Goal: Information Seeking & Learning: Check status

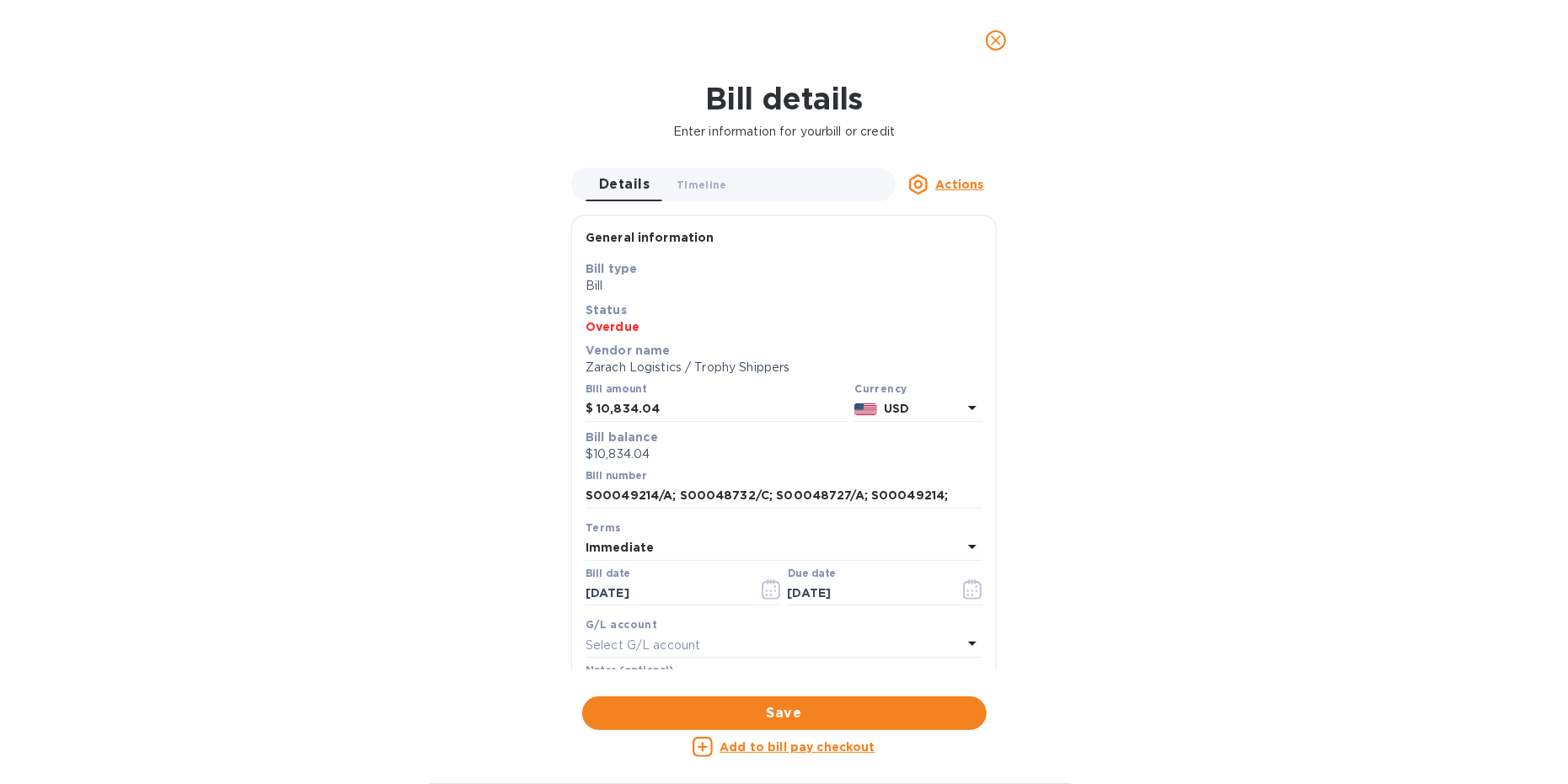
click at [993, 40] on icon "close" at bounding box center [995, 40] width 17 height 17
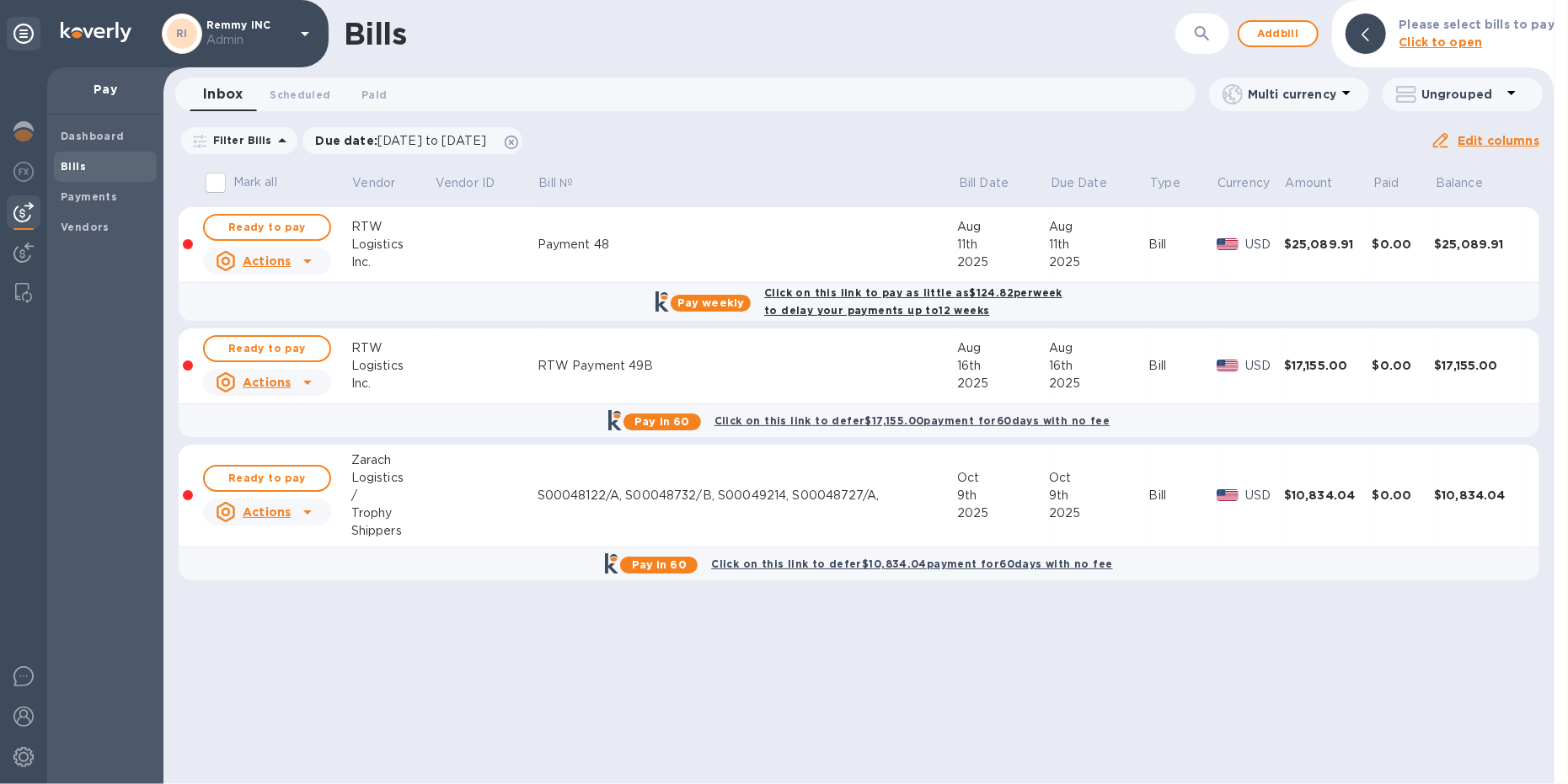
click at [641, 503] on td "S00048122/A, S00048732/B, S00049214, S00048727/A," at bounding box center [747, 495] width 420 height 103
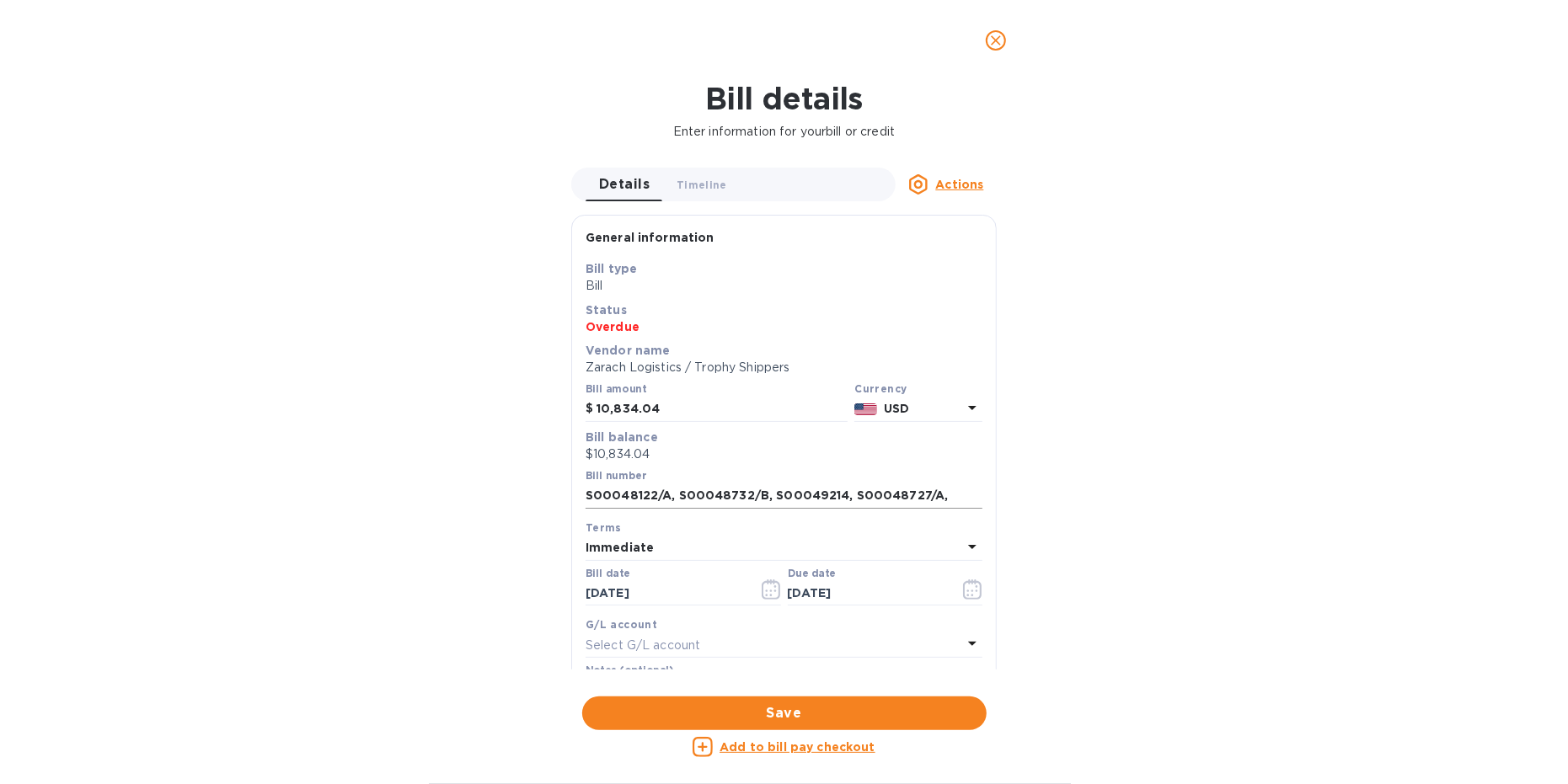
click at [957, 497] on input "S00048122/A, S00048732/B, S00049214, S00048727/A," at bounding box center [784, 496] width 397 height 25
type input "S00048122/A, S00048732/B, S00049214, S00048727/A"
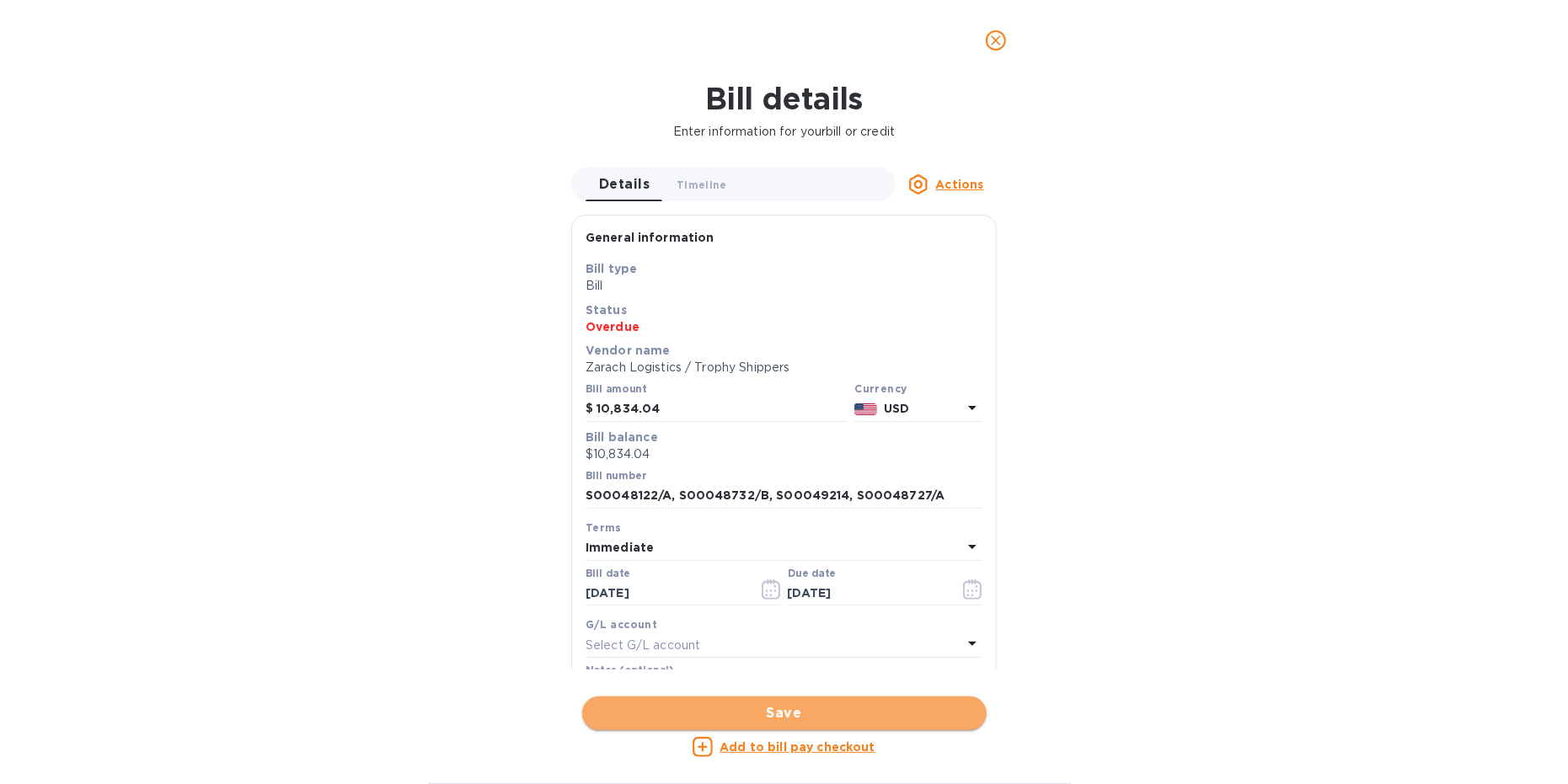
click at [823, 712] on span "Save" at bounding box center [784, 713] width 377 height 20
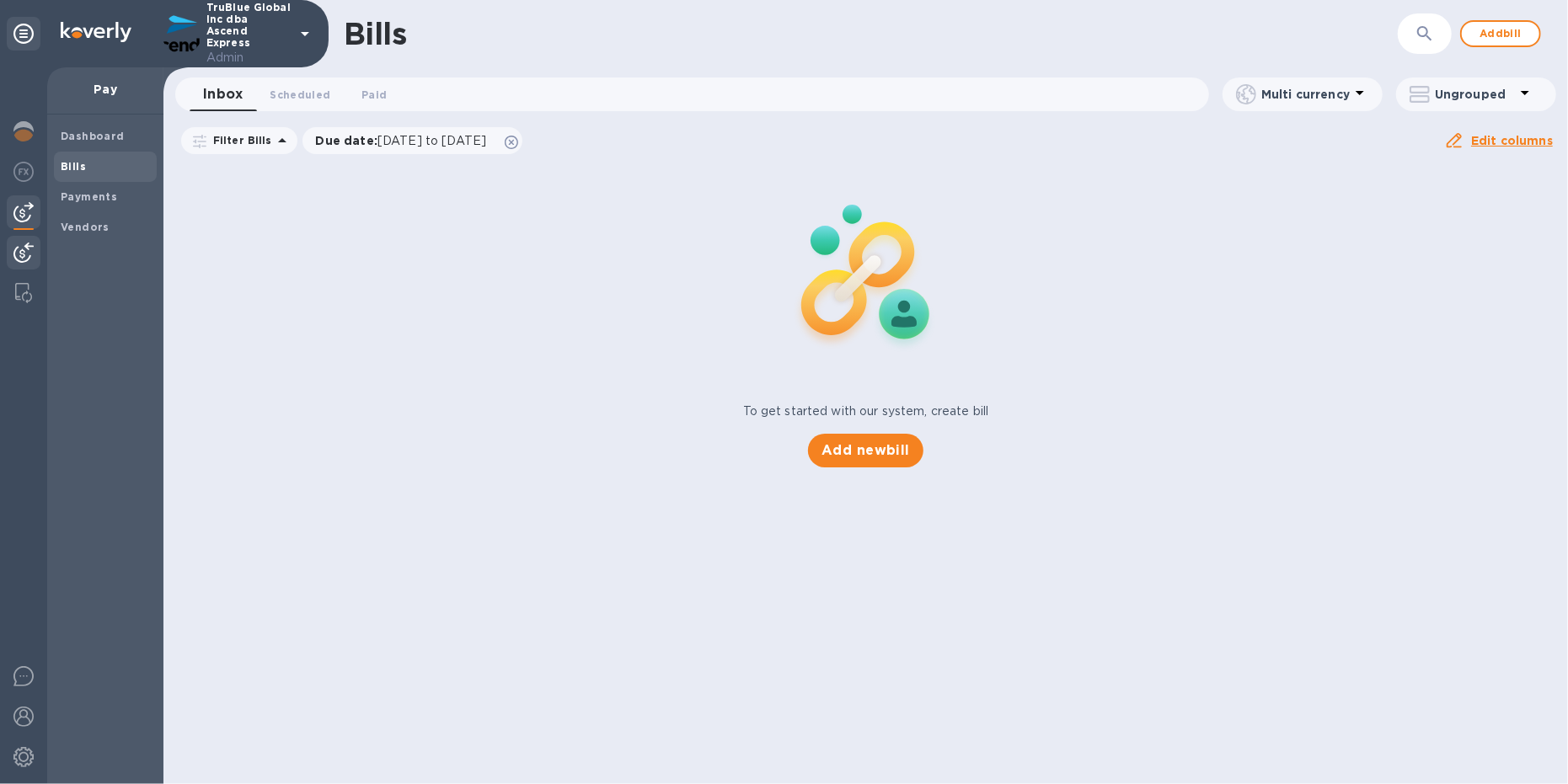
click at [23, 245] on img at bounding box center [24, 253] width 20 height 20
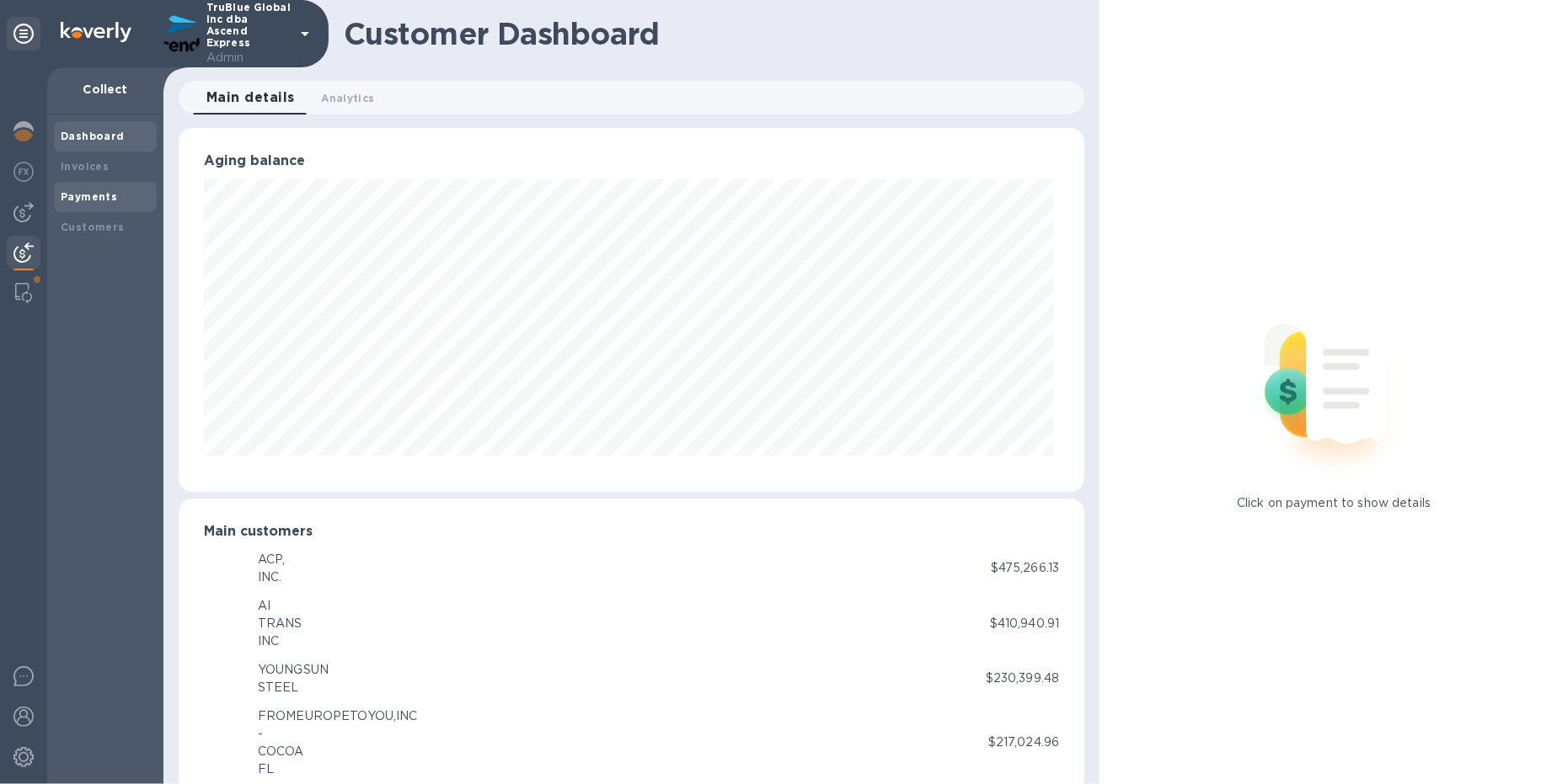
scroll to position [841569, 841521]
click at [94, 235] on div "Customers" at bounding box center [105, 227] width 103 height 30
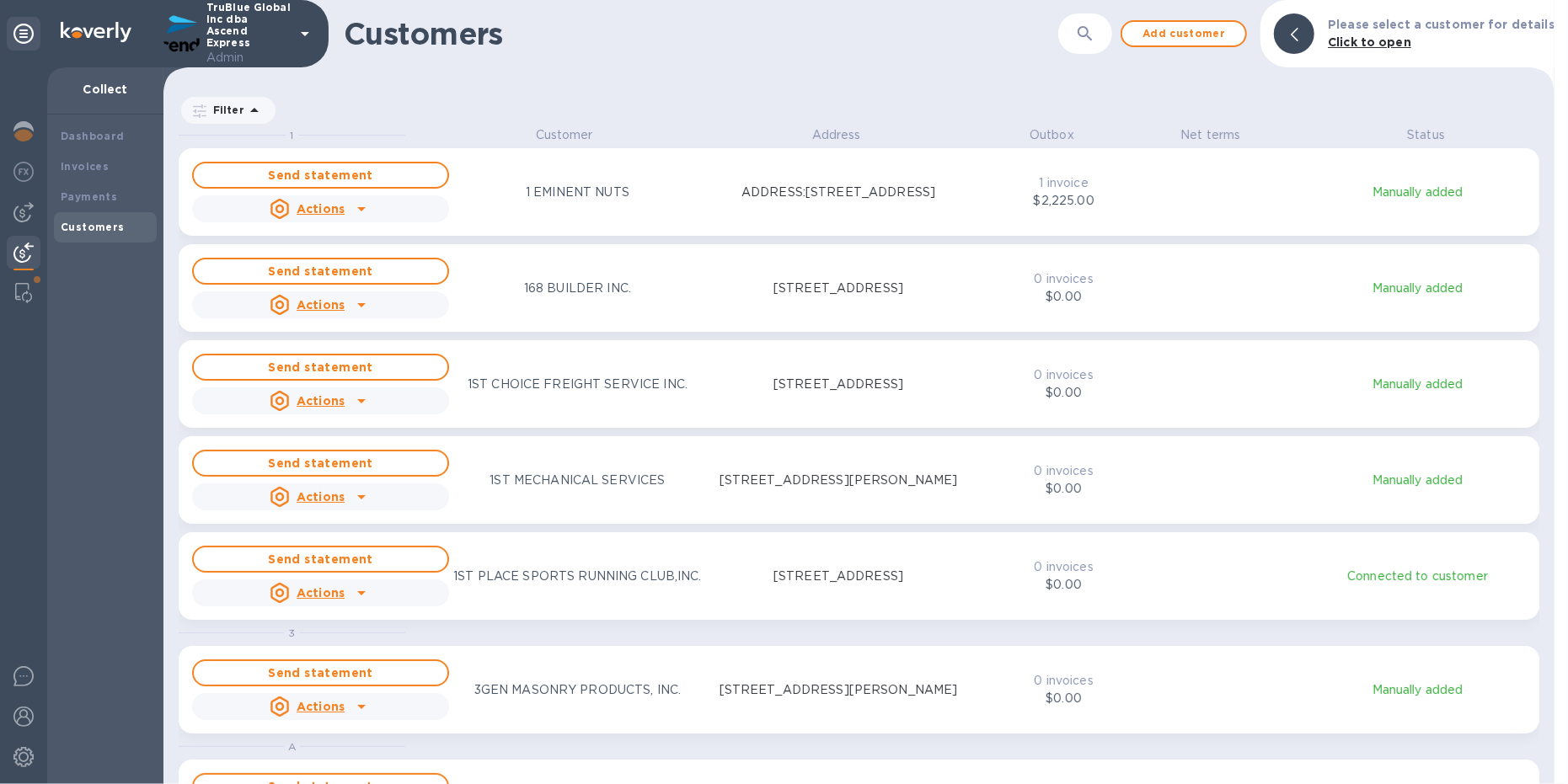
scroll to position [639, 1384]
click at [1093, 35] on icon "button" at bounding box center [1085, 34] width 20 height 20
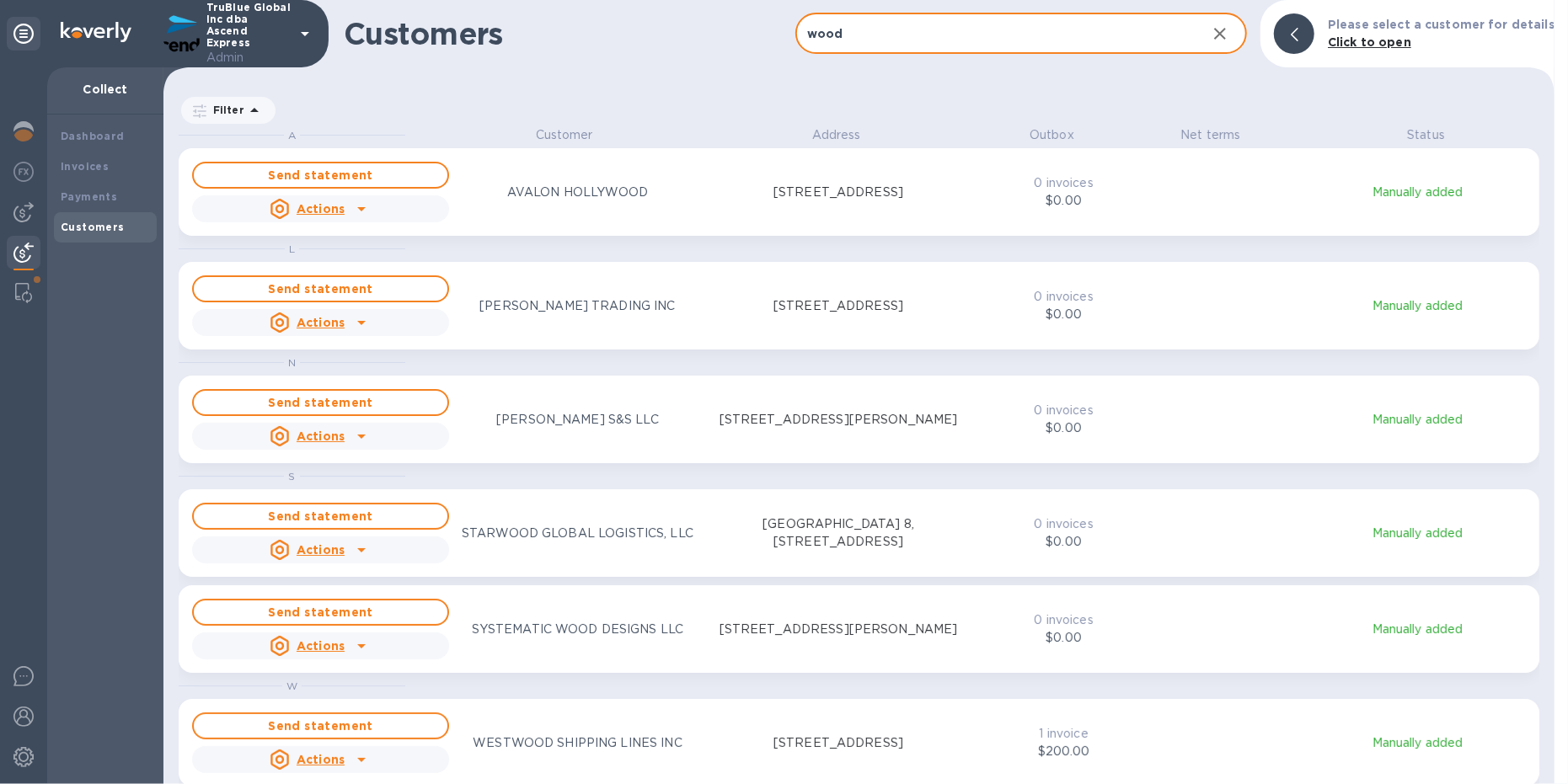
scroll to position [6, 0]
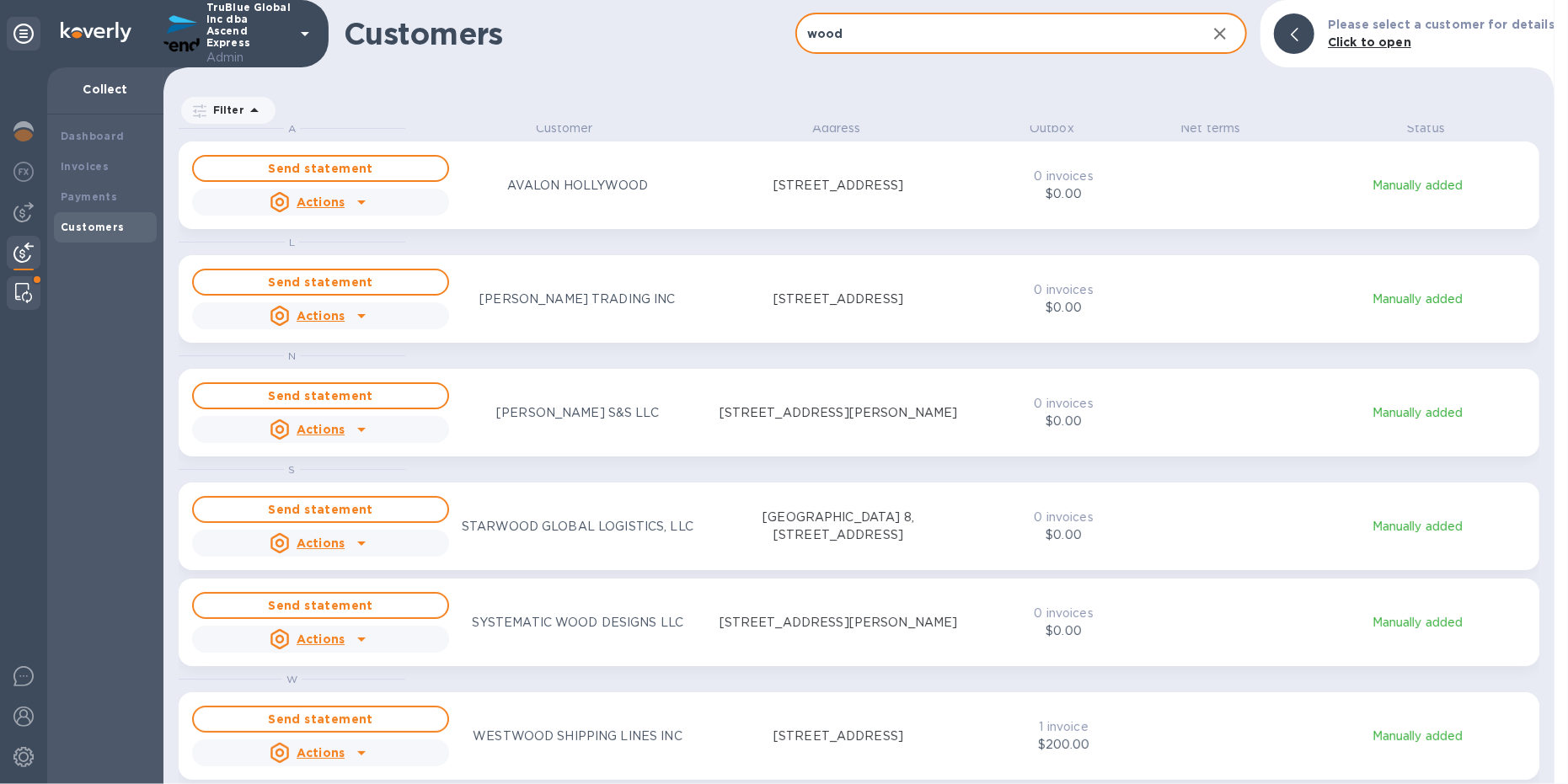
type input "wood"
click at [18, 289] on img at bounding box center [24, 293] width 17 height 20
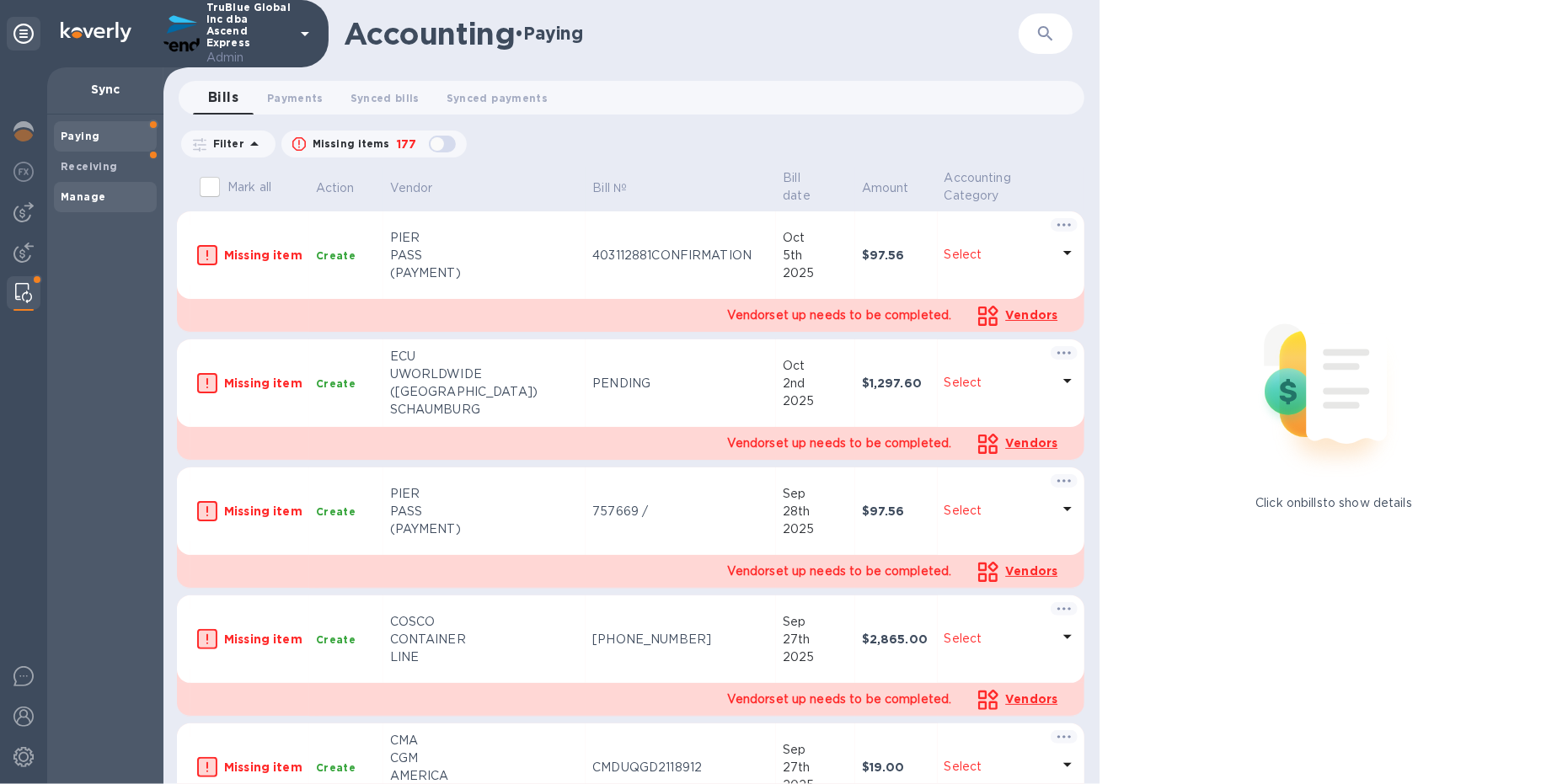
click at [90, 199] on b "Manage" at bounding box center [83, 196] width 45 height 13
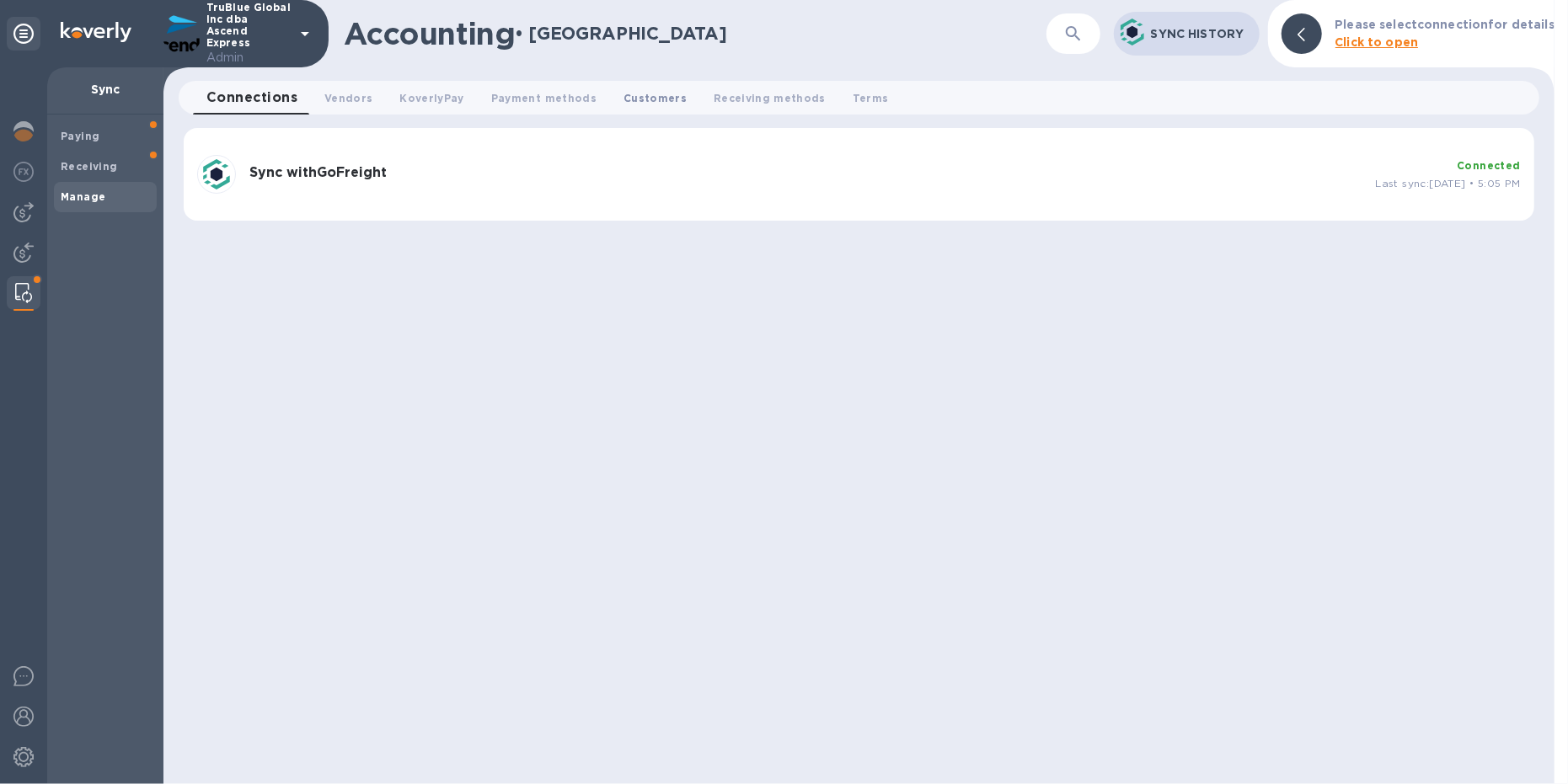
click at [624, 98] on span "Customers 0" at bounding box center [655, 97] width 64 height 17
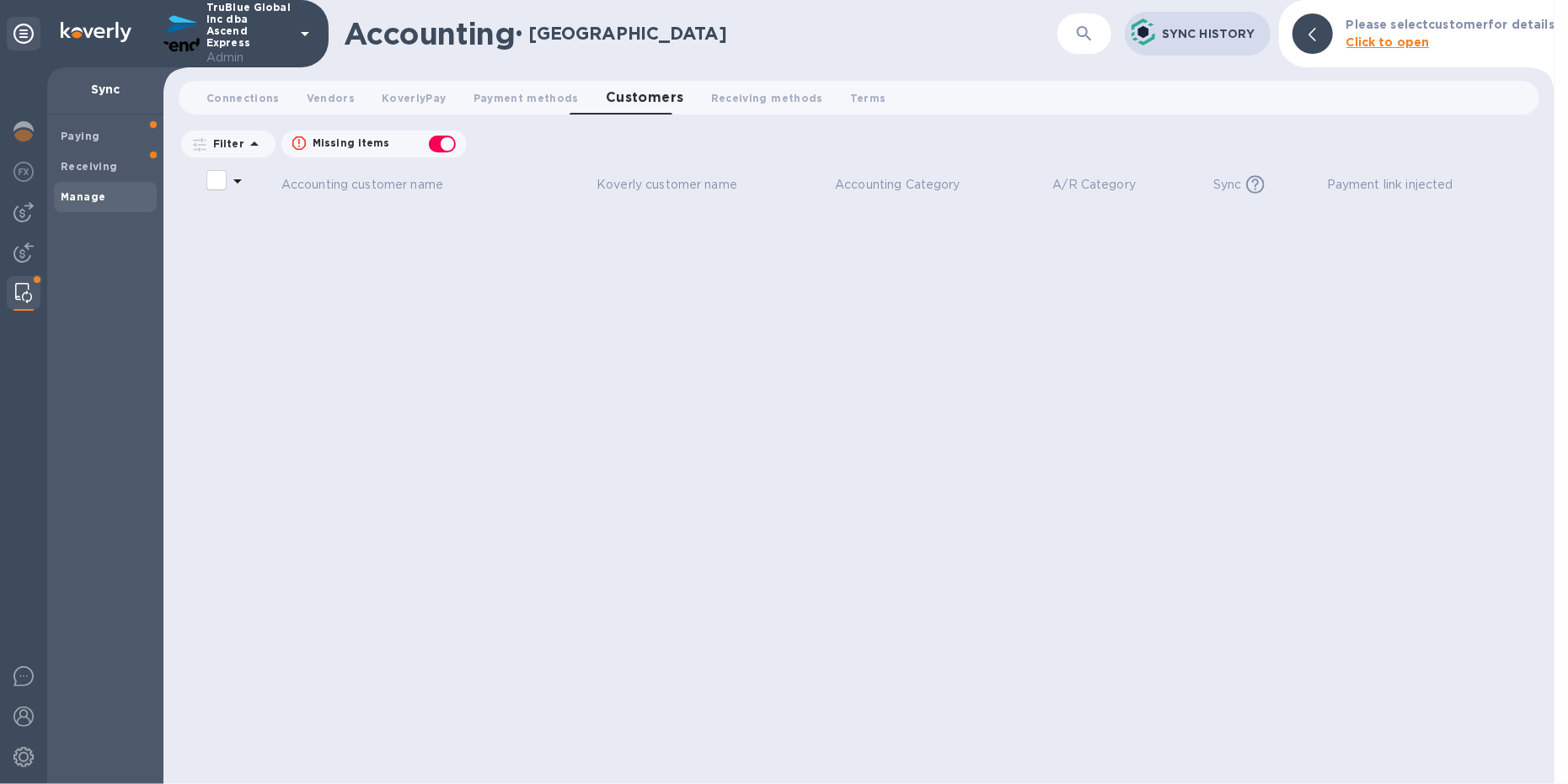
click at [1081, 42] on icon "button" at bounding box center [1084, 34] width 20 height 20
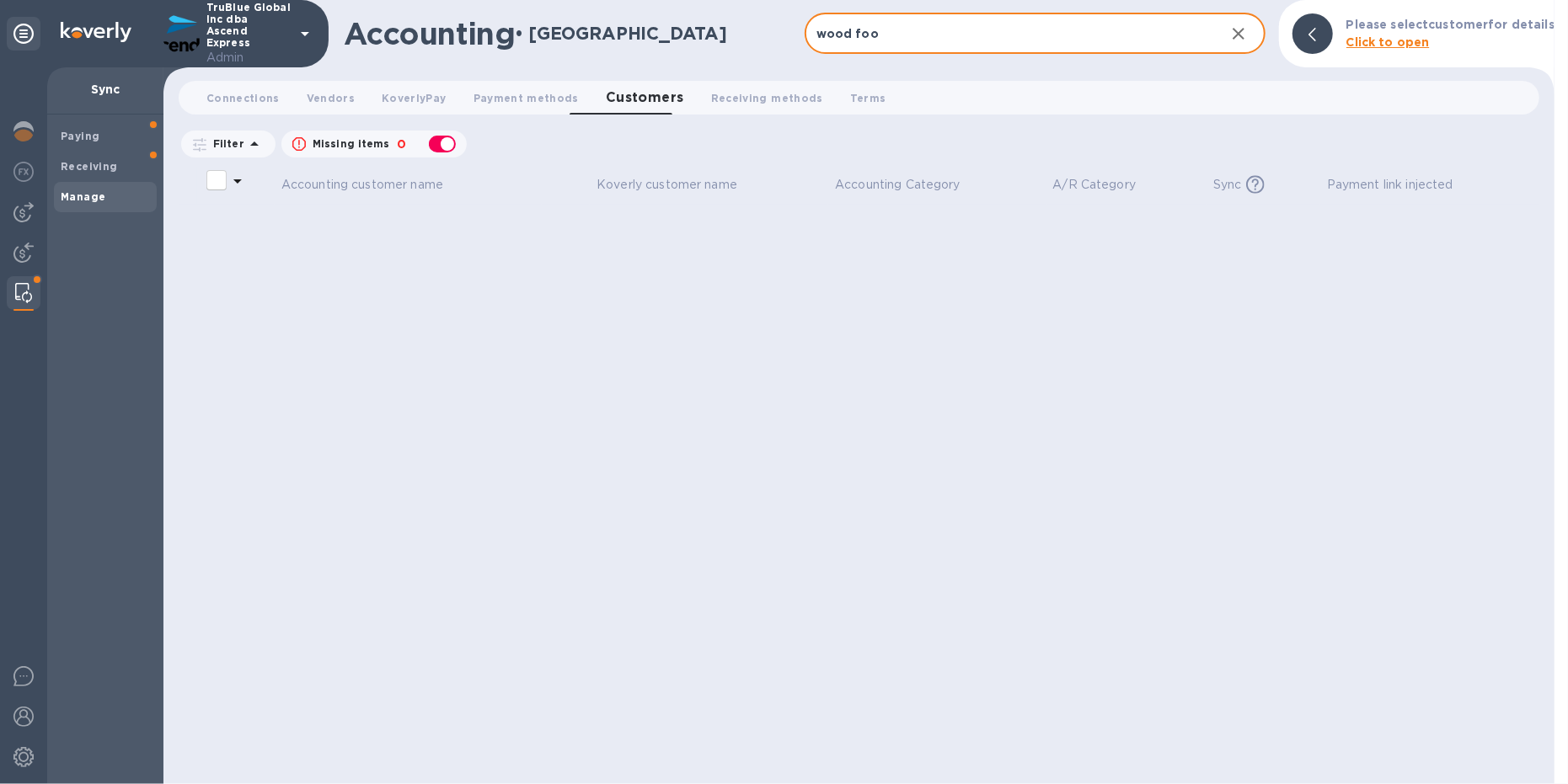
type input "wood foo"
click at [445, 141] on div "button" at bounding box center [442, 144] width 34 height 24
checkbox input "false"
click at [22, 259] on img at bounding box center [24, 253] width 20 height 20
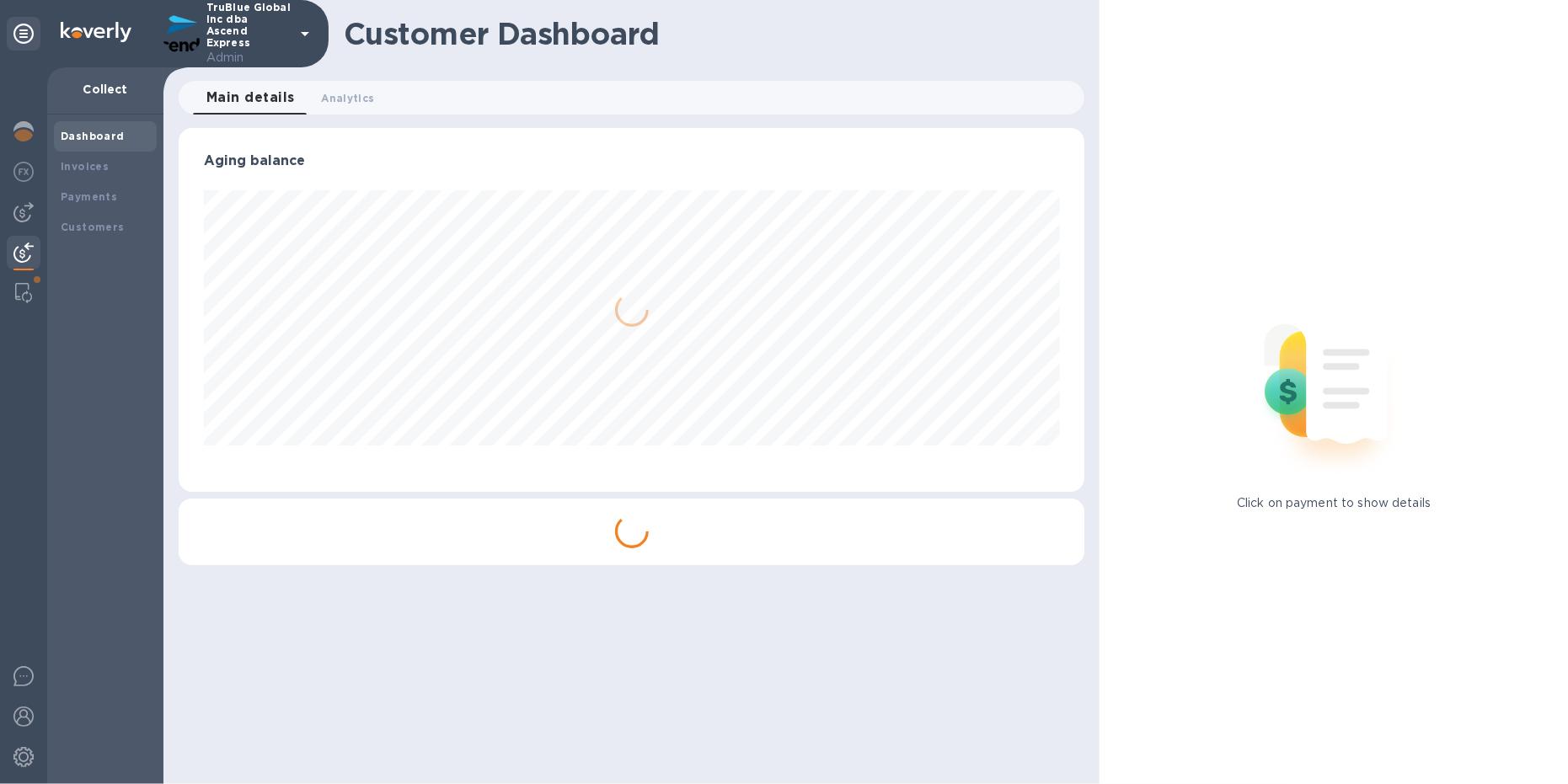
scroll to position [363, 906]
click at [97, 171] on b "Invoices" at bounding box center [85, 166] width 48 height 13
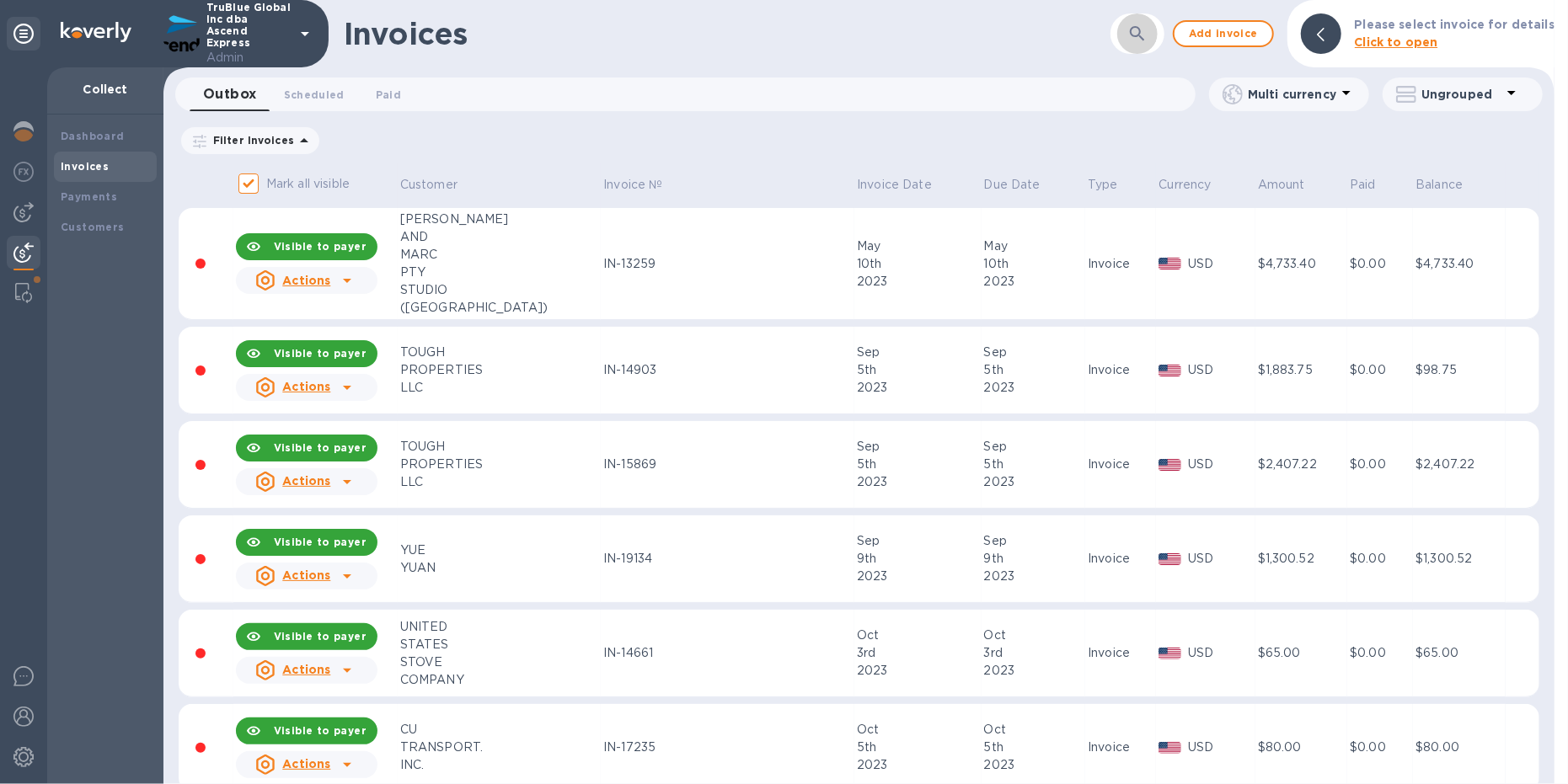
click at [1144, 30] on icon "button" at bounding box center [1137, 34] width 15 height 15
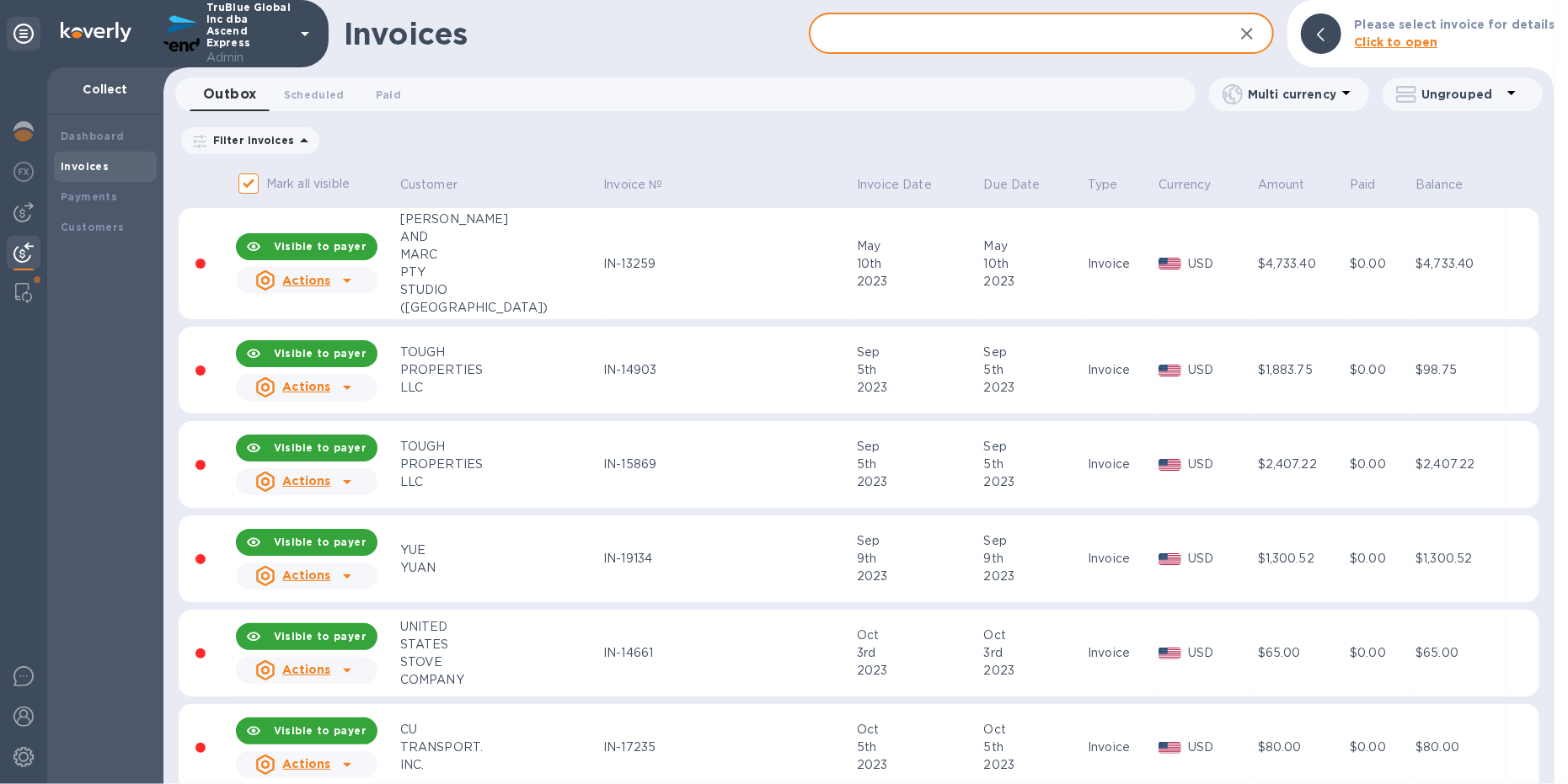
paste input "INV-23516"
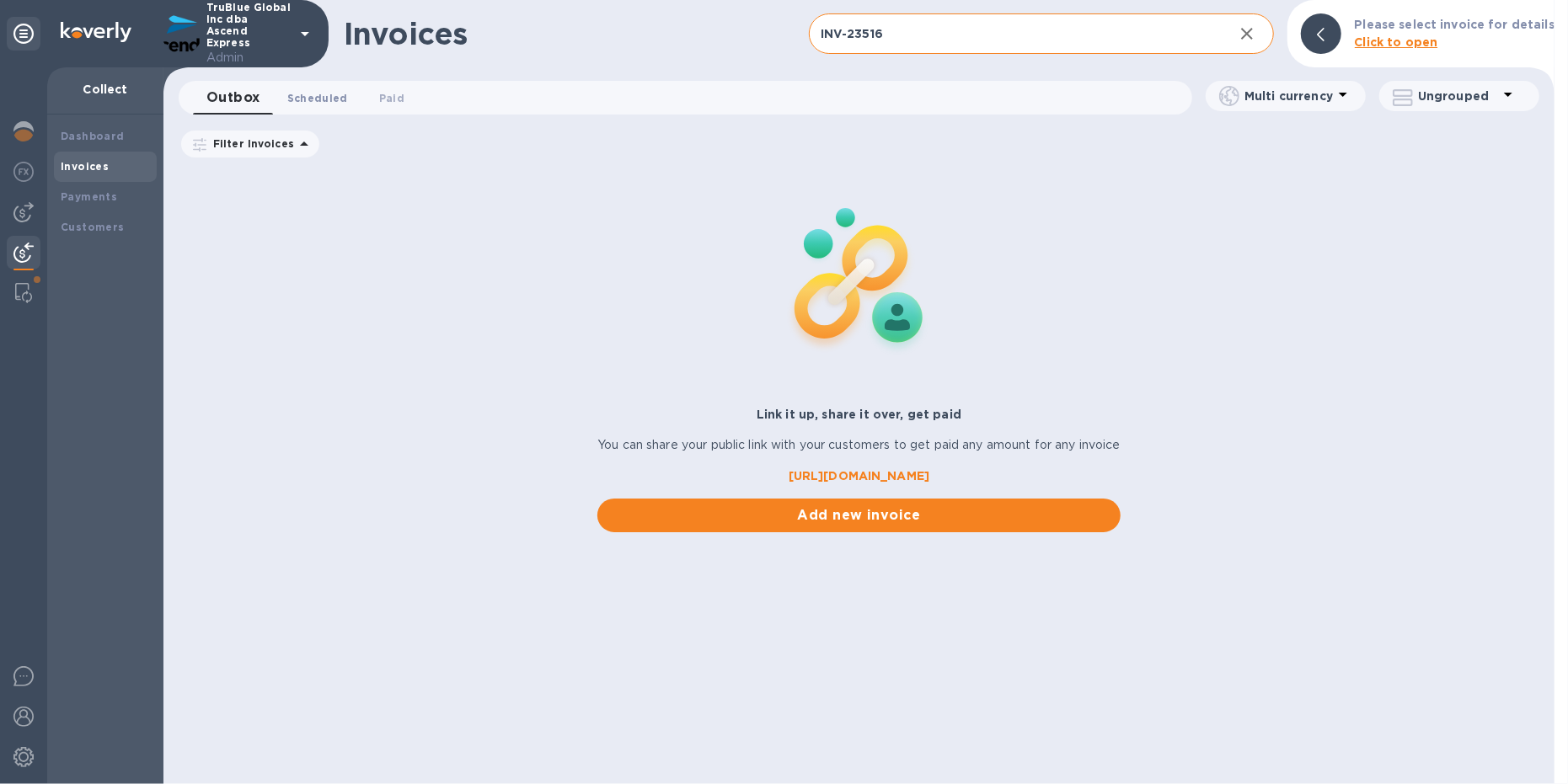
click at [325, 101] on span "Scheduled 0" at bounding box center [317, 97] width 61 height 17
click at [554, 148] on icon at bounding box center [546, 145] width 14 height 14
click at [394, 98] on span "Paid 0" at bounding box center [395, 97] width 25 height 17
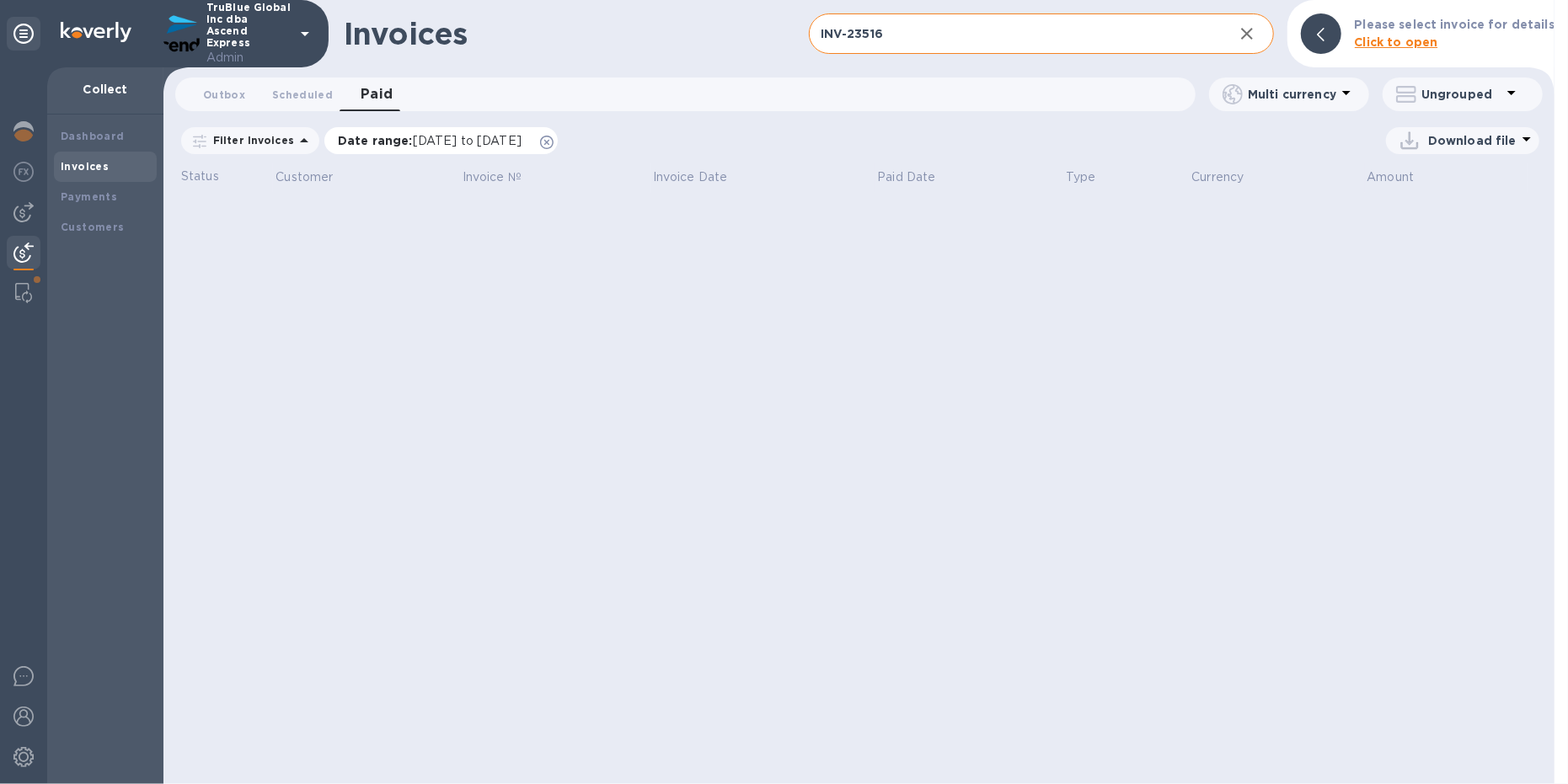
click at [554, 141] on icon at bounding box center [546, 142] width 14 height 14
click at [938, 22] on input "INV-23516" at bounding box center [1014, 34] width 411 height 41
paste input "text"
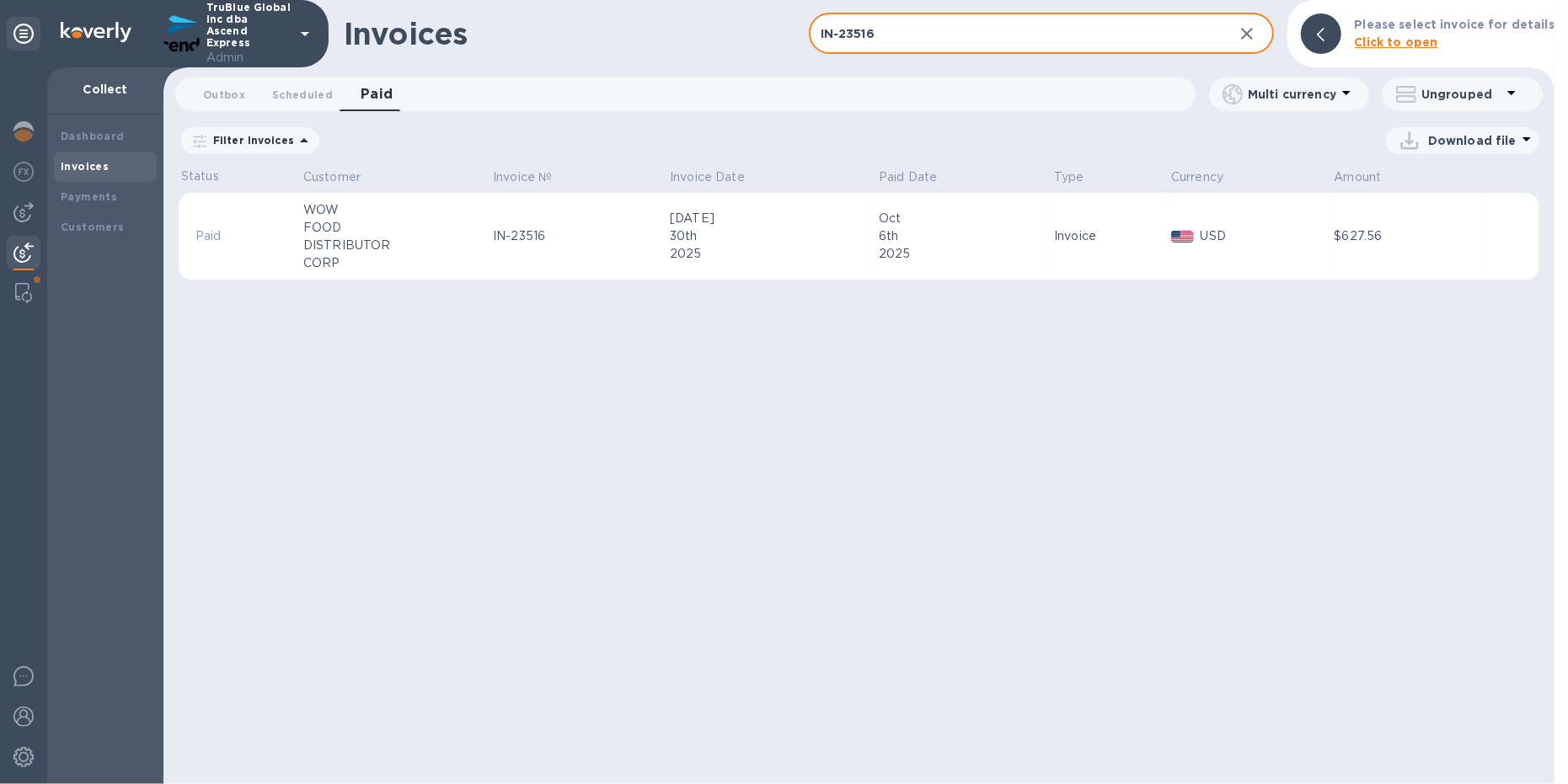
type input "IN-23516"
click at [404, 243] on div "DISTRIBUTOR" at bounding box center [395, 244] width 185 height 17
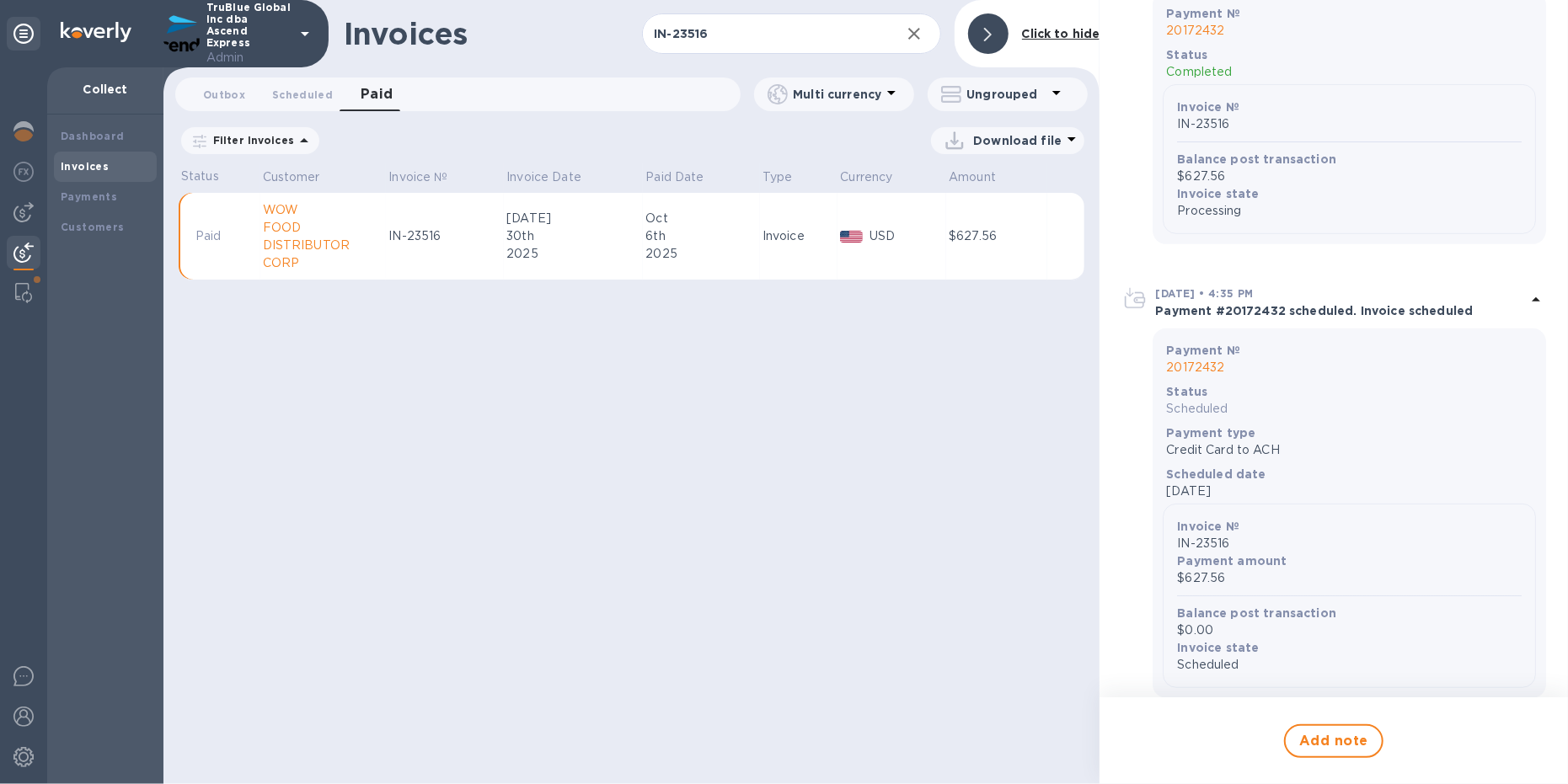
scroll to position [377, 0]
click at [1205, 366] on p "20172432" at bounding box center [1349, 365] width 366 height 17
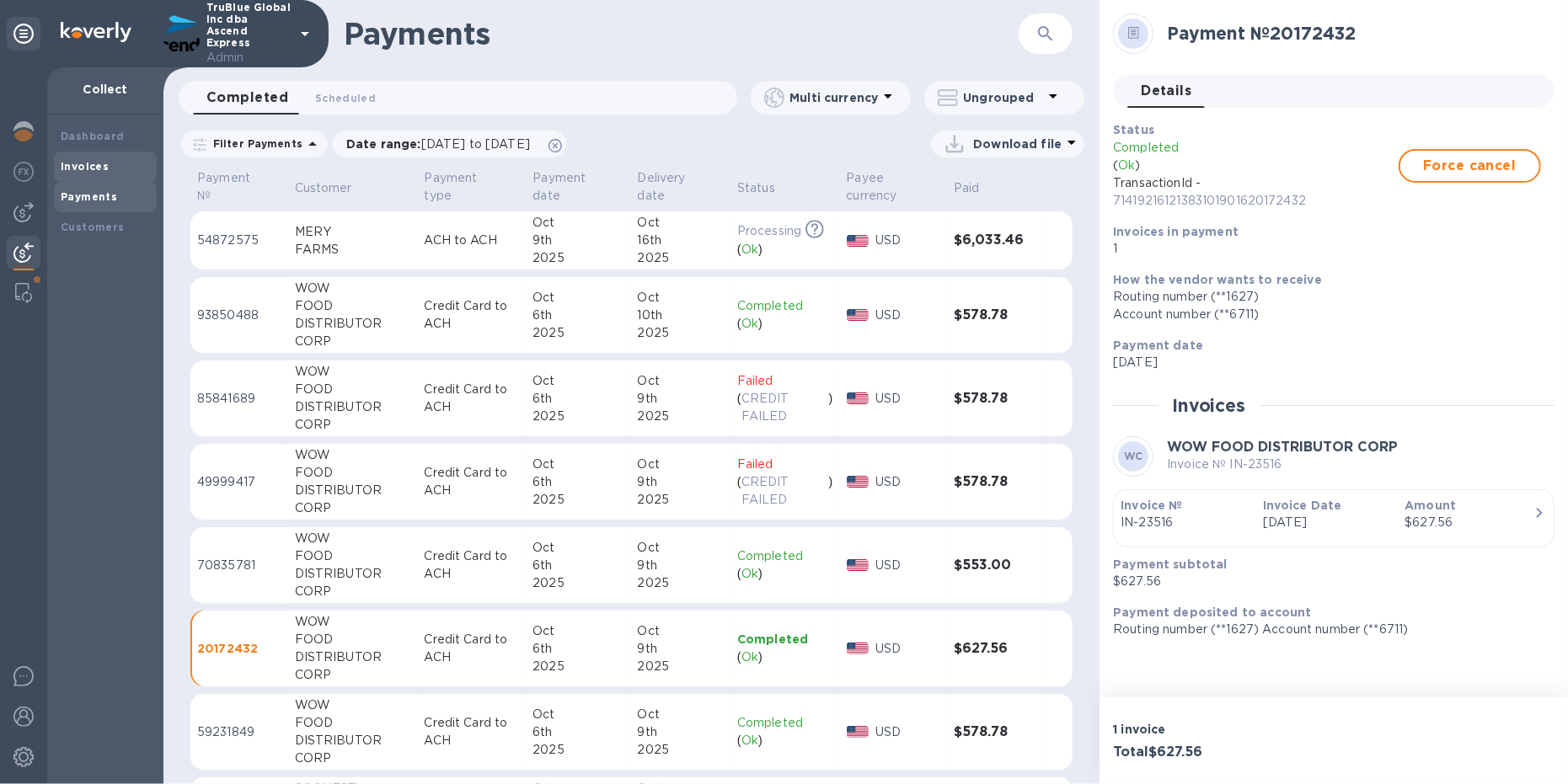
click at [92, 163] on b "Invoices" at bounding box center [85, 166] width 48 height 13
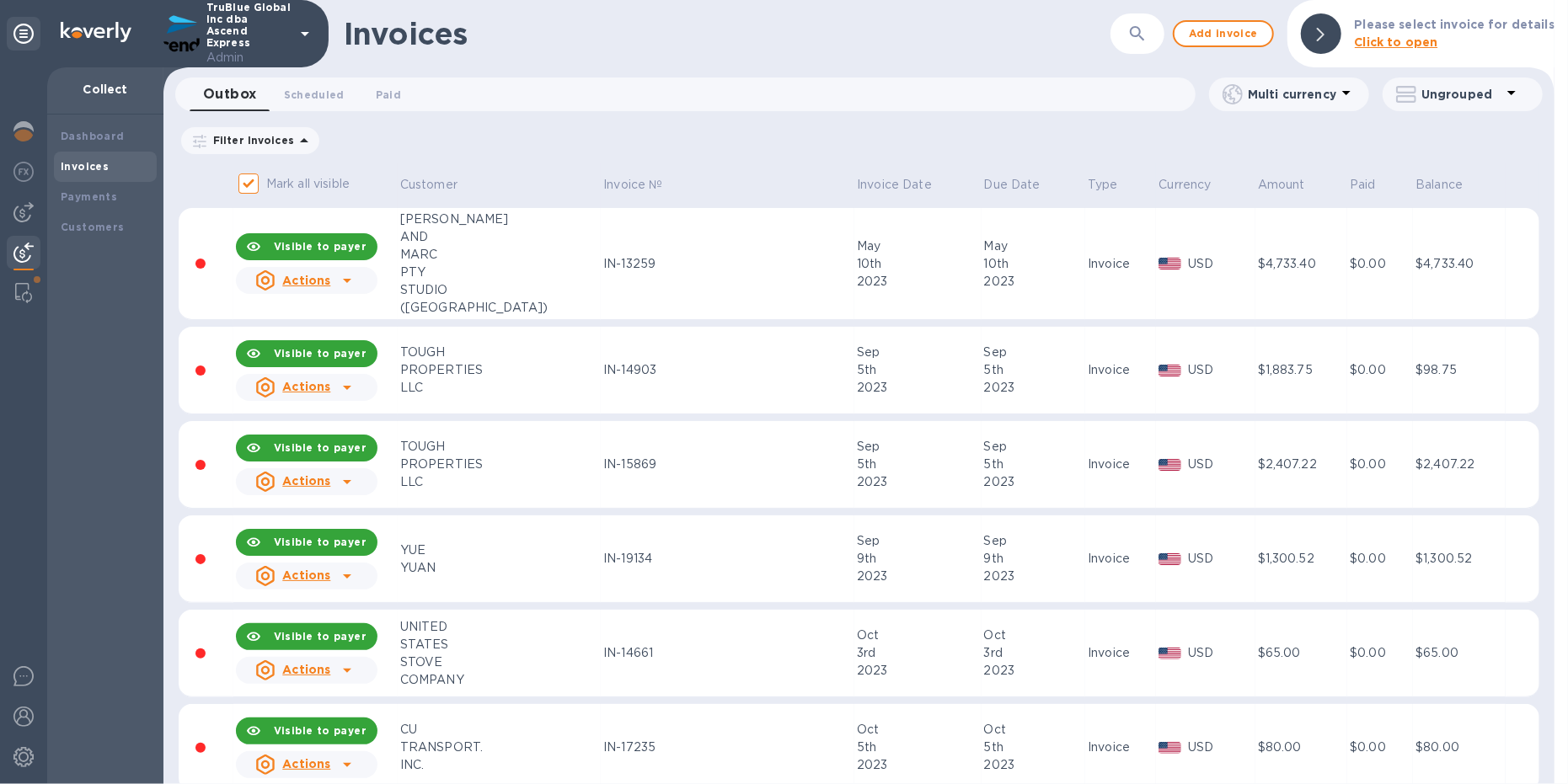
click at [1147, 25] on icon "button" at bounding box center [1137, 34] width 20 height 20
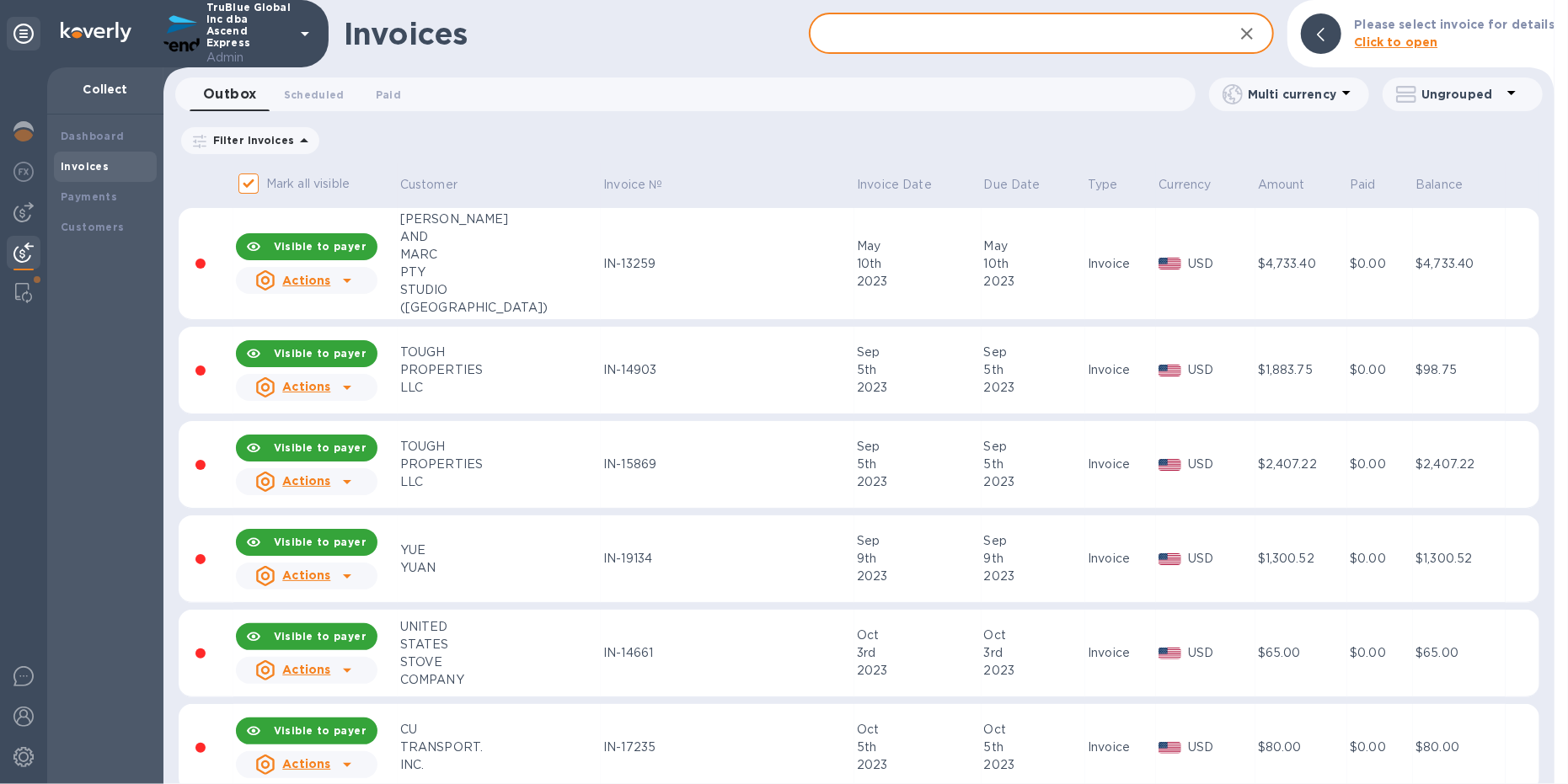
paste input "IN-23516"
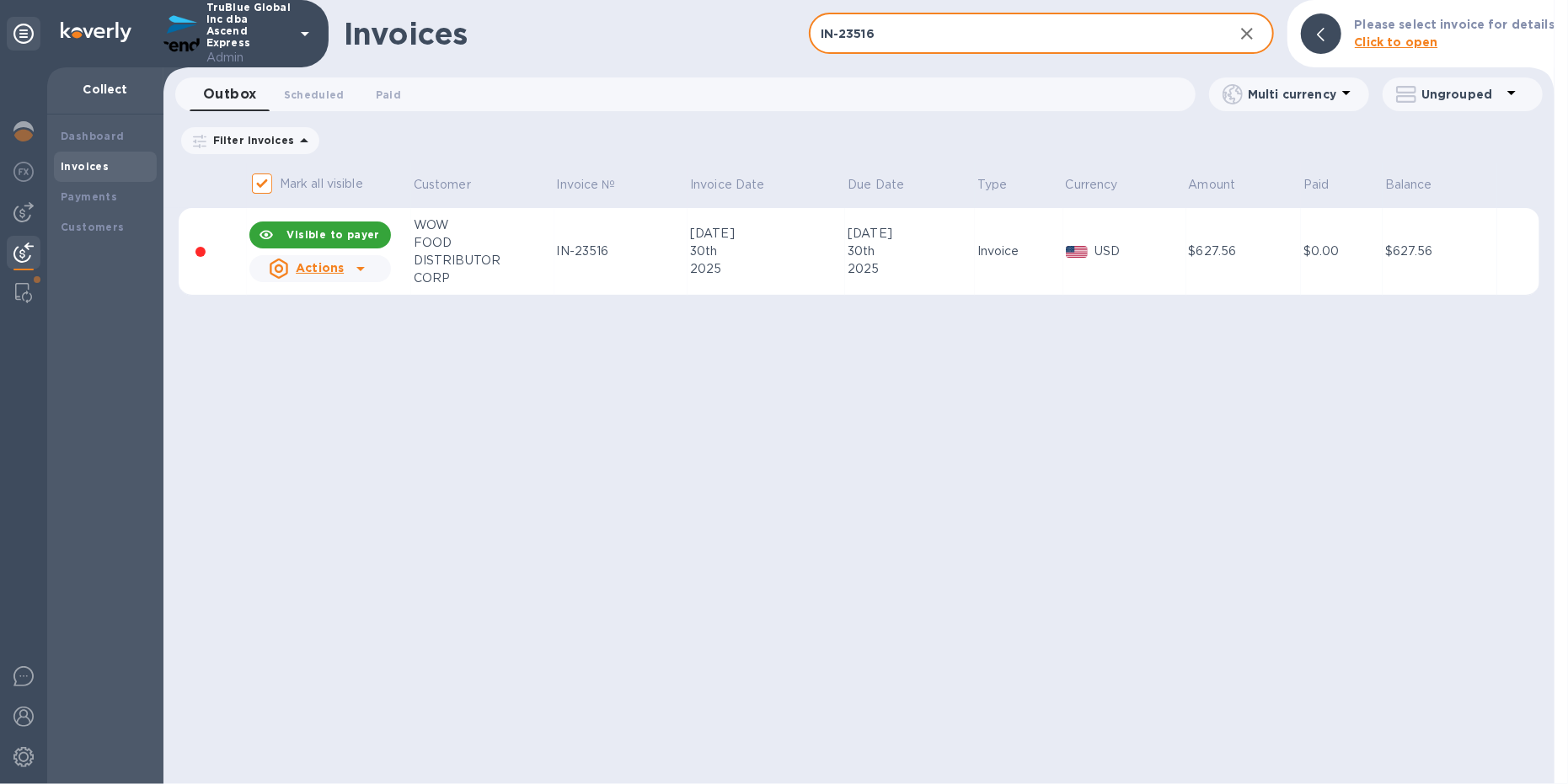
click at [924, 37] on input "IN-23516" at bounding box center [1014, 34] width 411 height 41
type input "wow food"
click at [95, 222] on b "Customers" at bounding box center [93, 227] width 64 height 13
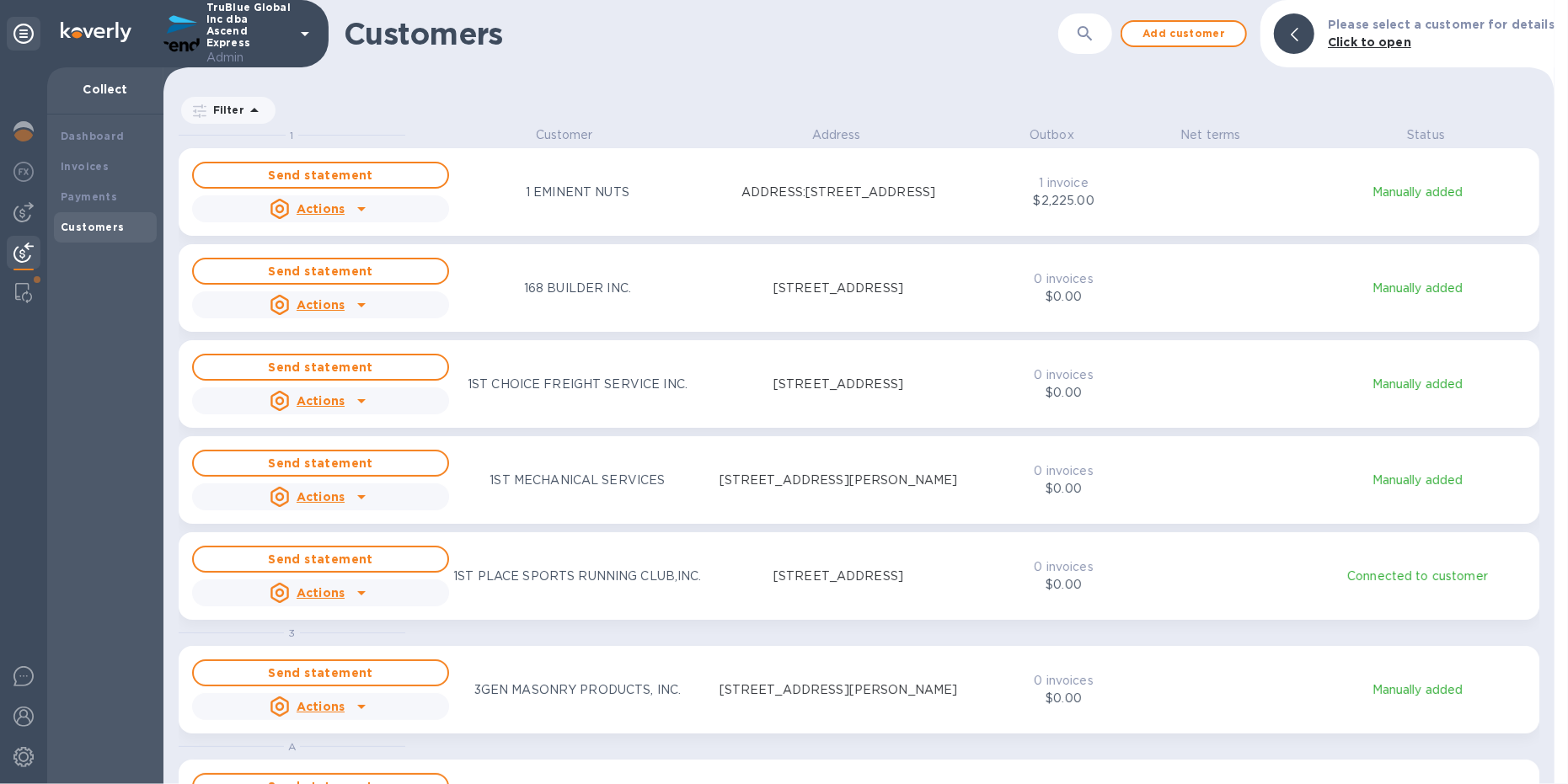
click at [1105, 29] on button "button" at bounding box center [1084, 34] width 40 height 40
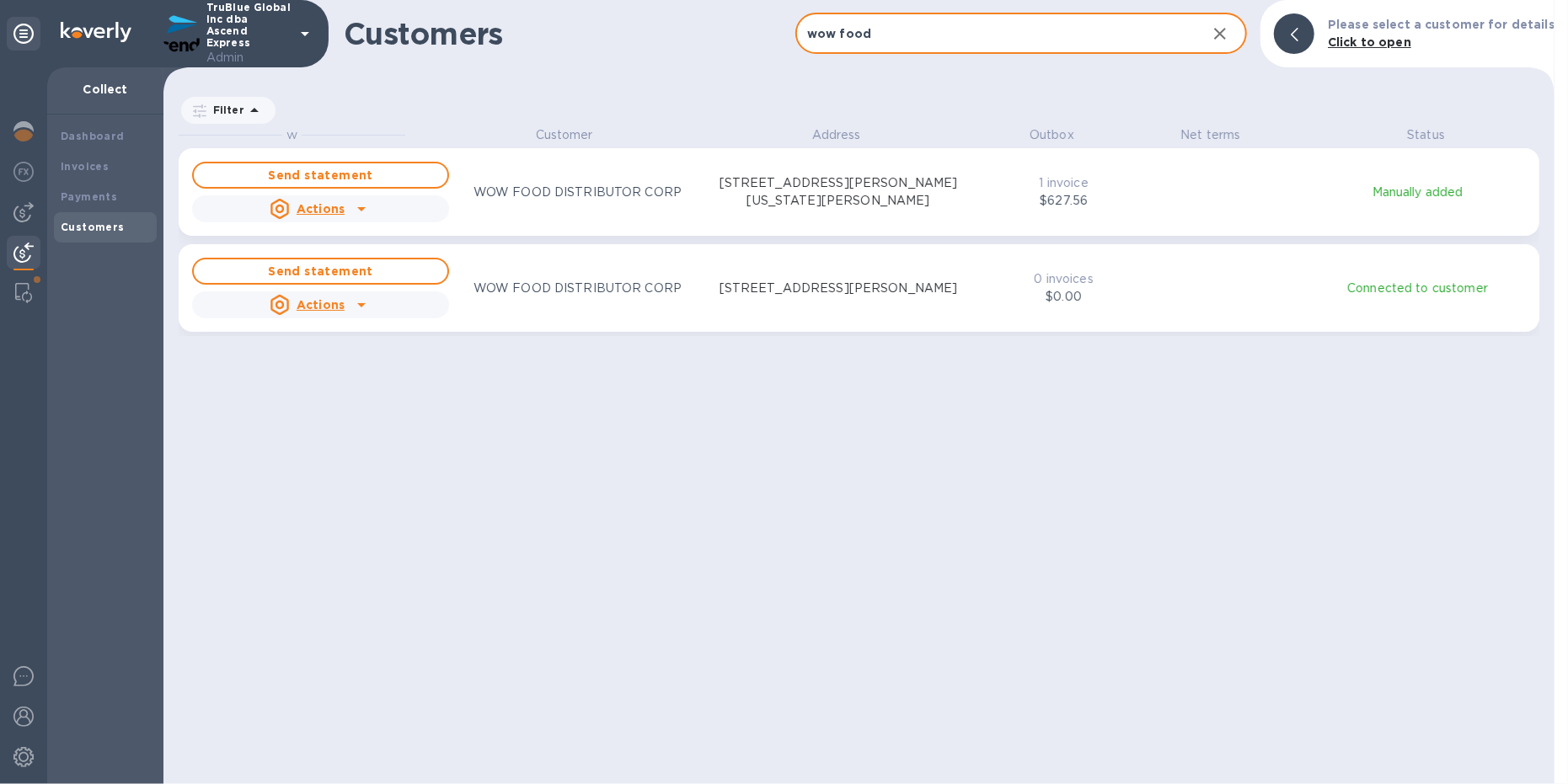
scroll to position [639, 1384]
type input "wow food"
click at [28, 292] on img at bounding box center [24, 293] width 17 height 20
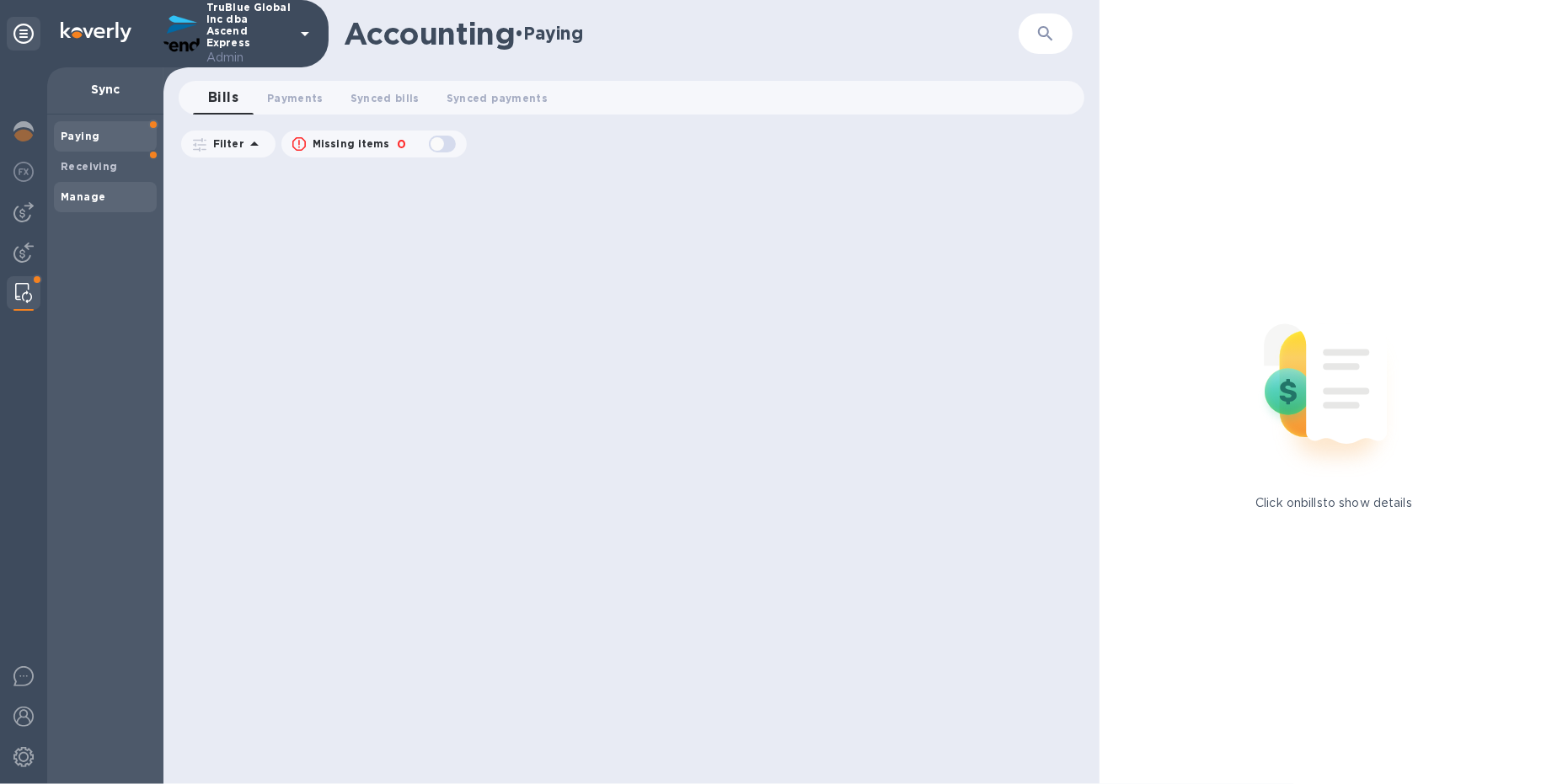
click at [90, 194] on b "Manage" at bounding box center [83, 196] width 45 height 13
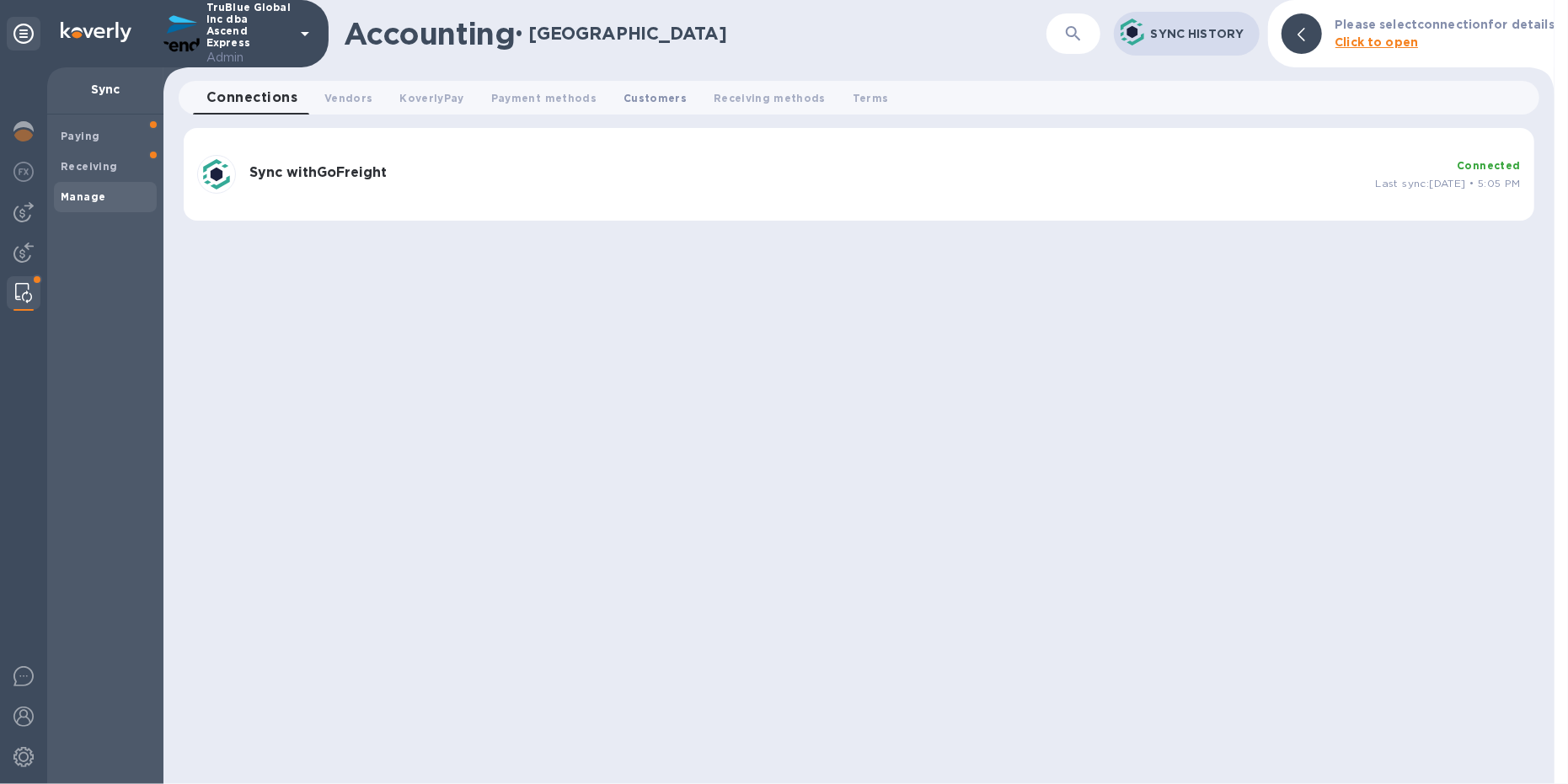
click at [635, 99] on span "Customers 0" at bounding box center [655, 97] width 64 height 17
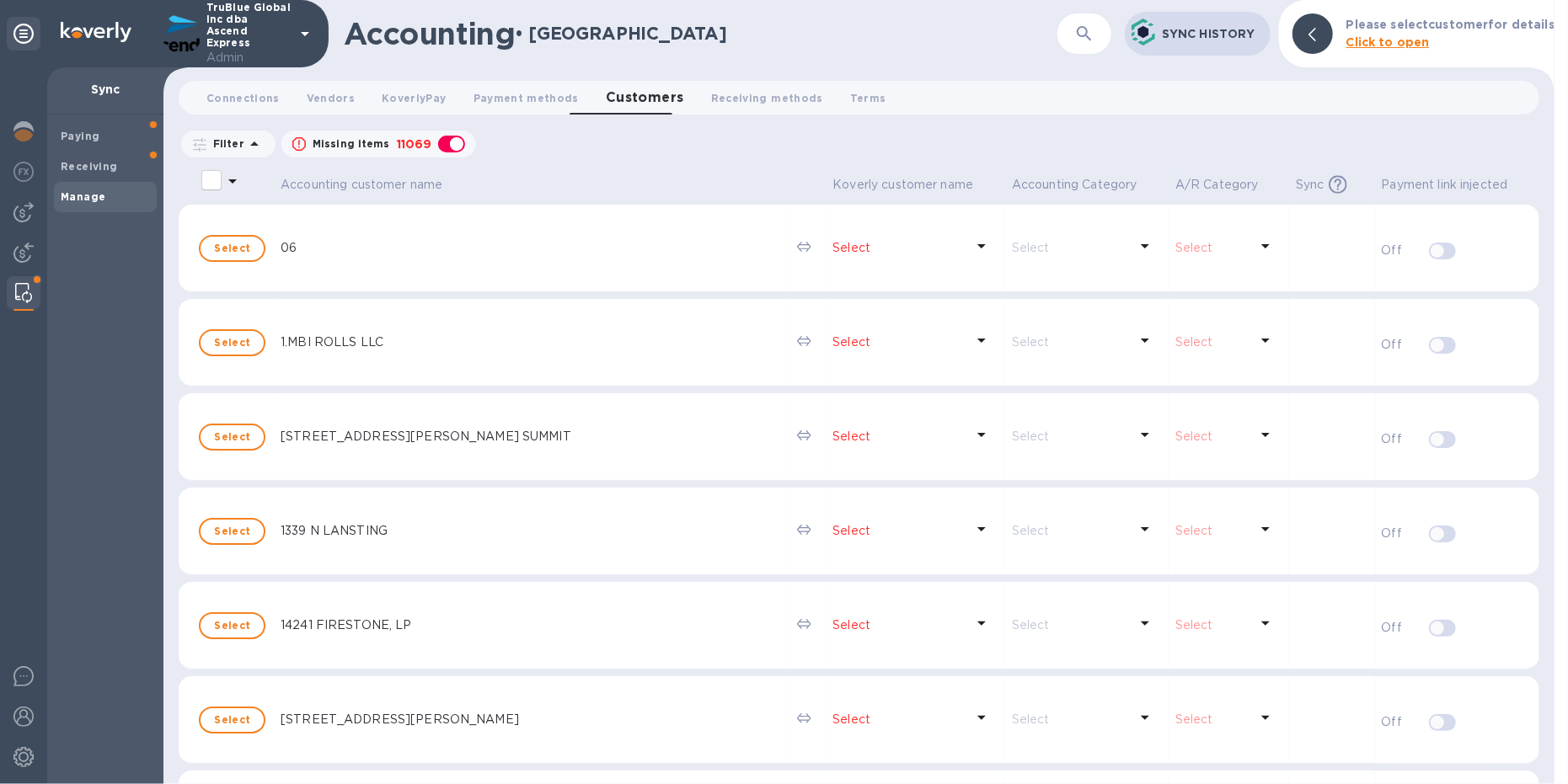
click at [442, 143] on div "button" at bounding box center [451, 144] width 34 height 24
checkbox input "false"
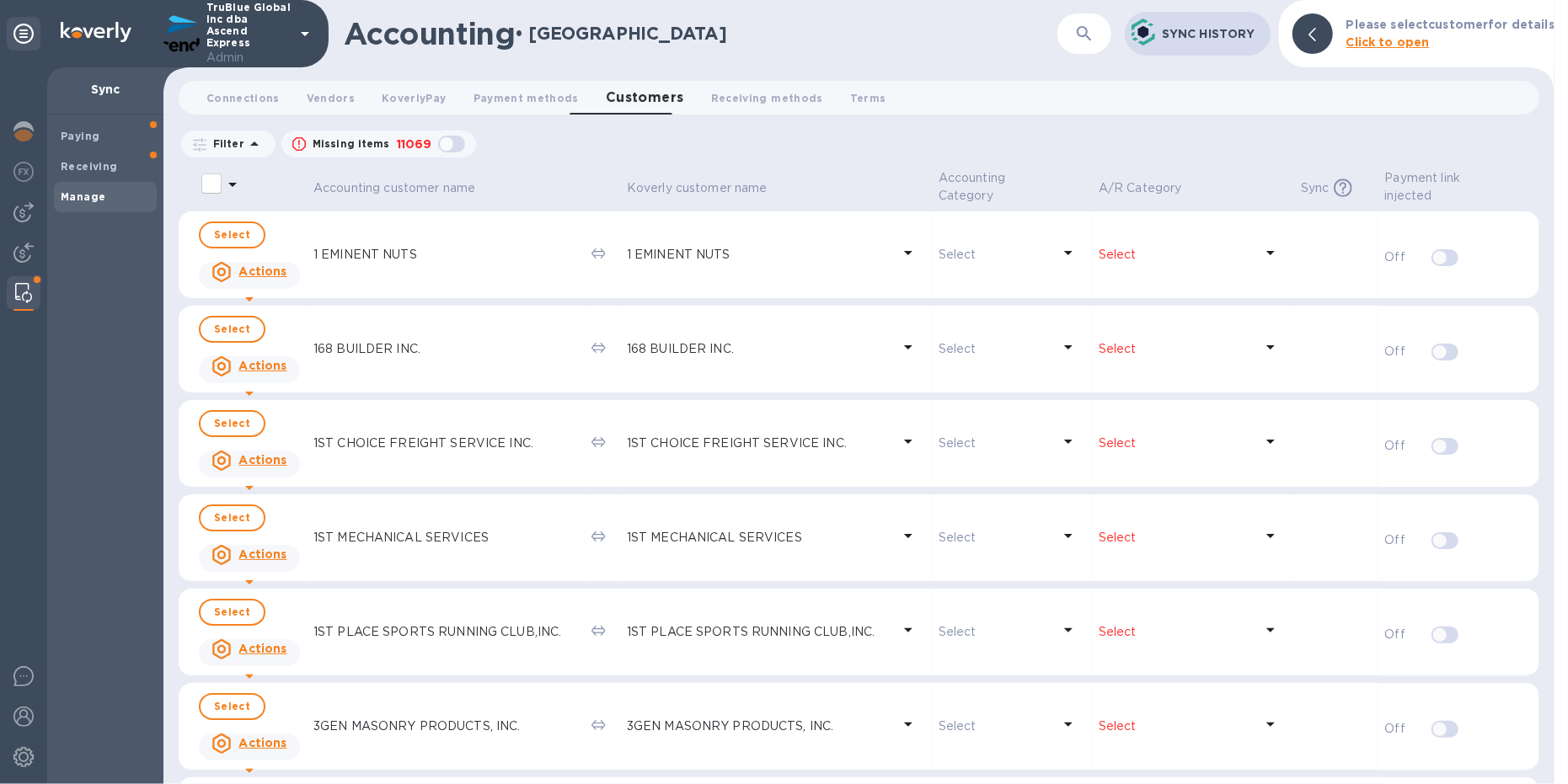
click at [1094, 44] on button "button" at bounding box center [1084, 34] width 40 height 40
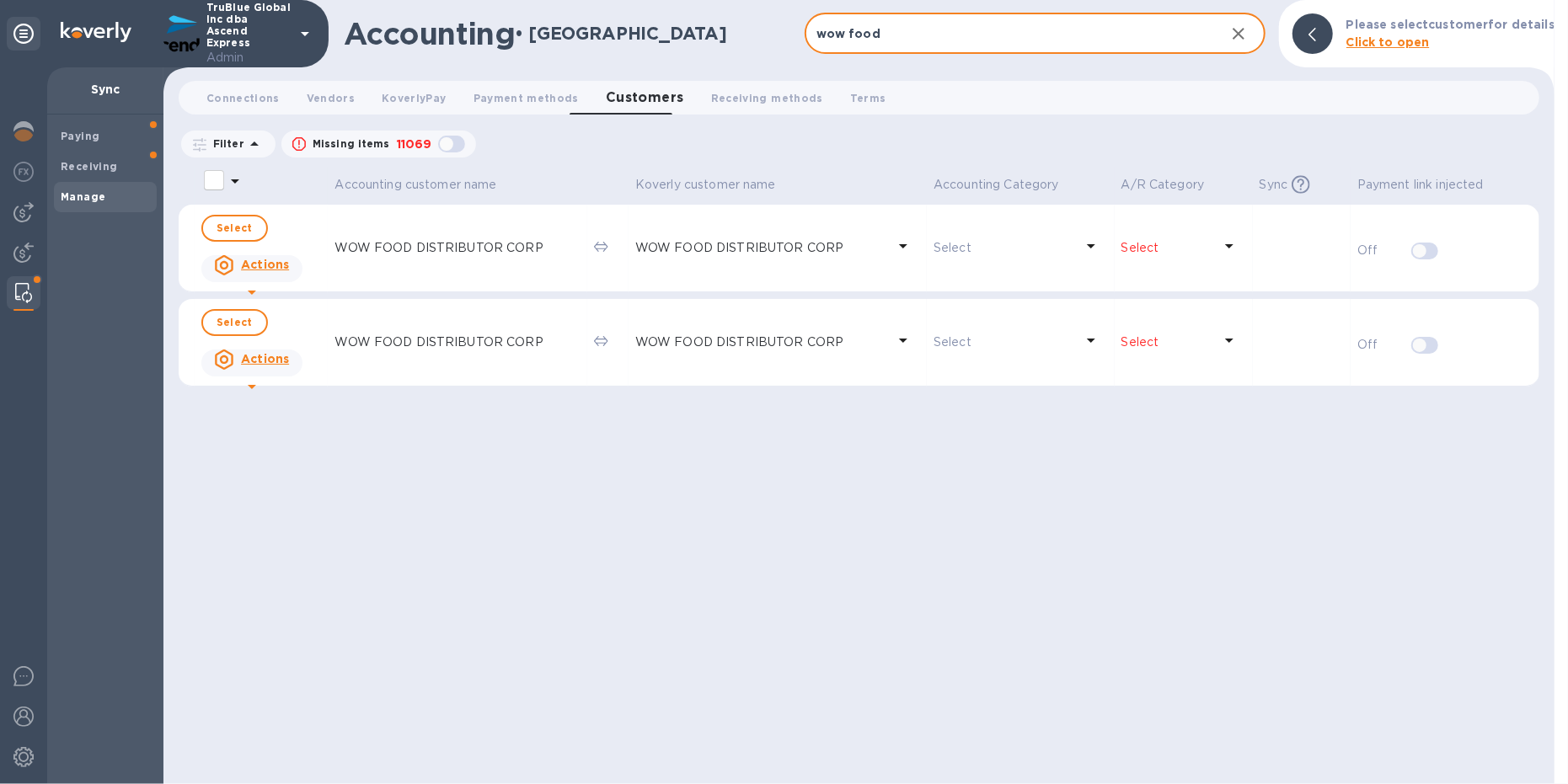
type input "wow food"
click at [17, 258] on img at bounding box center [24, 253] width 20 height 20
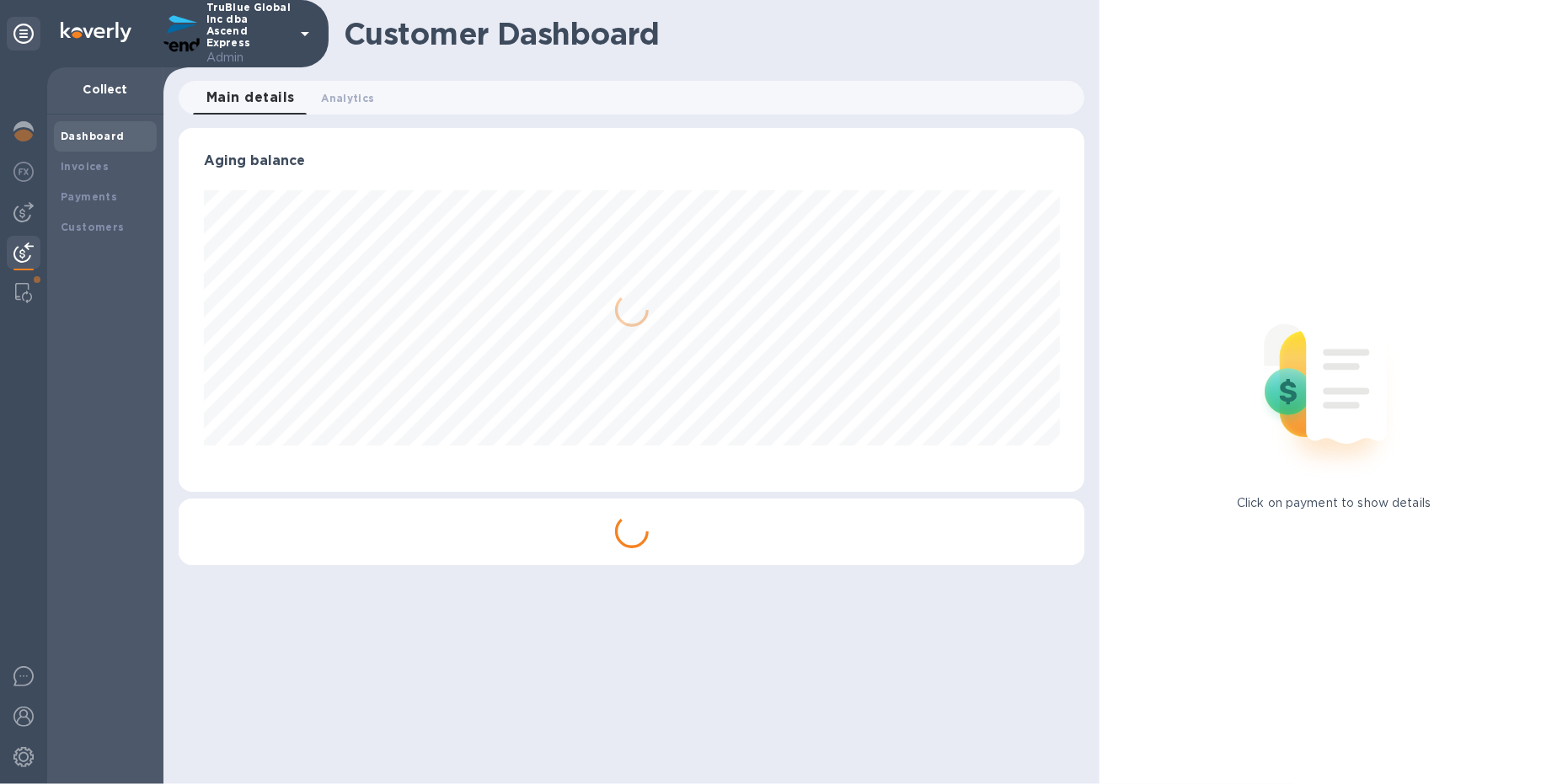
scroll to position [363, 906]
click at [105, 165] on div "Invoices" at bounding box center [105, 166] width 89 height 17
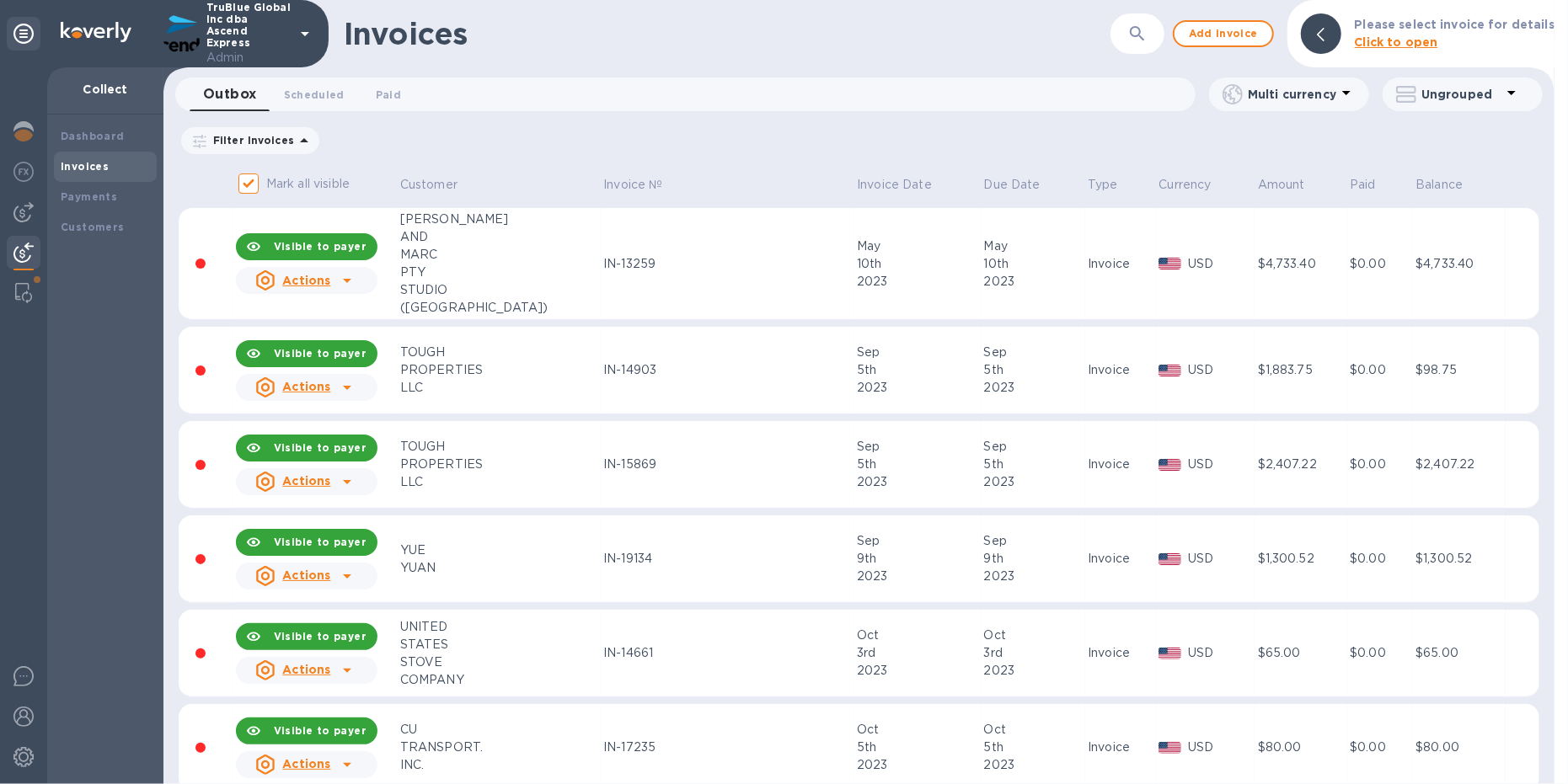
click at [1147, 32] on icon "button" at bounding box center [1137, 34] width 20 height 20
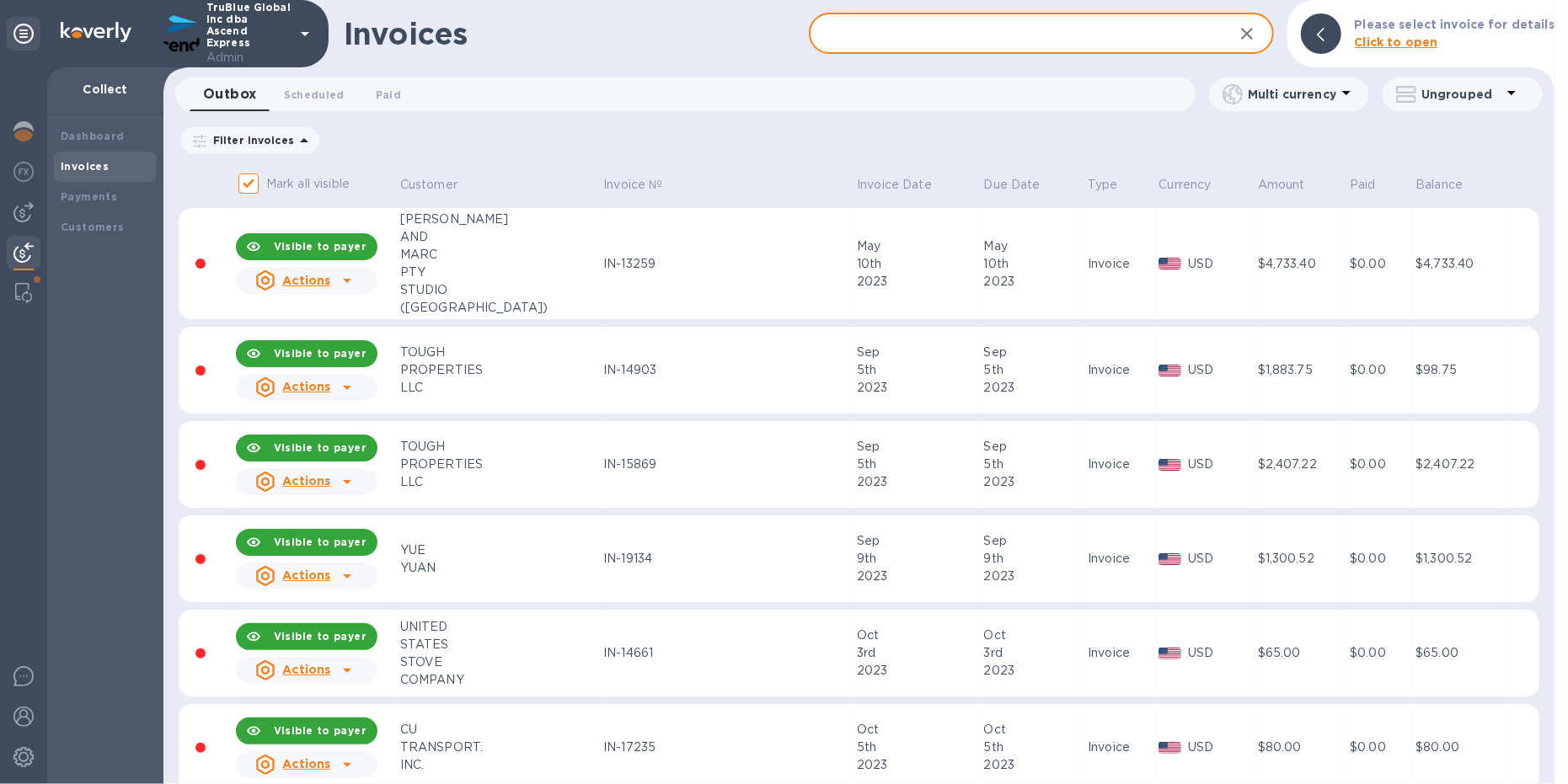
paste input "IN-23517"
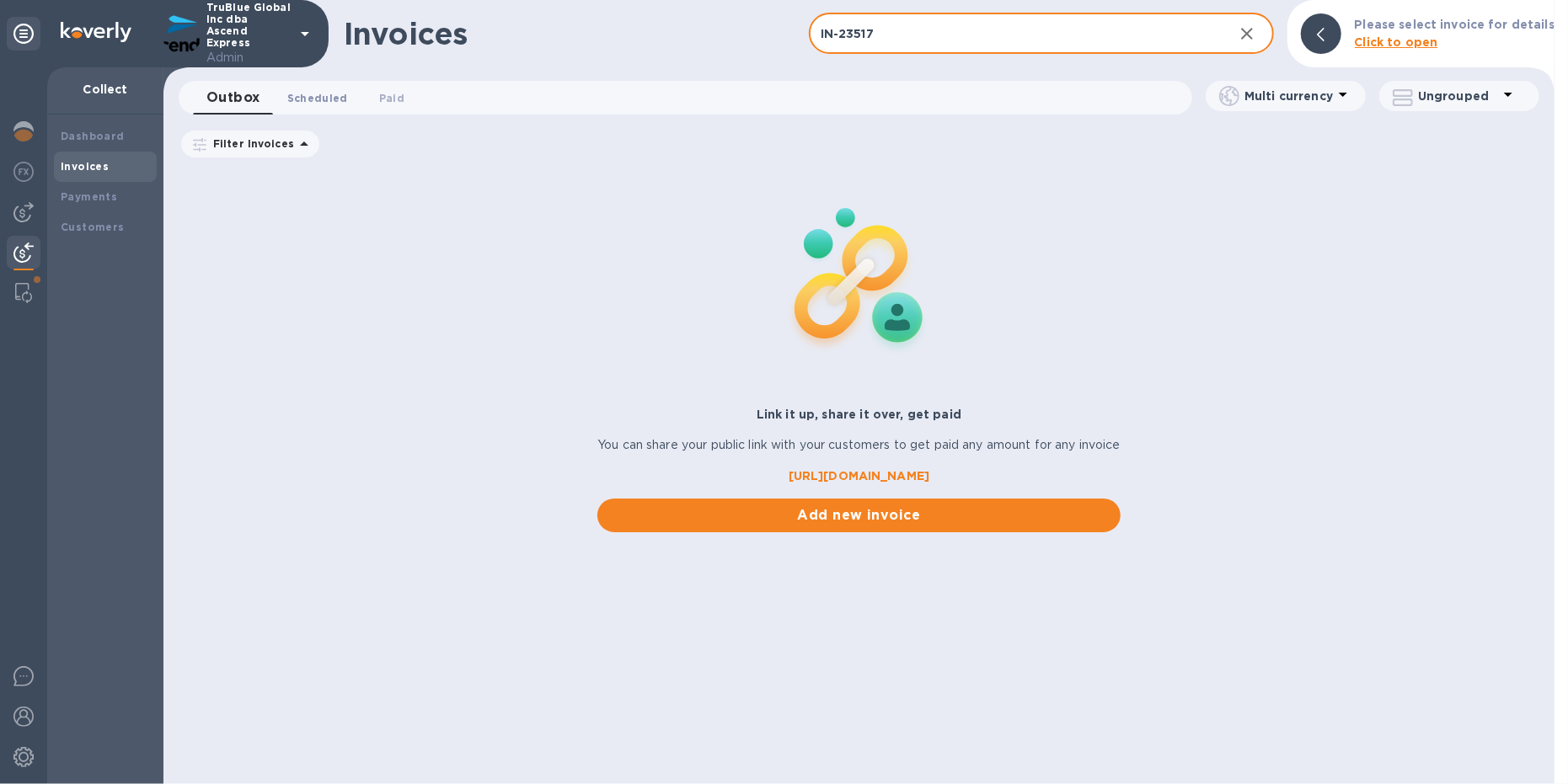
type input "IN-23517"
click at [331, 103] on span "Scheduled 0" at bounding box center [317, 97] width 61 height 17
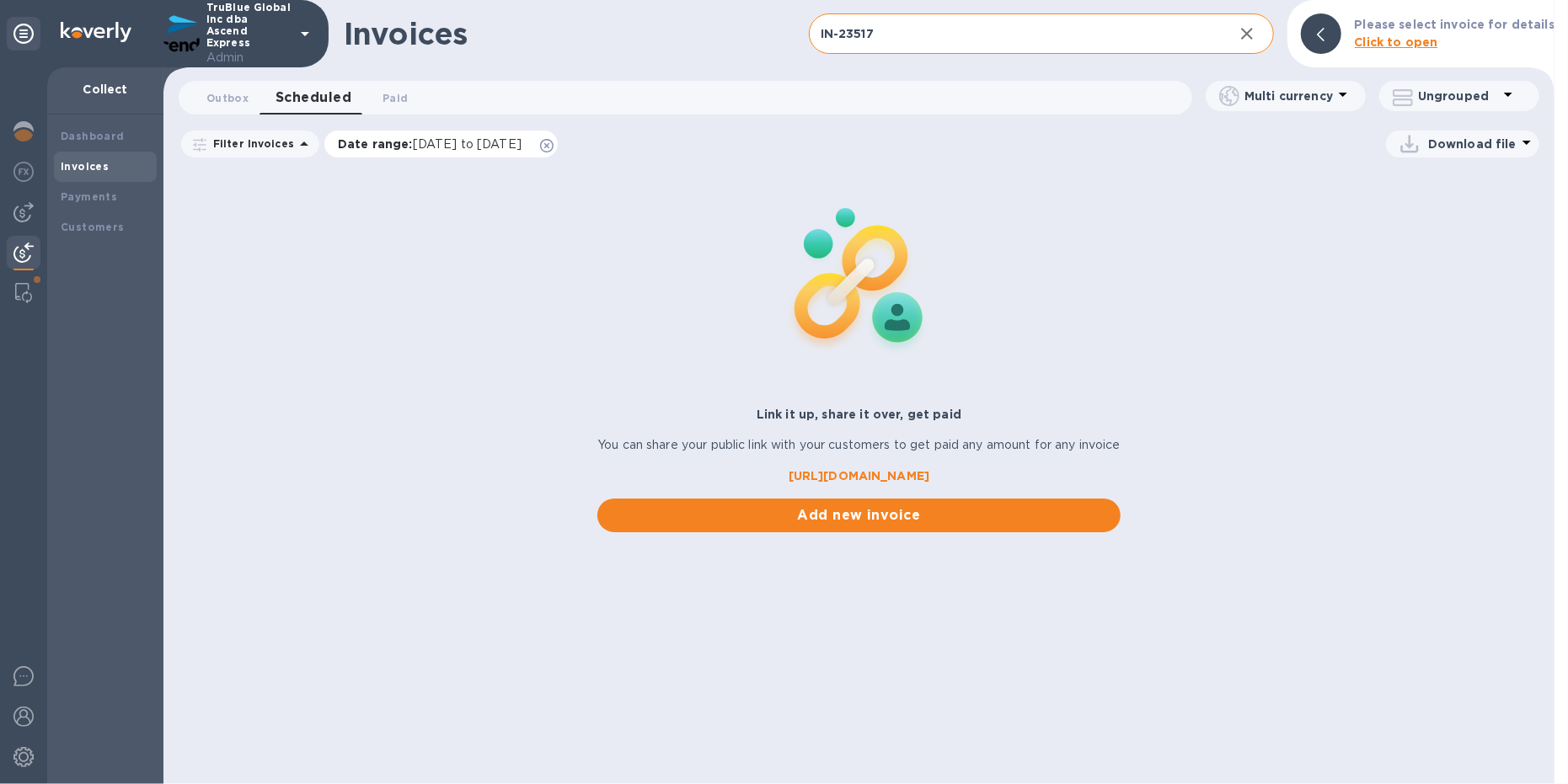
click at [554, 141] on icon at bounding box center [546, 145] width 14 height 14
click at [393, 95] on span "Paid 0" at bounding box center [395, 97] width 25 height 17
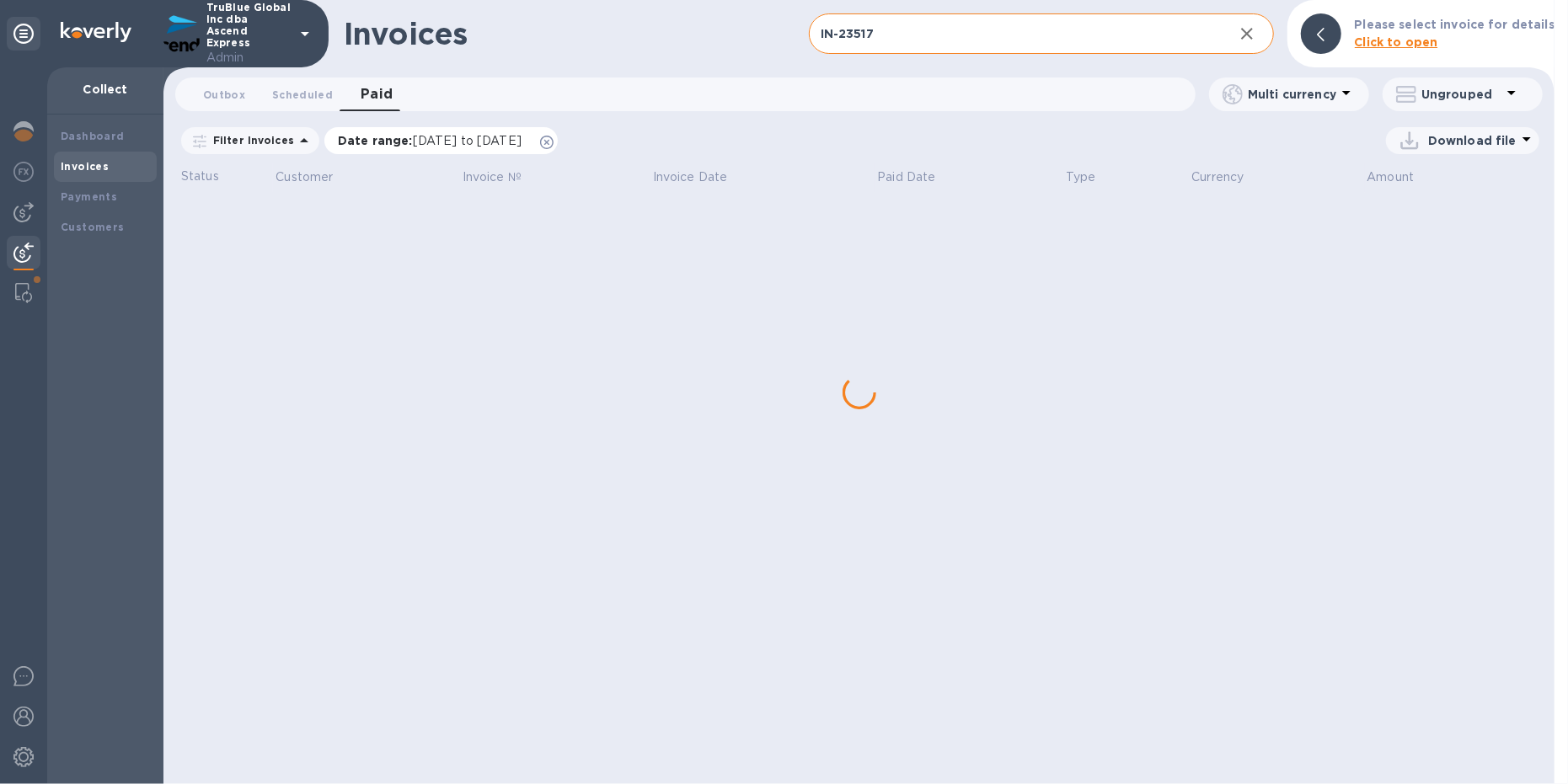
click at [554, 139] on icon at bounding box center [546, 142] width 14 height 14
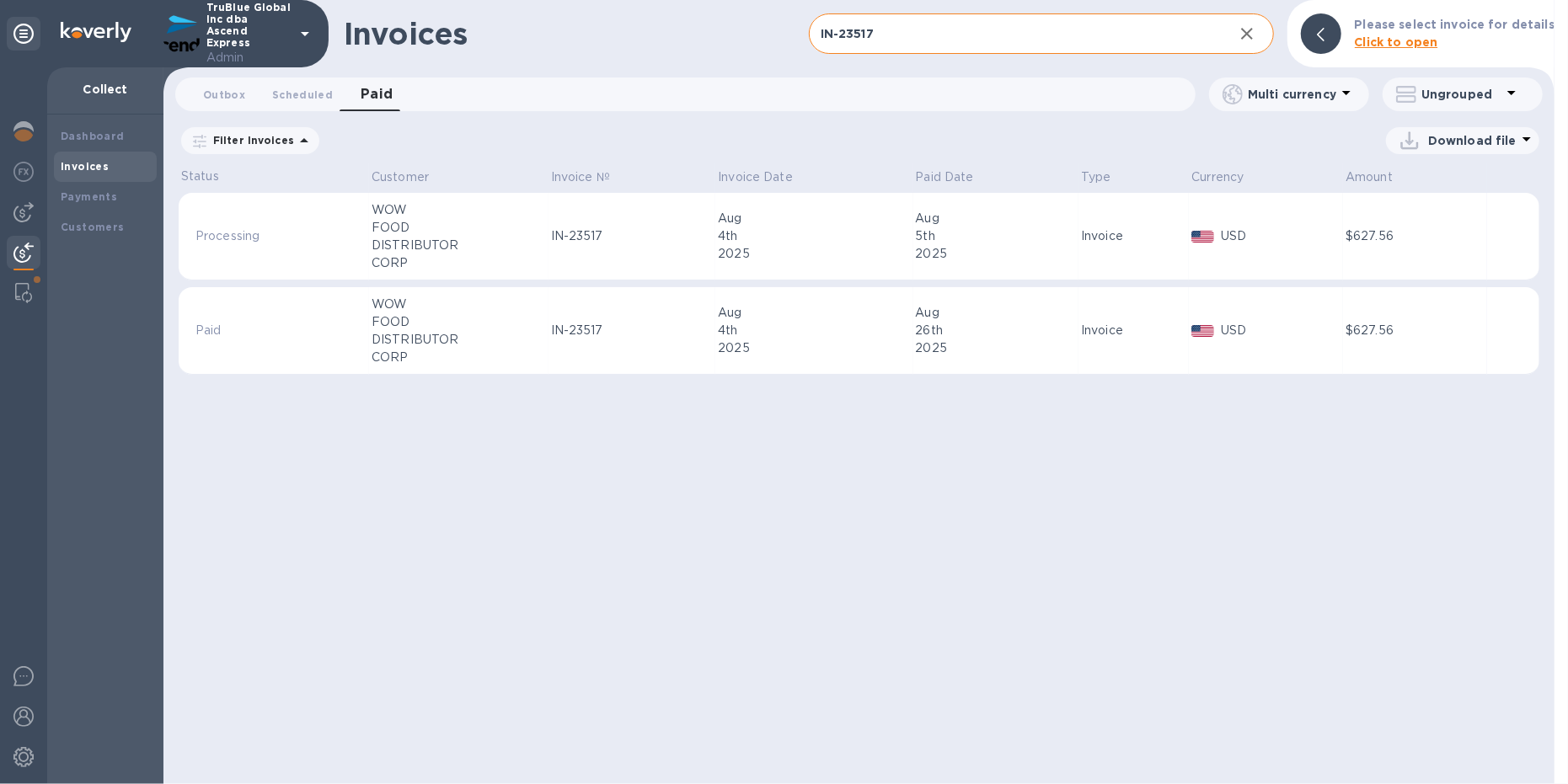
click at [498, 332] on div "DISTRIBUTOR" at bounding box center [459, 339] width 175 height 17
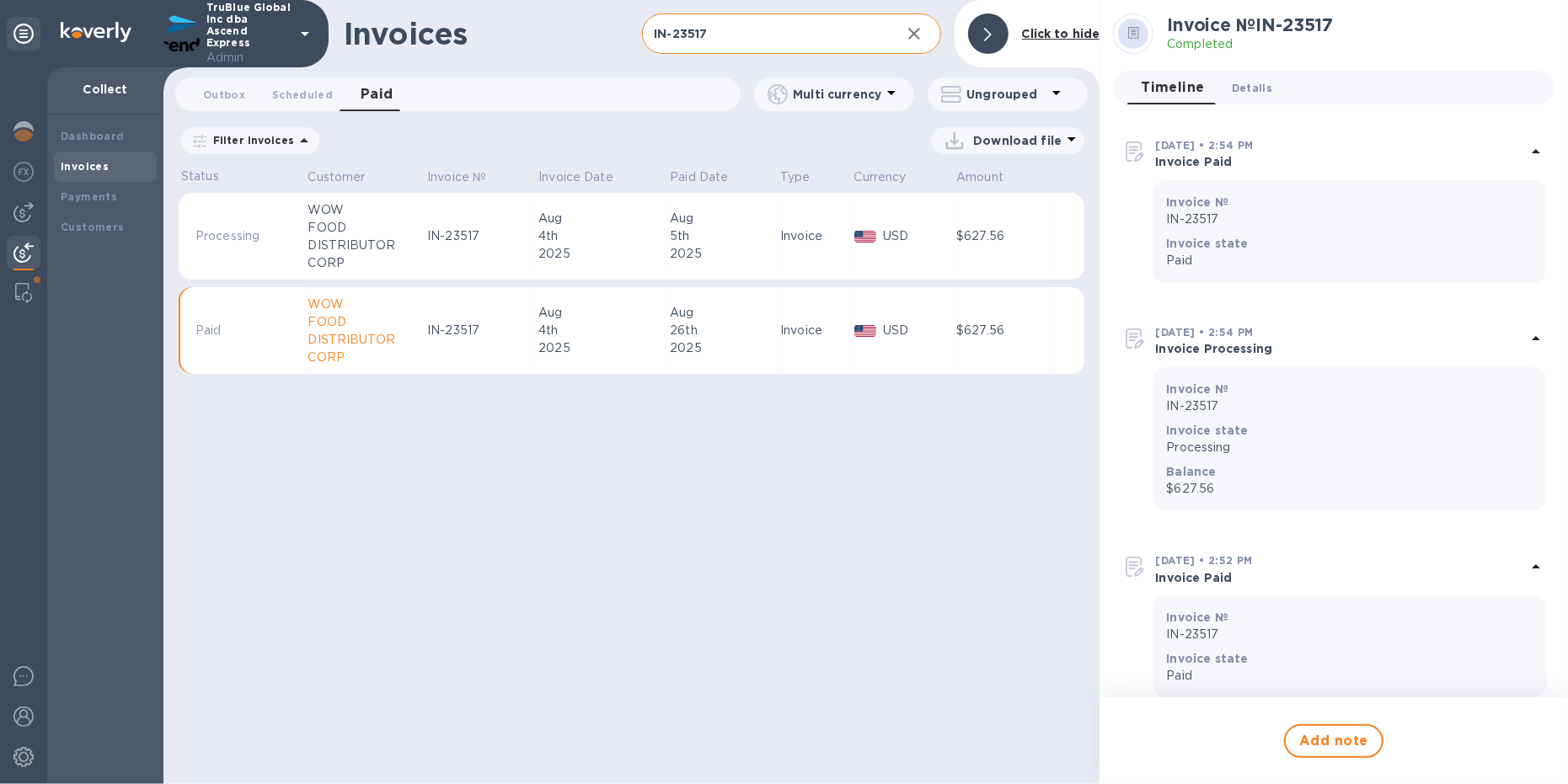
click at [1260, 84] on span "Details 0" at bounding box center [1252, 87] width 40 height 17
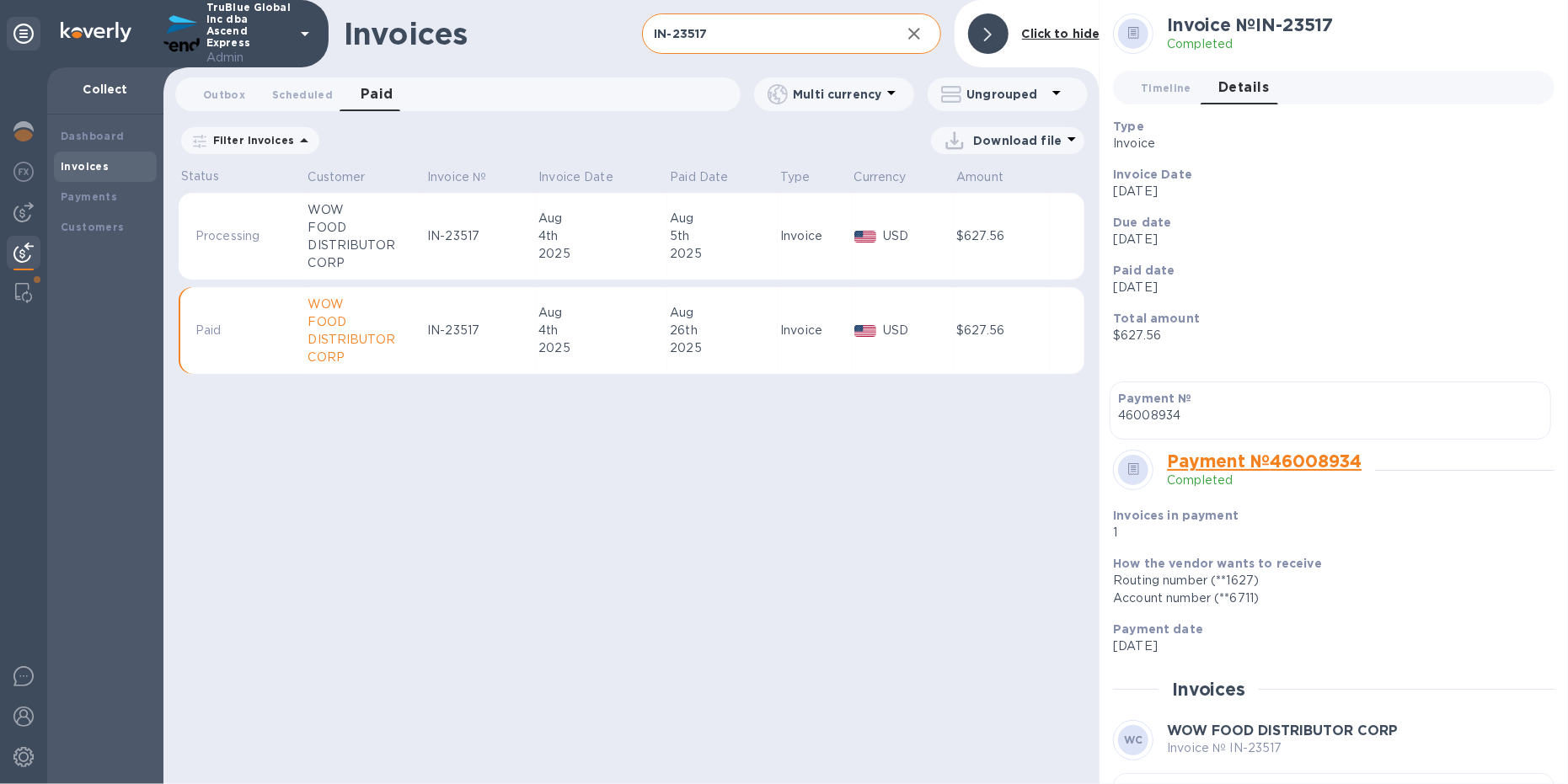
scroll to position [150, 0]
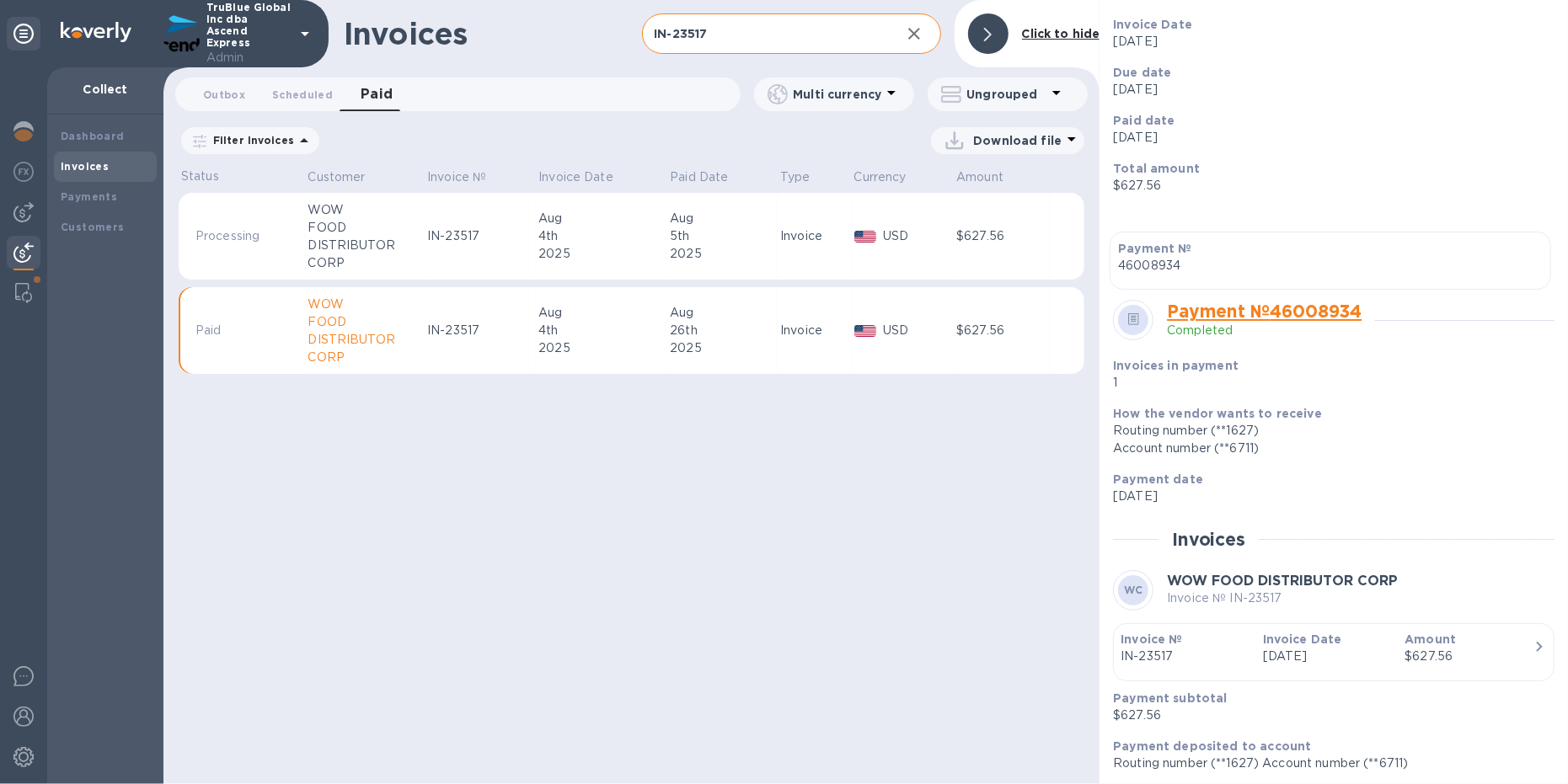
click at [682, 237] on div "5th" at bounding box center [723, 235] width 105 height 17
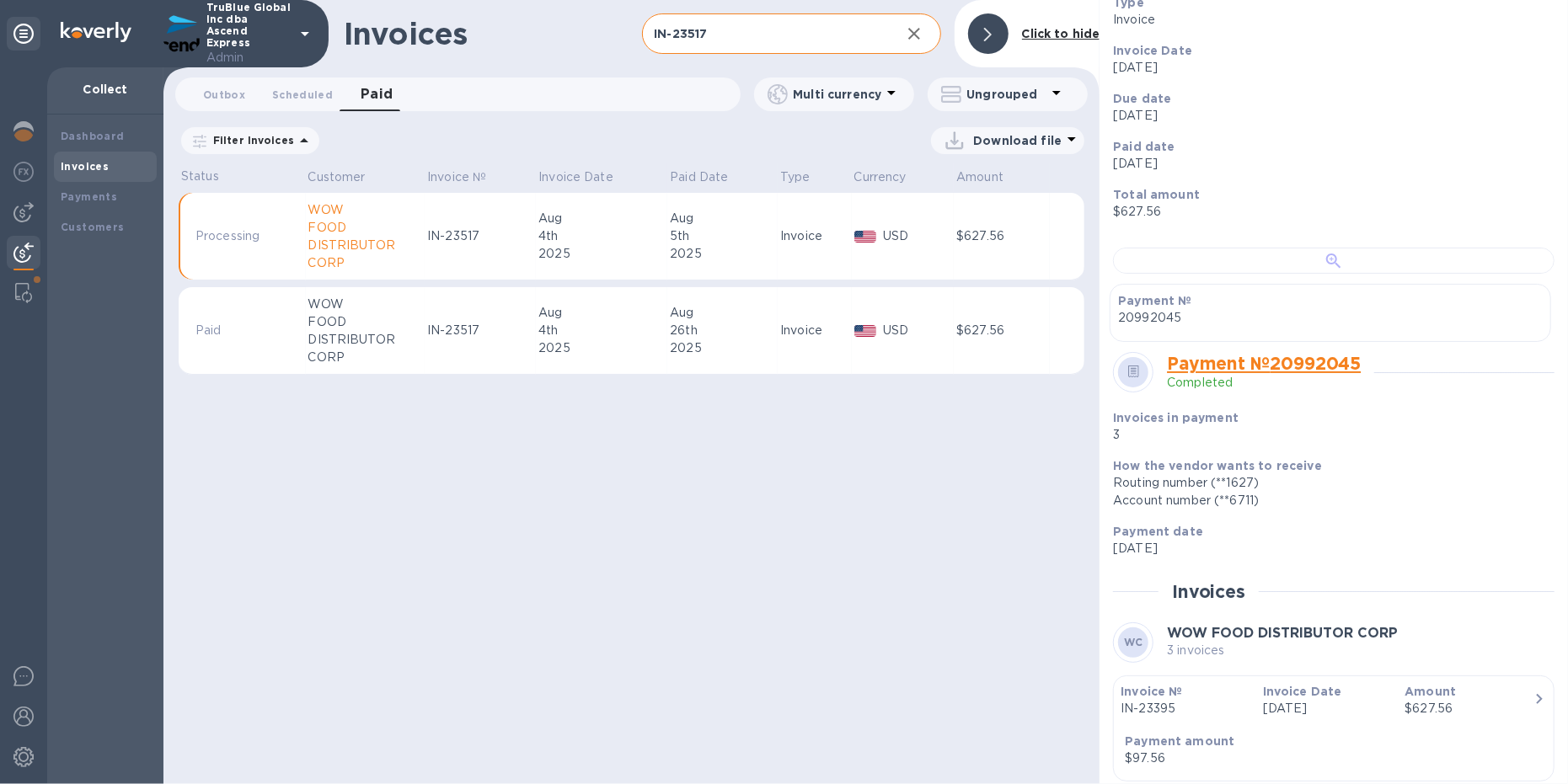
scroll to position [124, 0]
click at [554, 316] on div "Aug" at bounding box center [601, 313] width 126 height 17
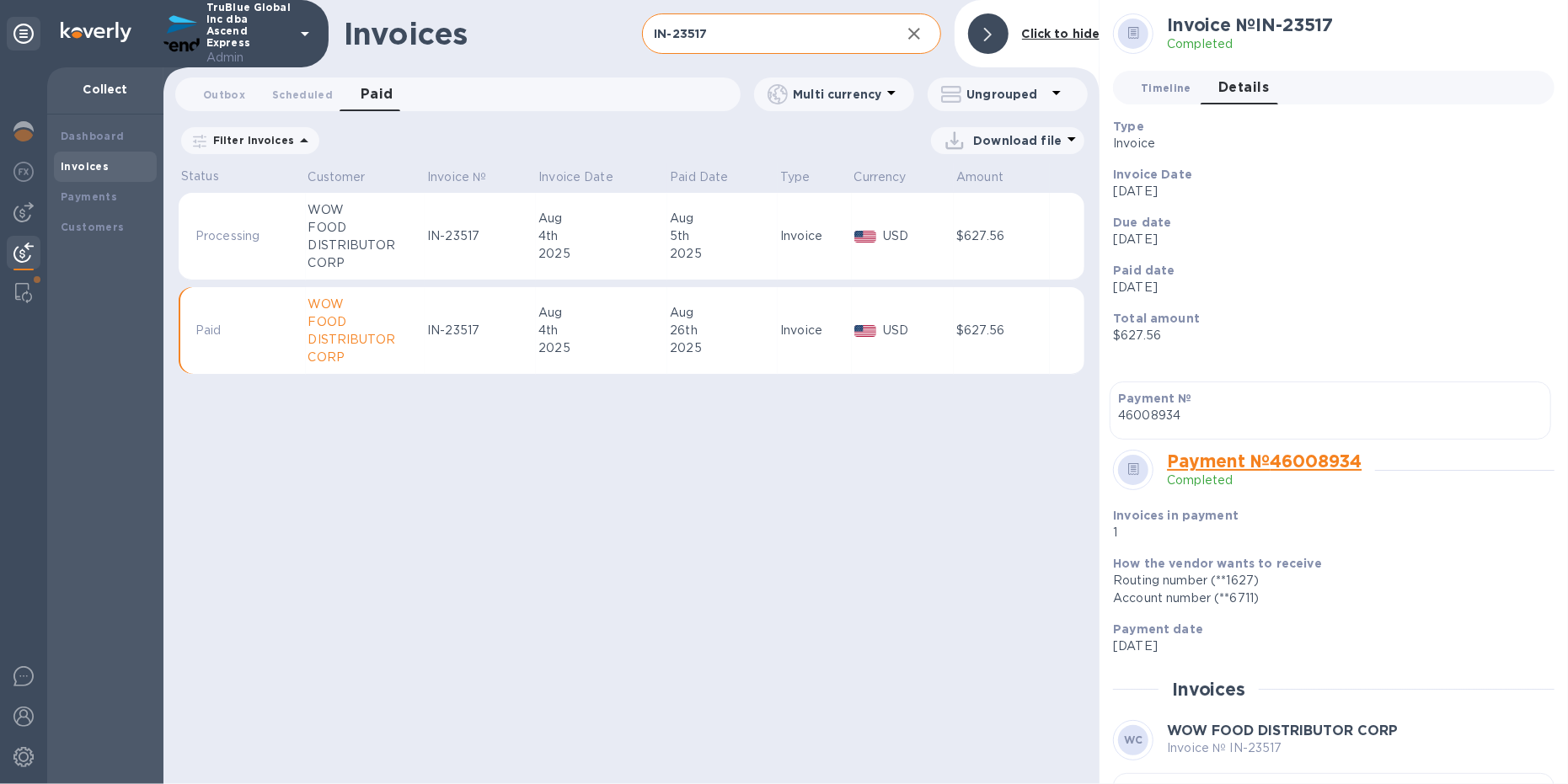
click at [1156, 84] on span "Timeline 0" at bounding box center [1166, 87] width 51 height 17
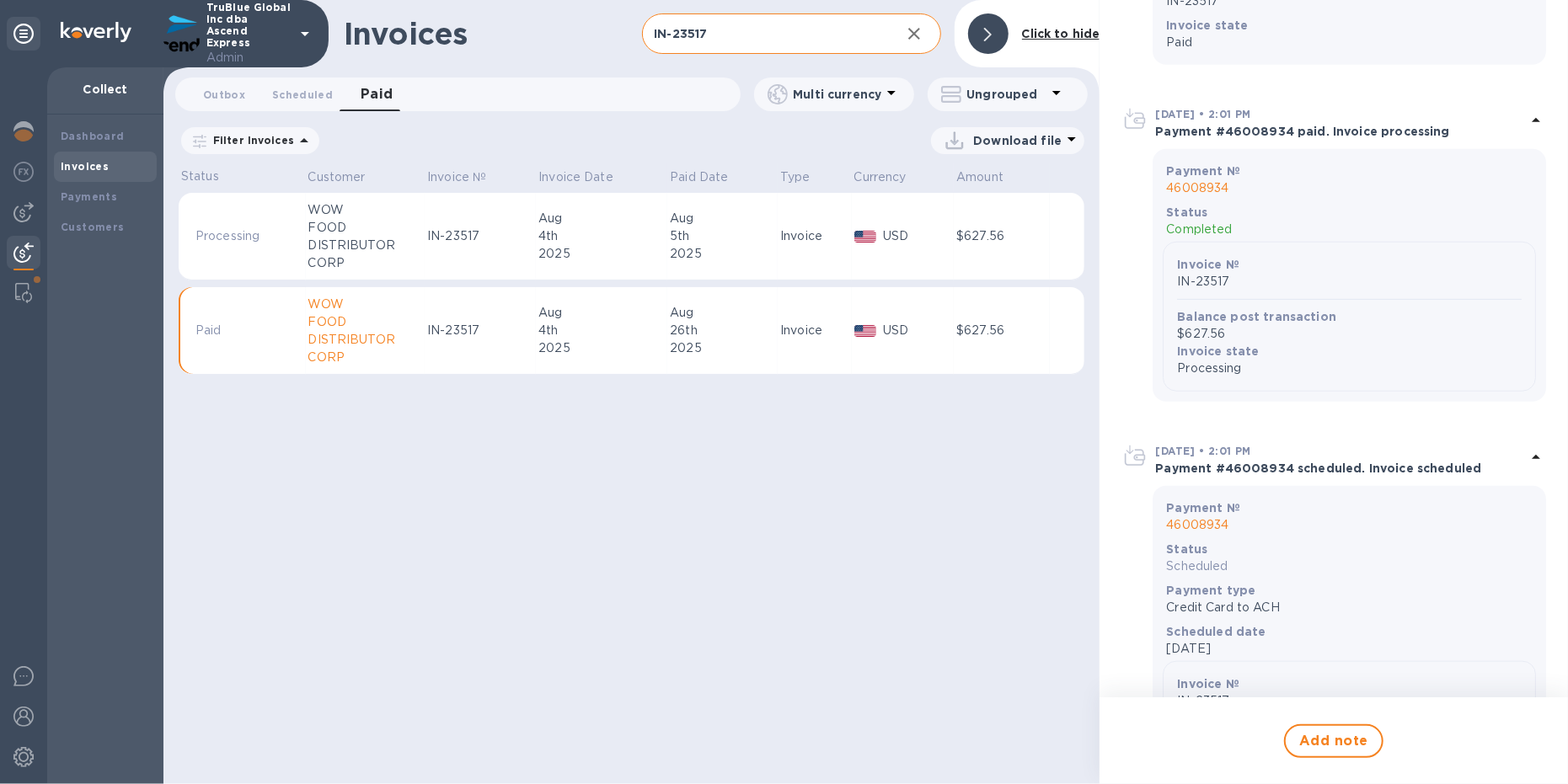
scroll to position [1537, 0]
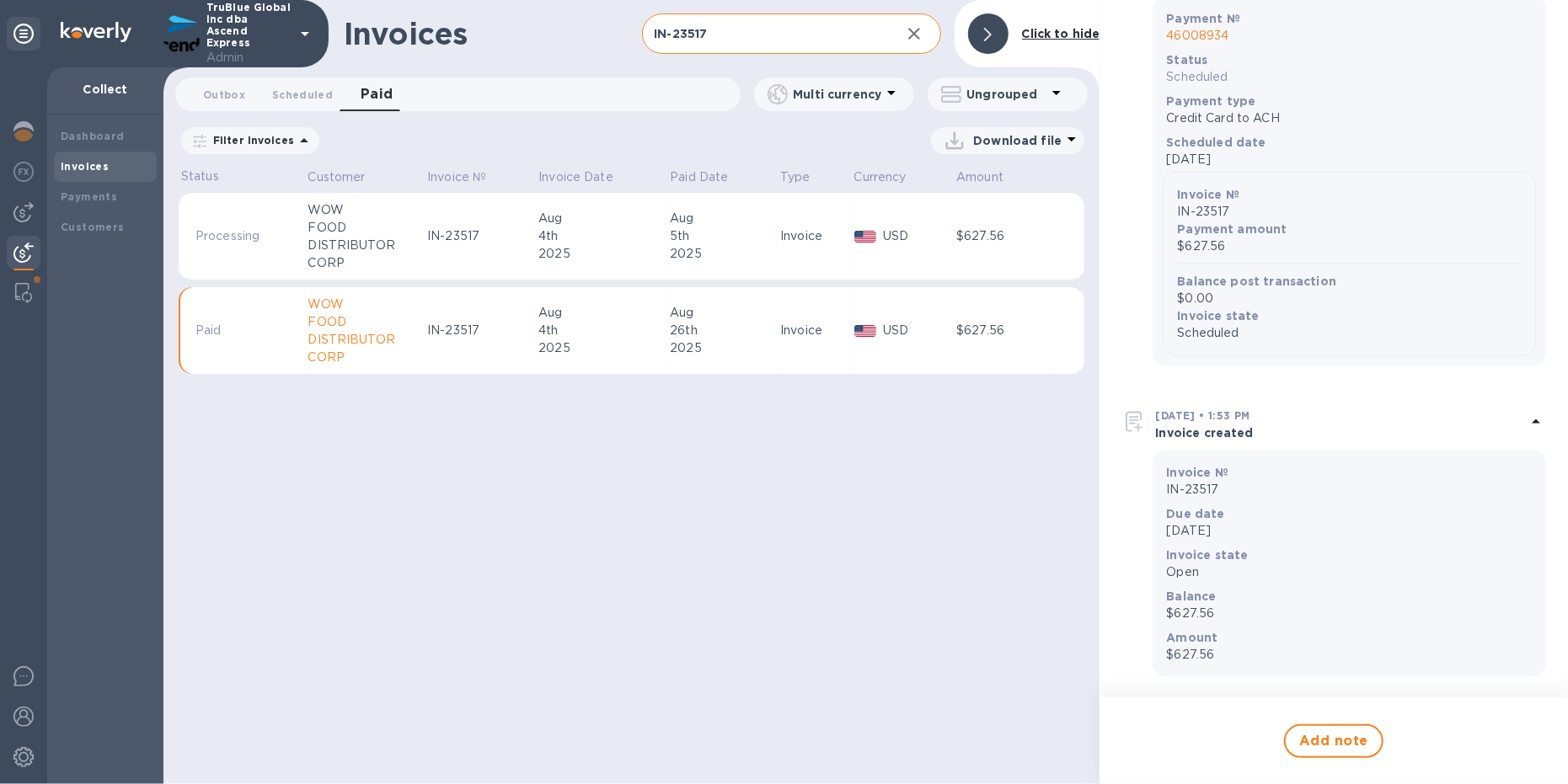
click at [1215, 35] on p "46008934" at bounding box center [1349, 35] width 366 height 17
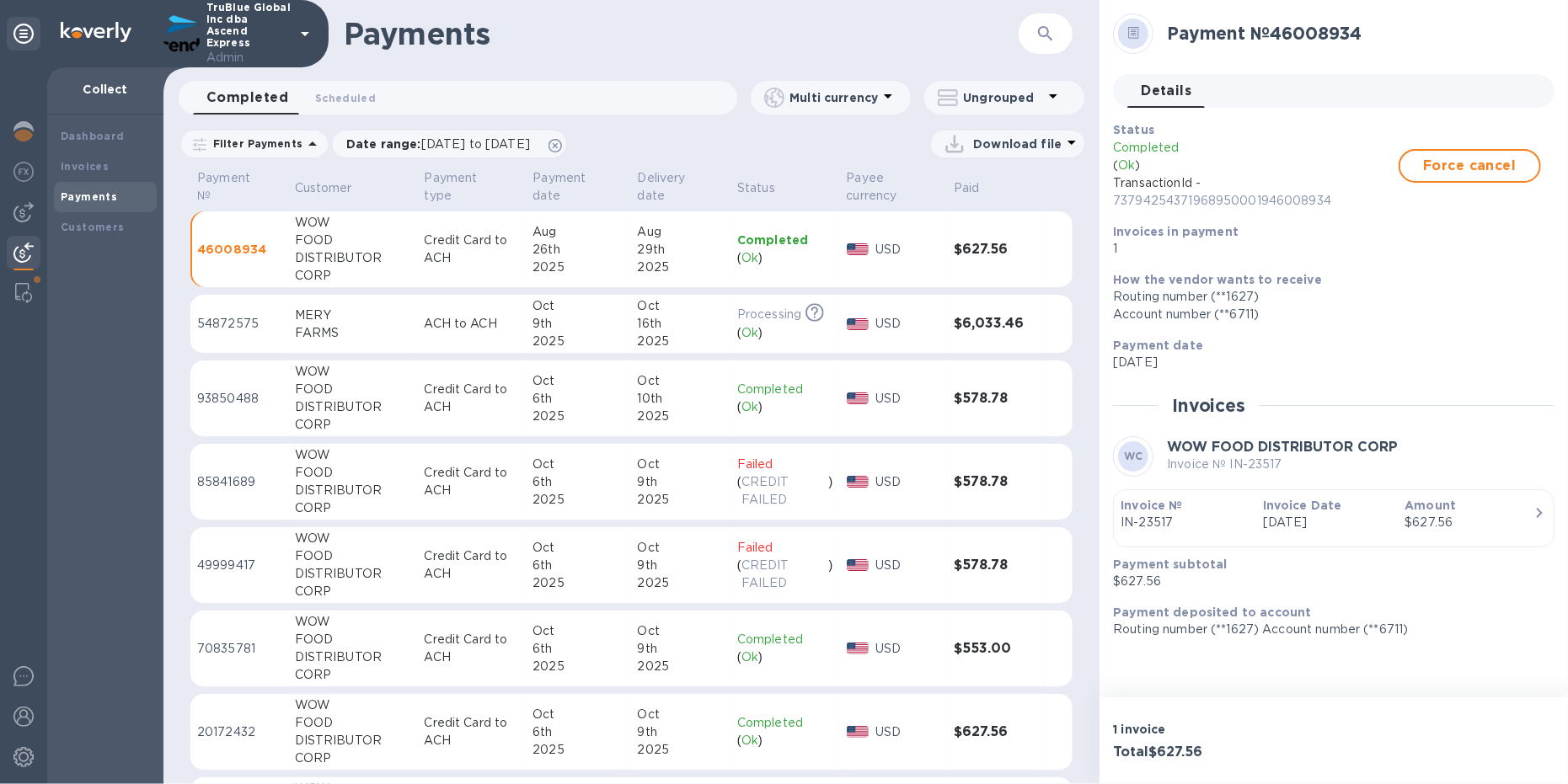
click at [1036, 32] on icon "button" at bounding box center [1045, 34] width 20 height 20
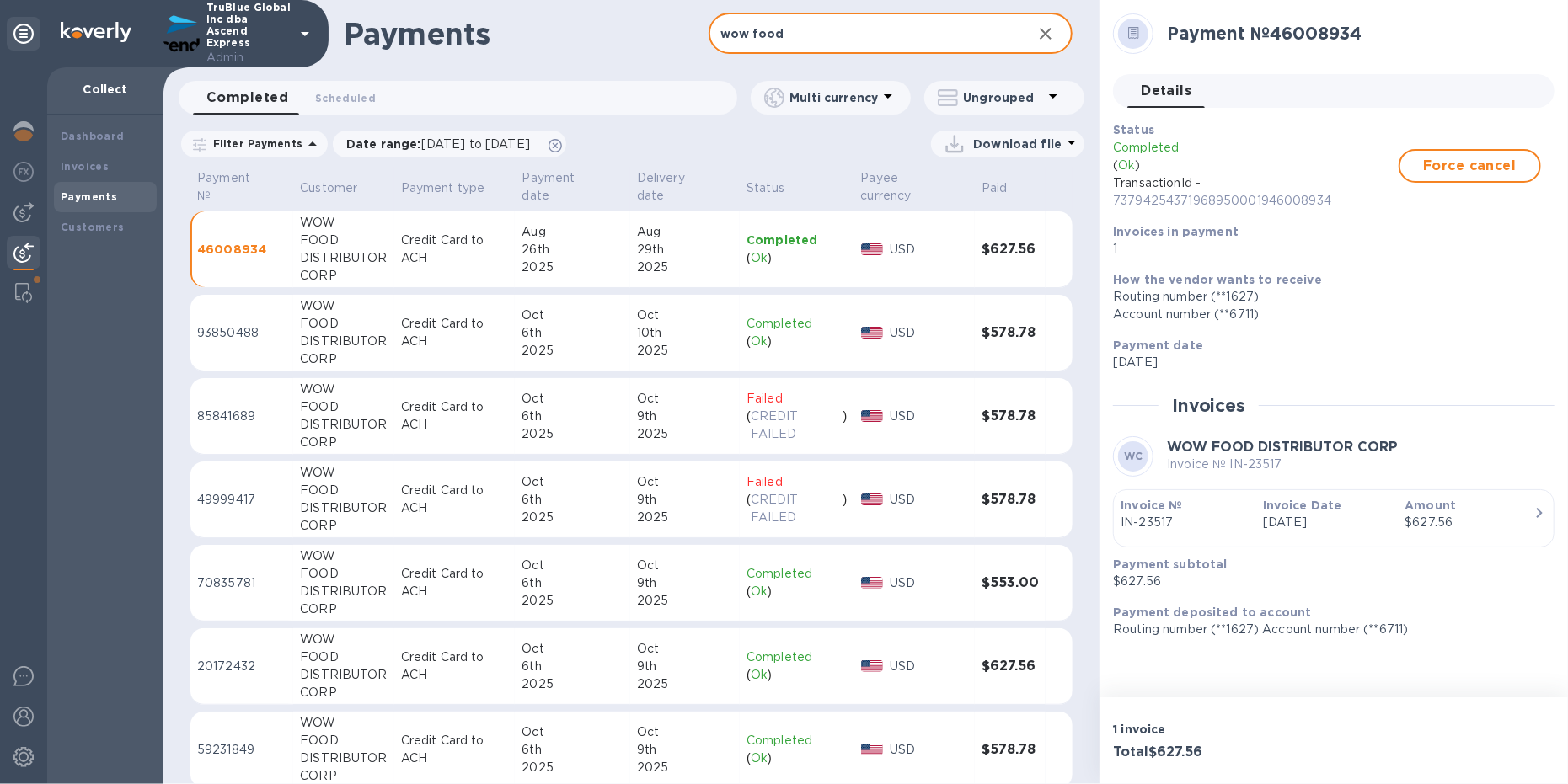
type input "wow food"
drag, startPoint x: 1173, startPoint y: 518, endPoint x: 1113, endPoint y: 519, distance: 60.0
click at [1112, 519] on div "Payment № 46008934 Details 0 Status Completed ( Ok ) TransactionId - 7379425437…" at bounding box center [1333, 348] width 468 height 697
click at [1458, 511] on p "Amount" at bounding box center [1469, 505] width 129 height 17
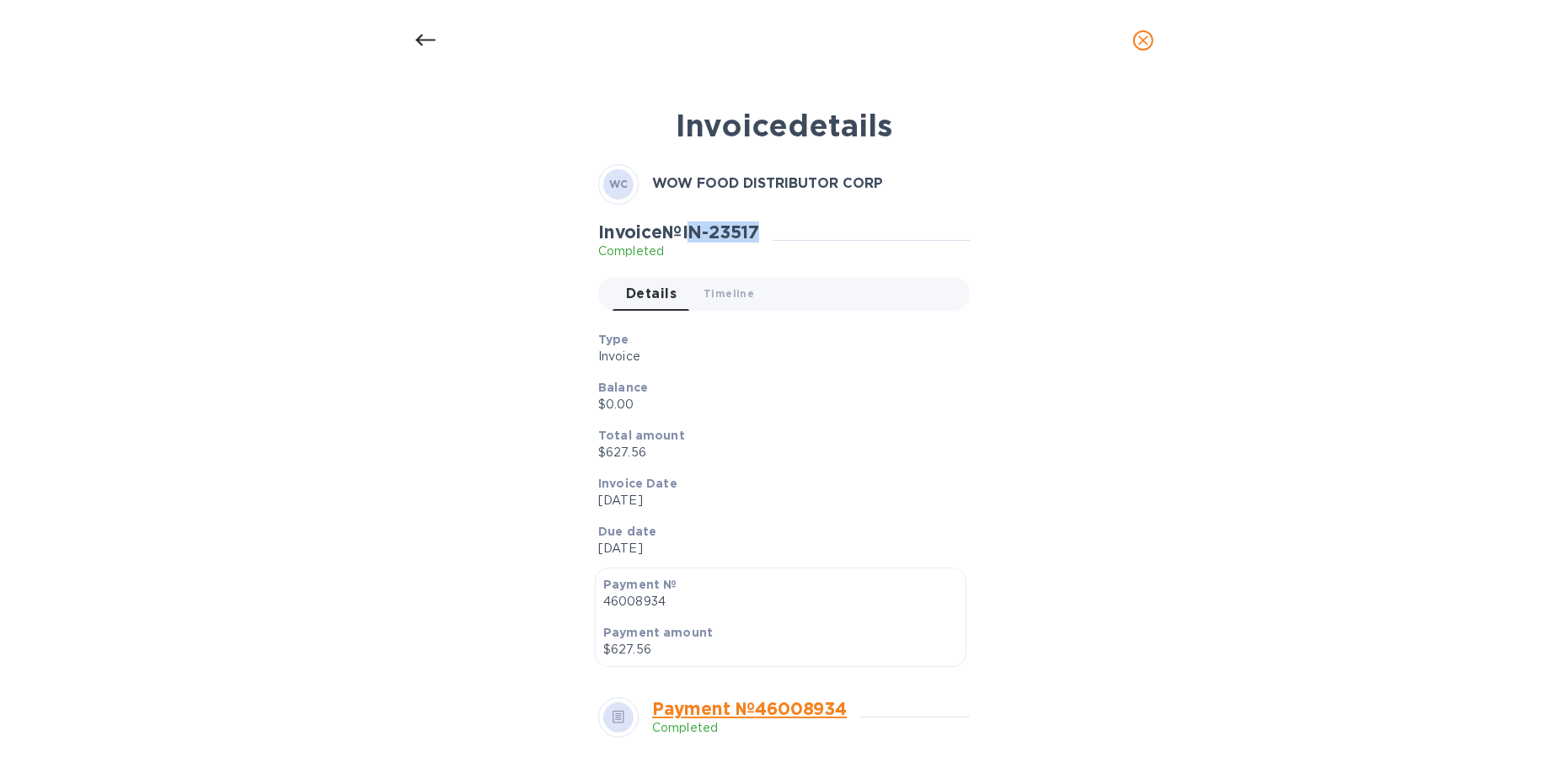
drag, startPoint x: 694, startPoint y: 232, endPoint x: 766, endPoint y: 232, distance: 72.0
click at [759, 232] on h2 "Invoice № IN-23517" at bounding box center [678, 232] width 161 height 21
drag, startPoint x: 690, startPoint y: 231, endPoint x: 785, endPoint y: 230, distance: 95.0
click at [785, 230] on div "Invoice № IN-23517 Completed" at bounding box center [784, 241] width 372 height 39
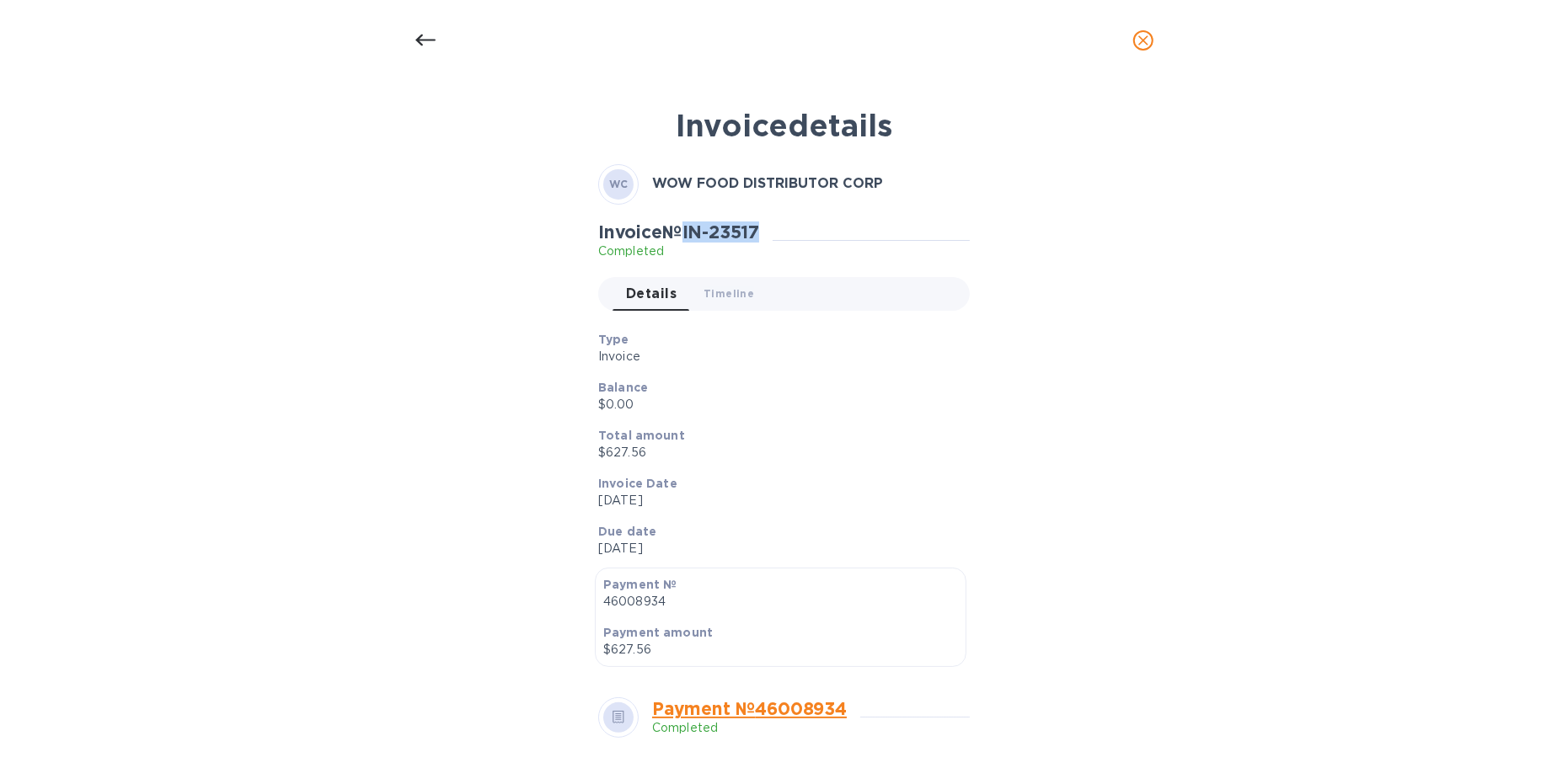
copy h2 "IN-23517"
click at [419, 45] on icon at bounding box center [425, 40] width 20 height 20
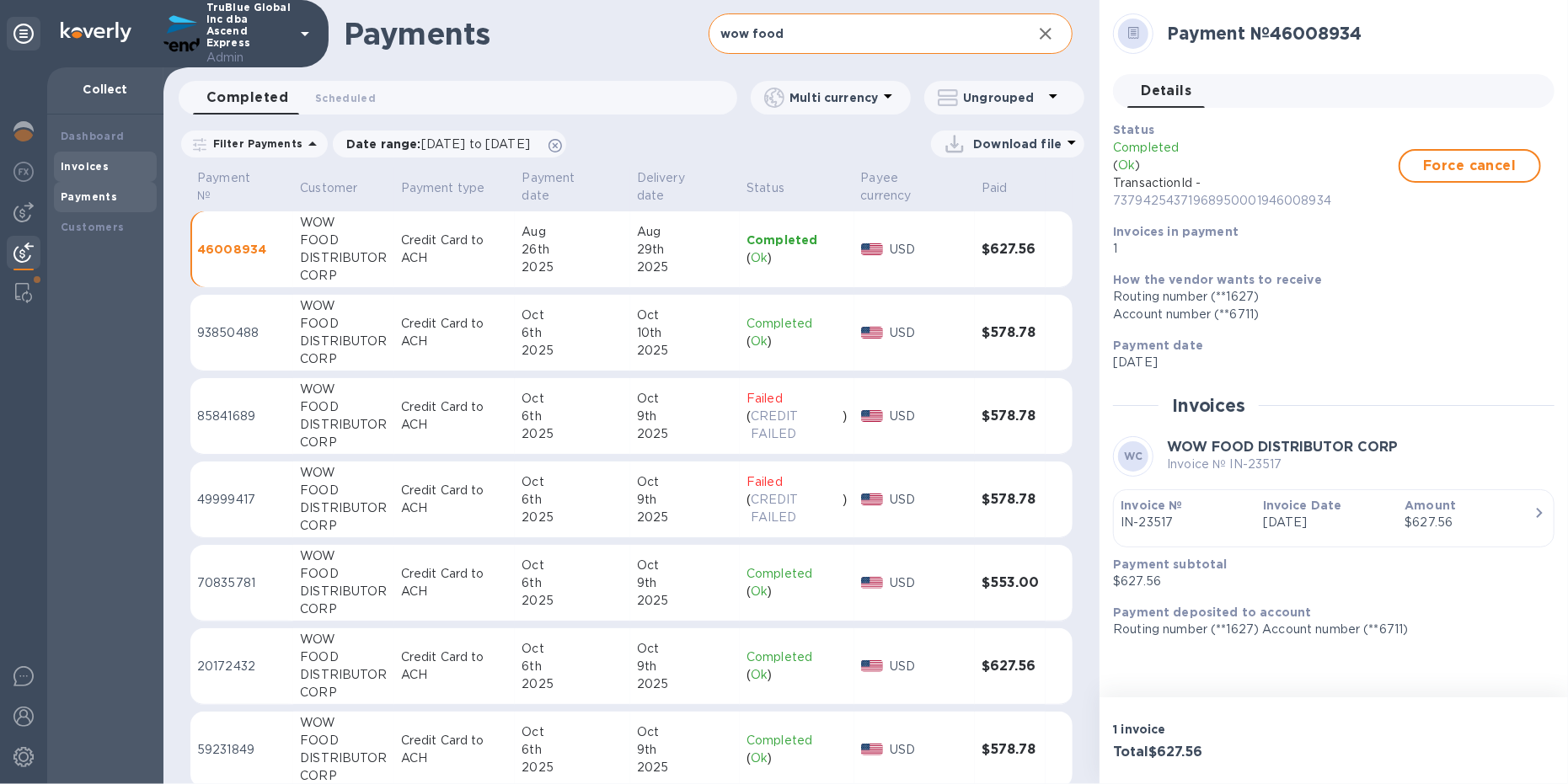
click at [73, 164] on b "Invoices" at bounding box center [85, 166] width 48 height 13
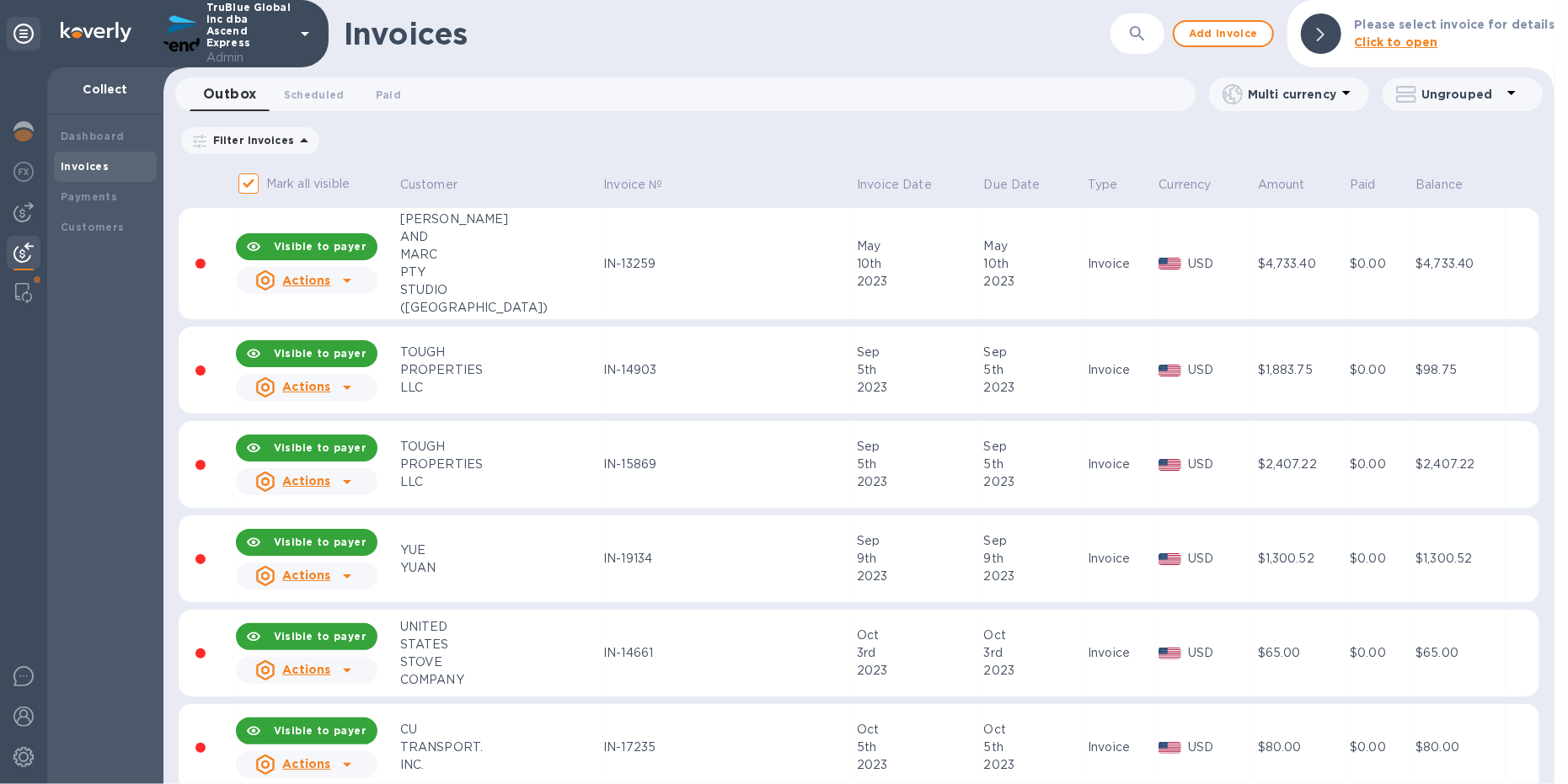
click at [1147, 33] on icon "button" at bounding box center [1137, 34] width 20 height 20
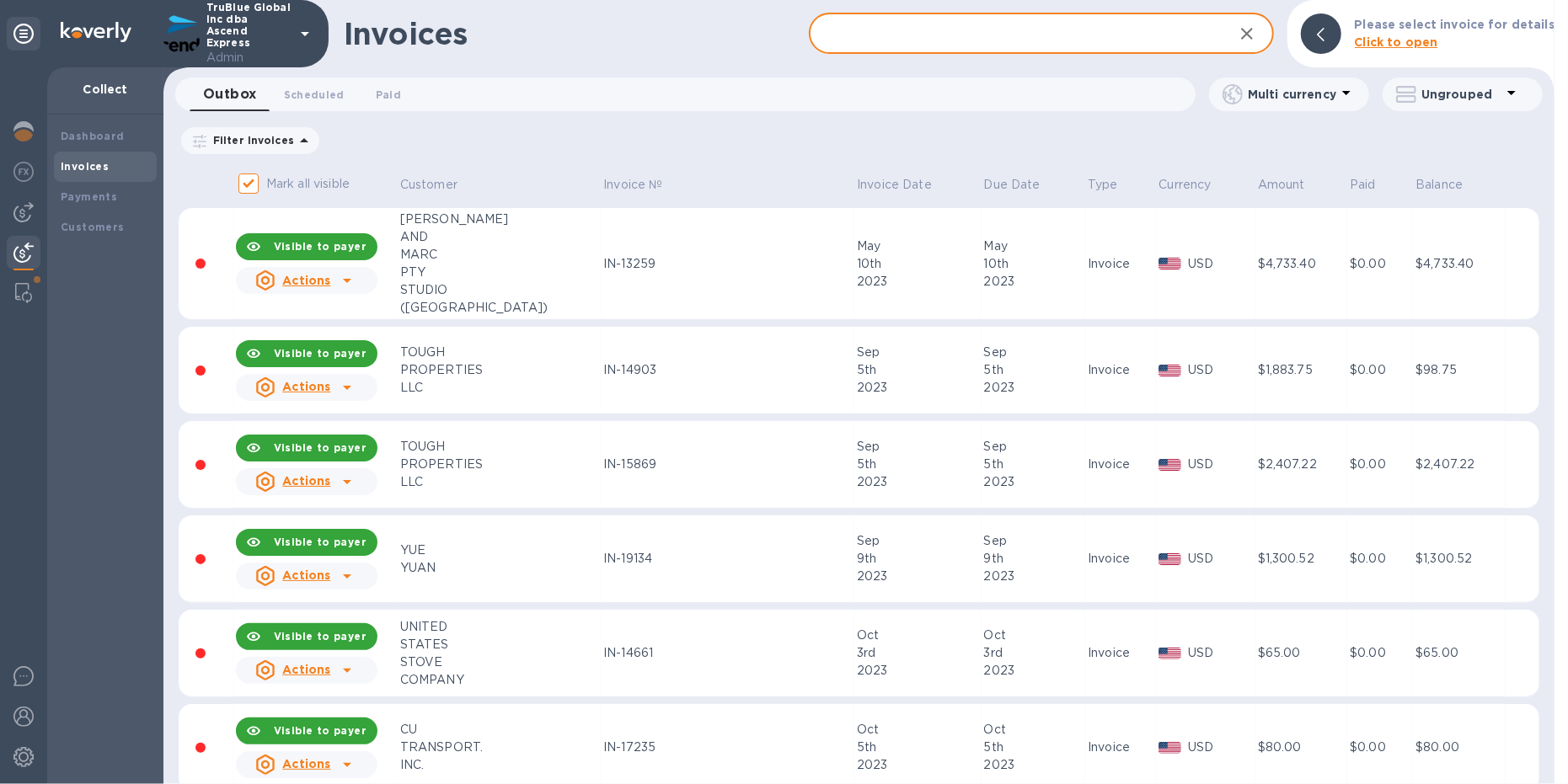
paste input "IN-23517"
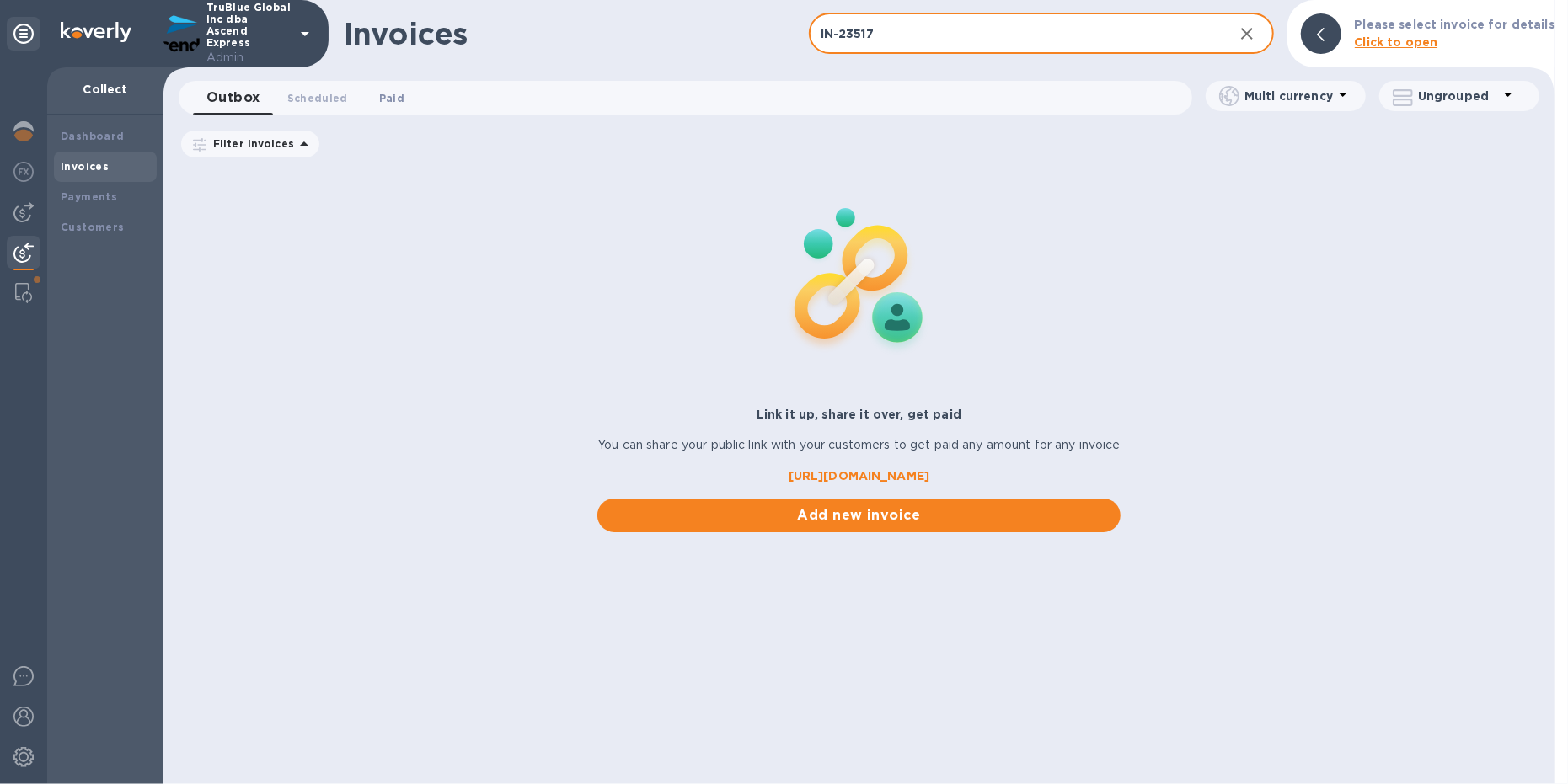
type input "IN-23517"
click at [379, 95] on span "Paid 0" at bounding box center [392, 97] width 25 height 17
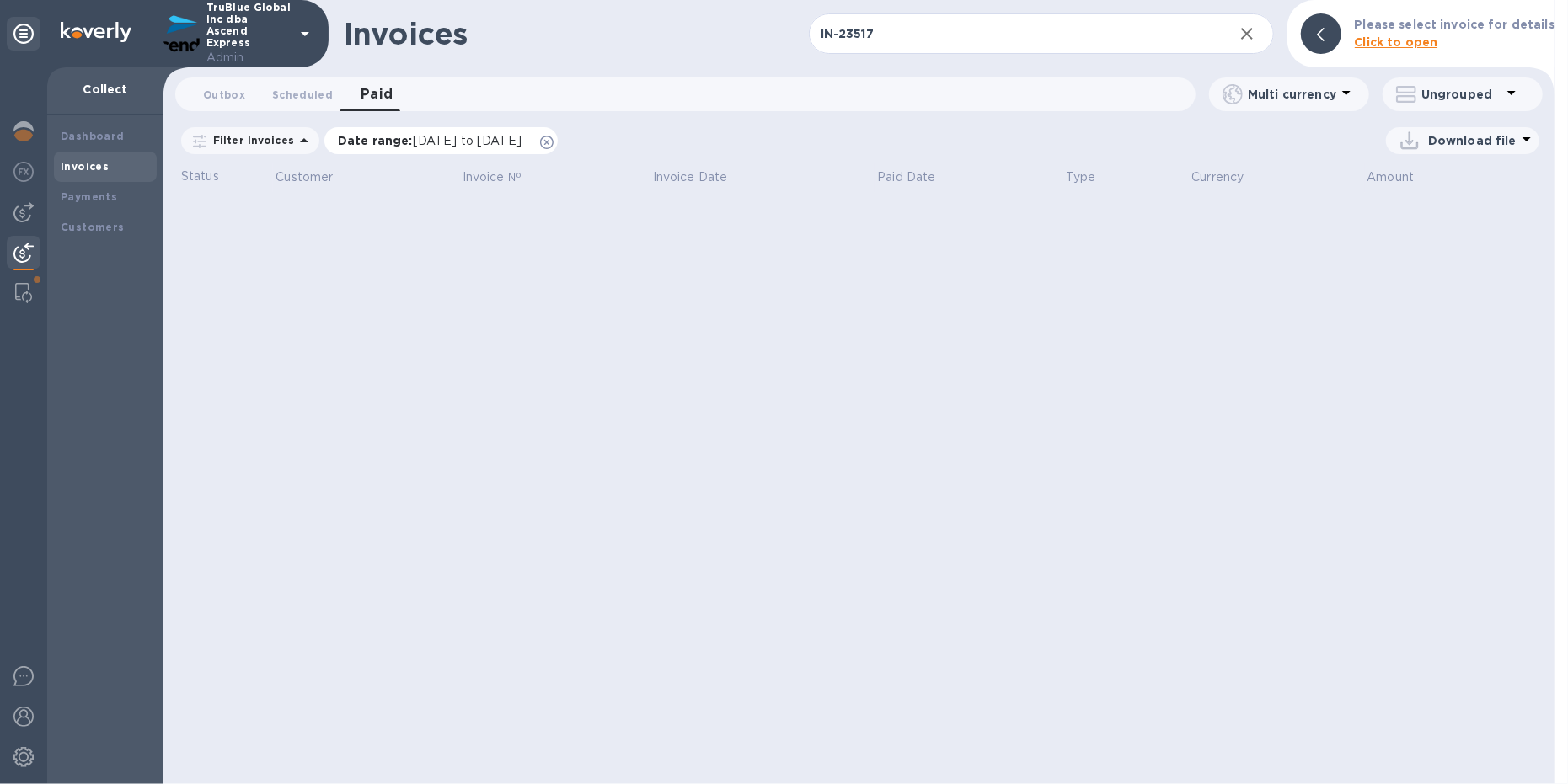
click at [554, 138] on icon at bounding box center [546, 142] width 14 height 14
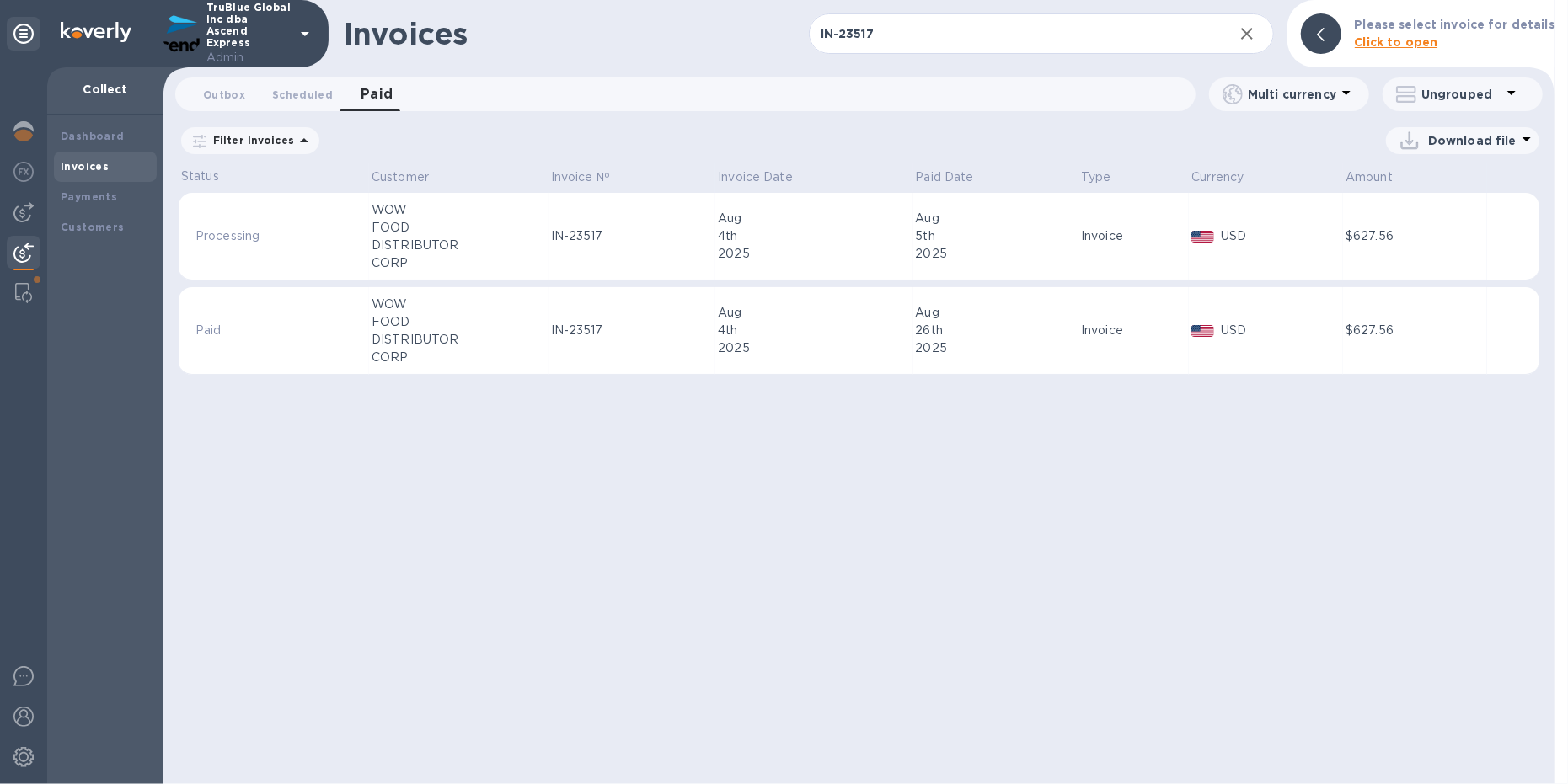
click at [537, 339] on div "DISTRIBUTOR" at bounding box center [459, 339] width 175 height 17
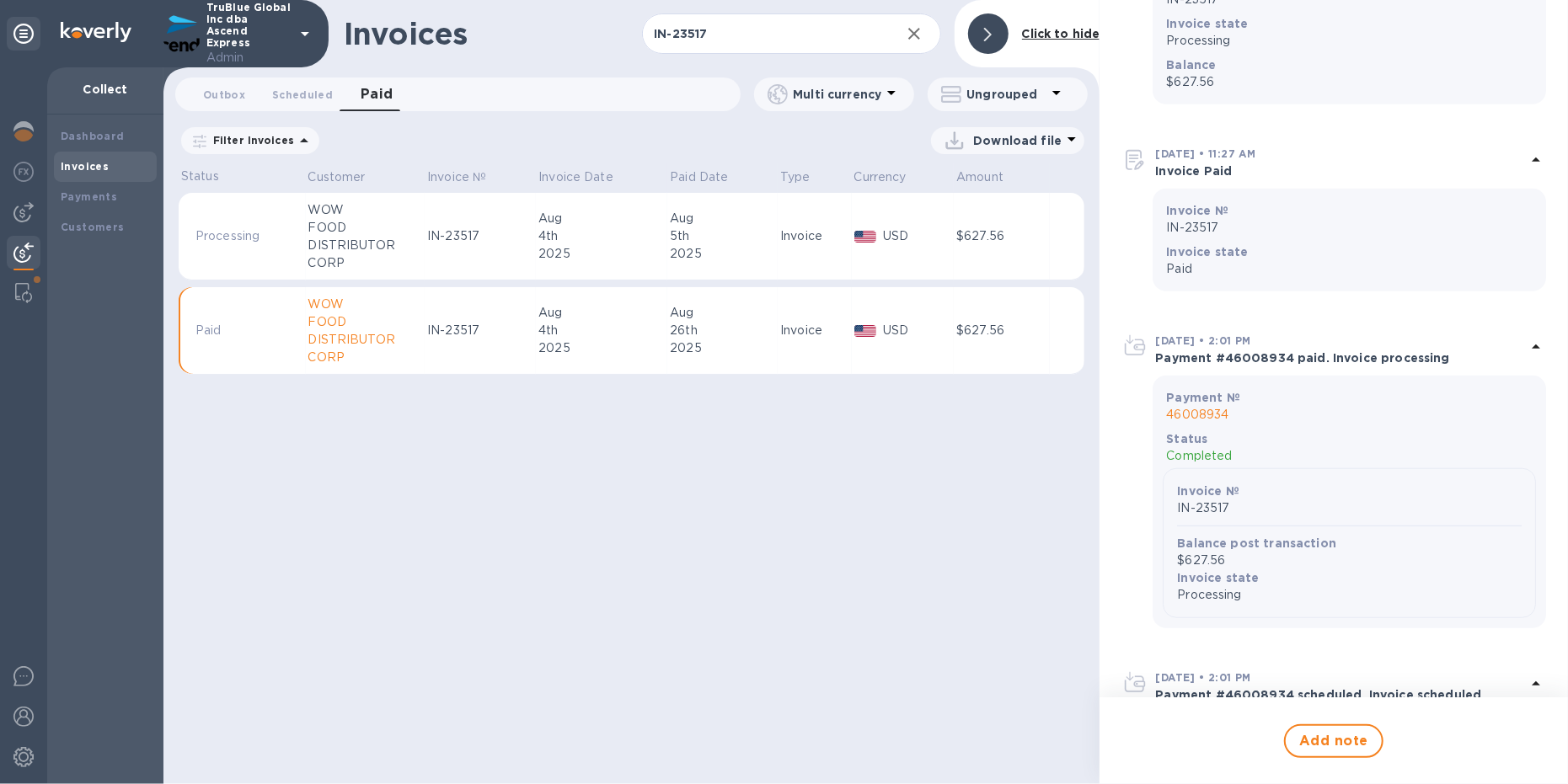
scroll to position [1046, 0]
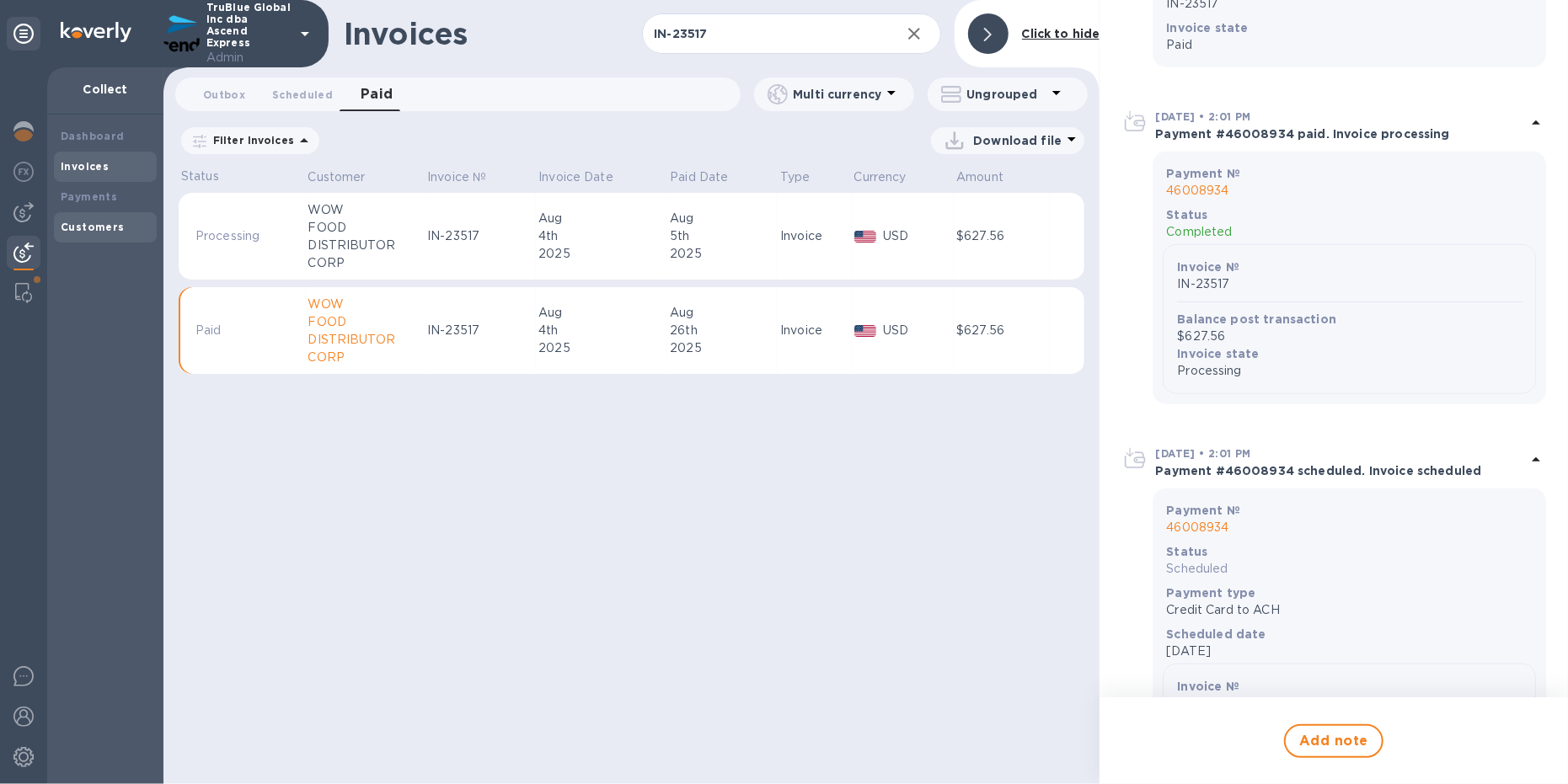
click at [76, 225] on b "Customers" at bounding box center [93, 227] width 64 height 13
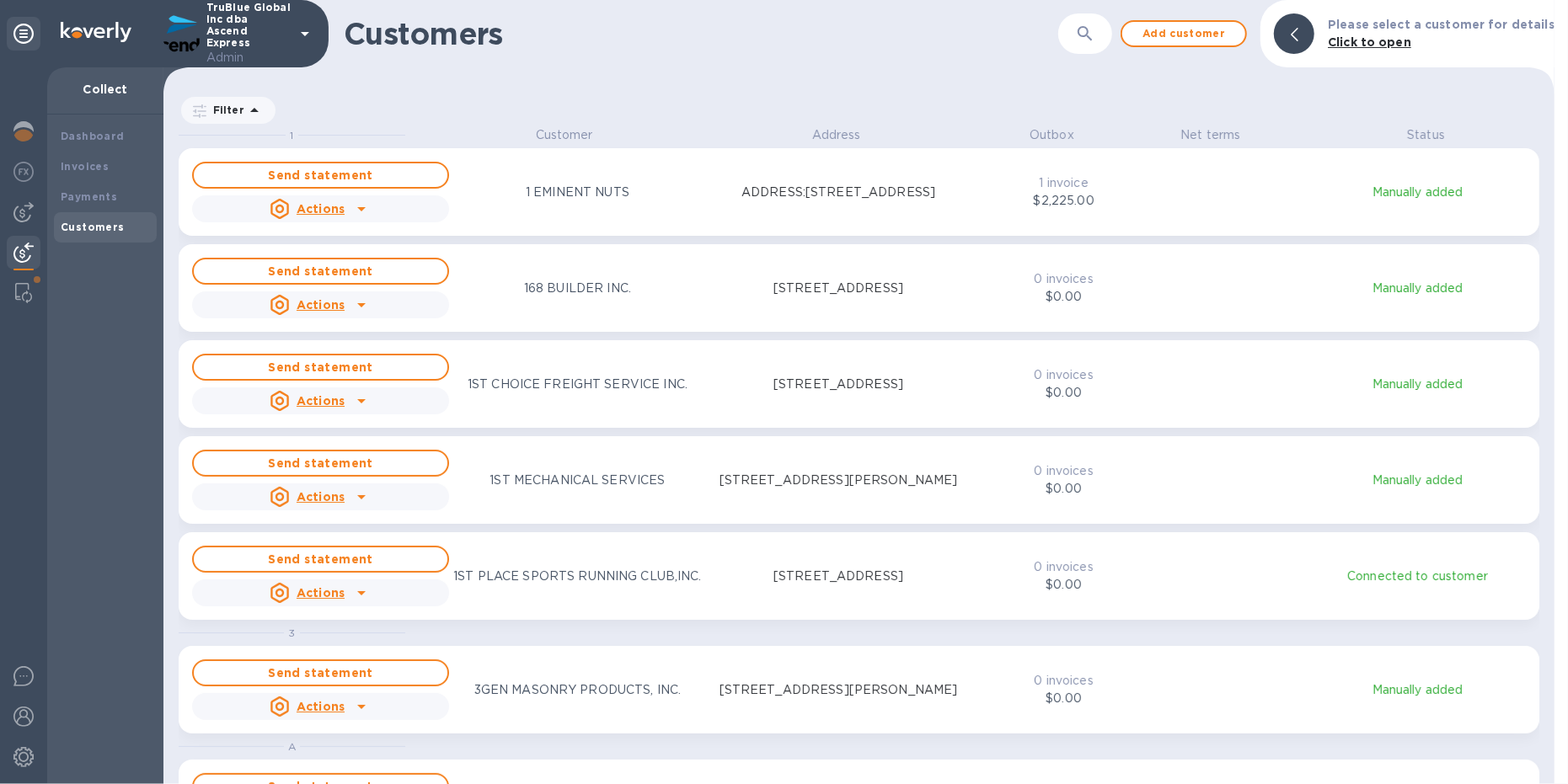
click at [1105, 37] on button "button" at bounding box center [1084, 34] width 40 height 40
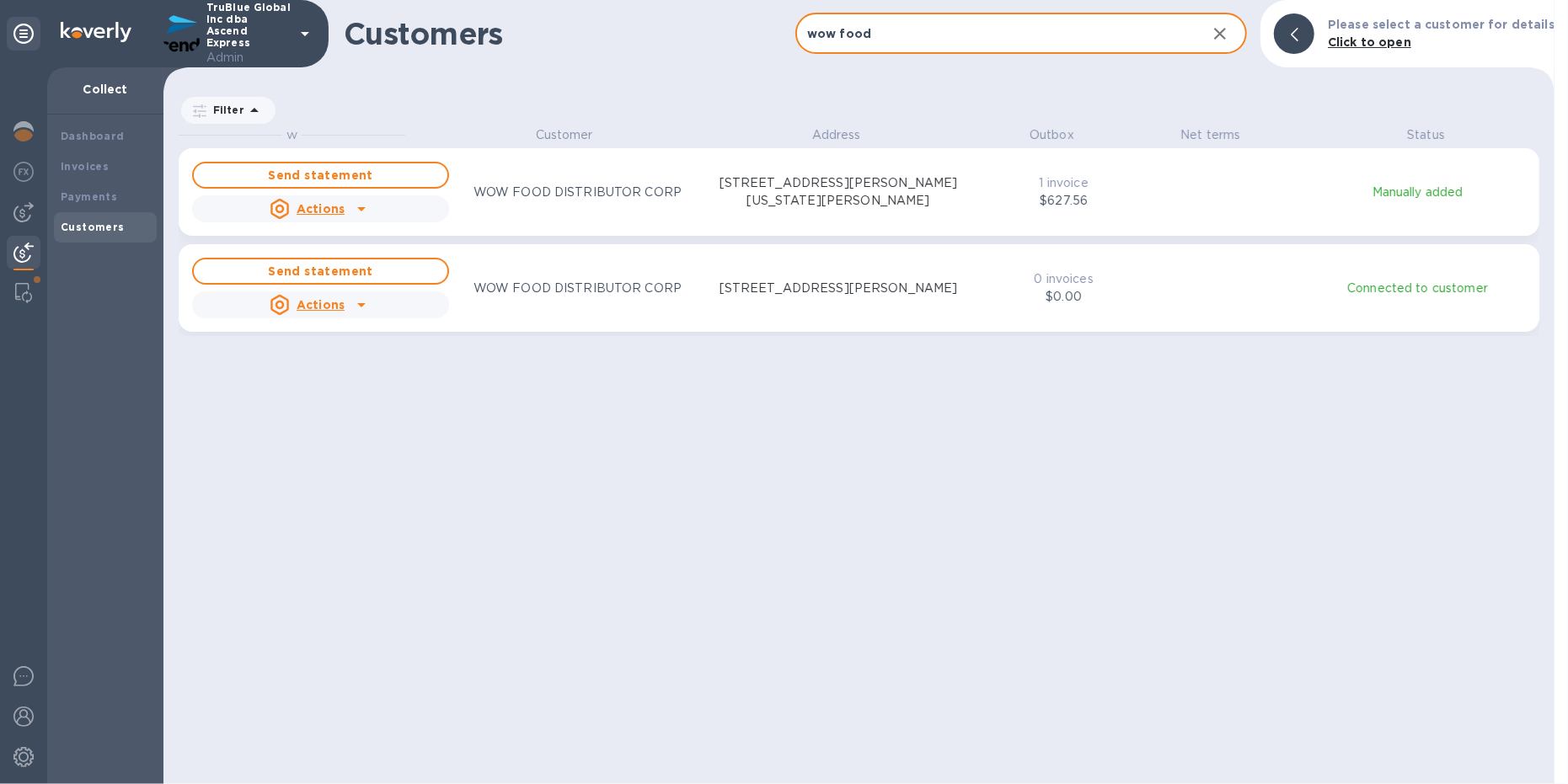
scroll to position [18, 6]
type input "wow food"
click at [560, 194] on p "WOW FOOD DISTRIBUTOR CORP" at bounding box center [577, 192] width 208 height 17
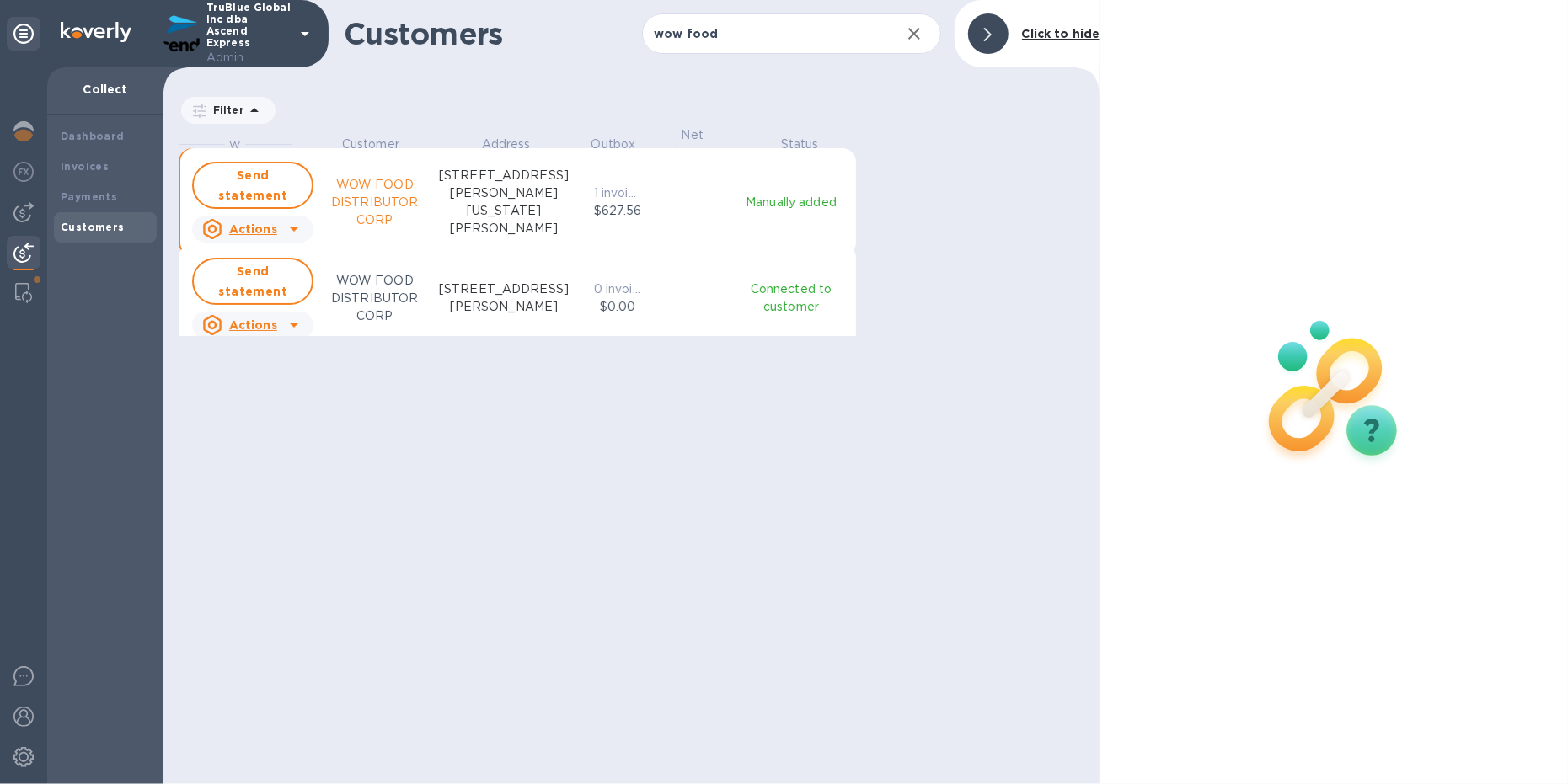
scroll to position [18, 8]
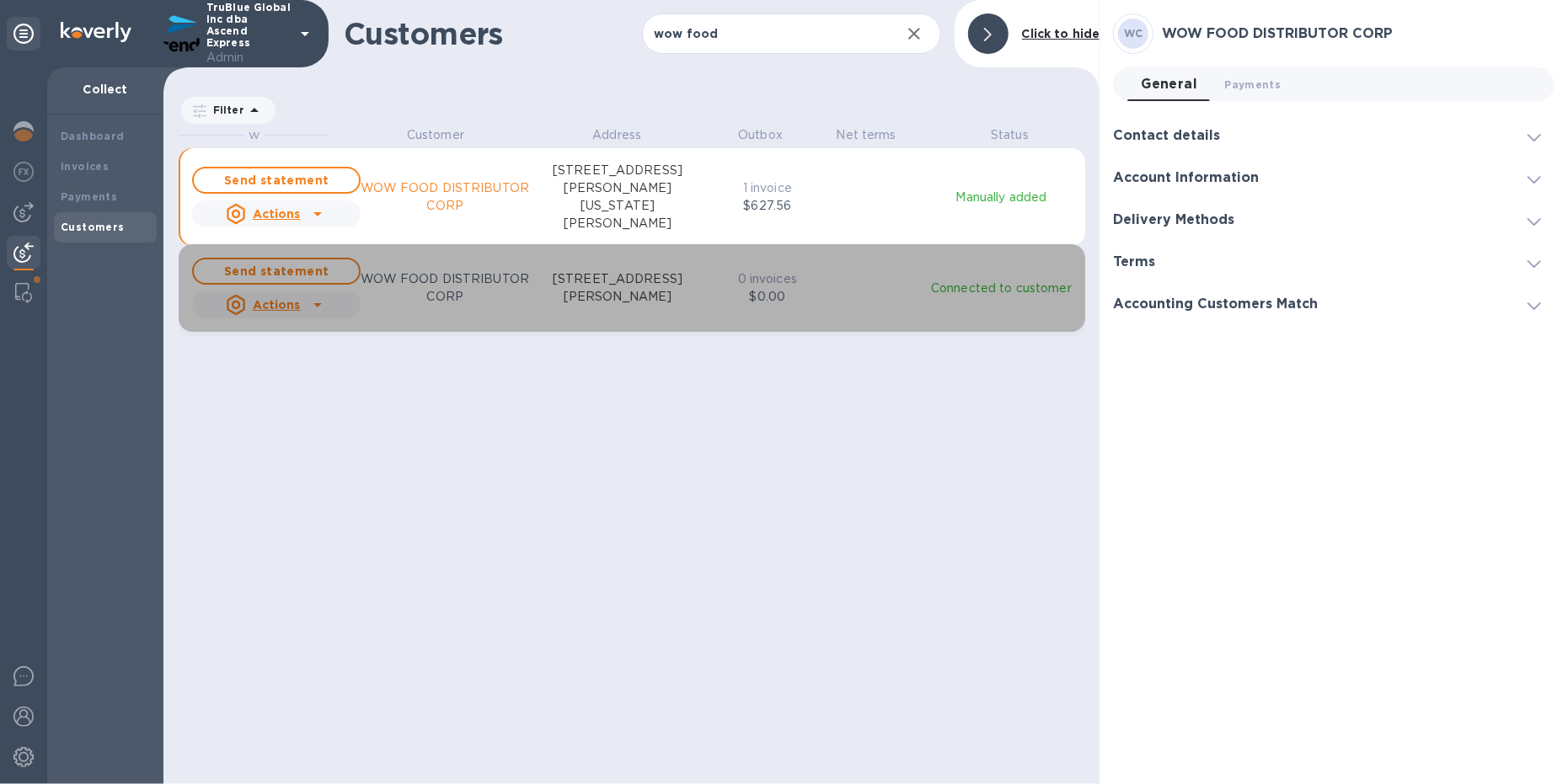
click at [478, 291] on p "WOW FOOD DISTRIBUTOR CORP" at bounding box center [444, 287] width 168 height 35
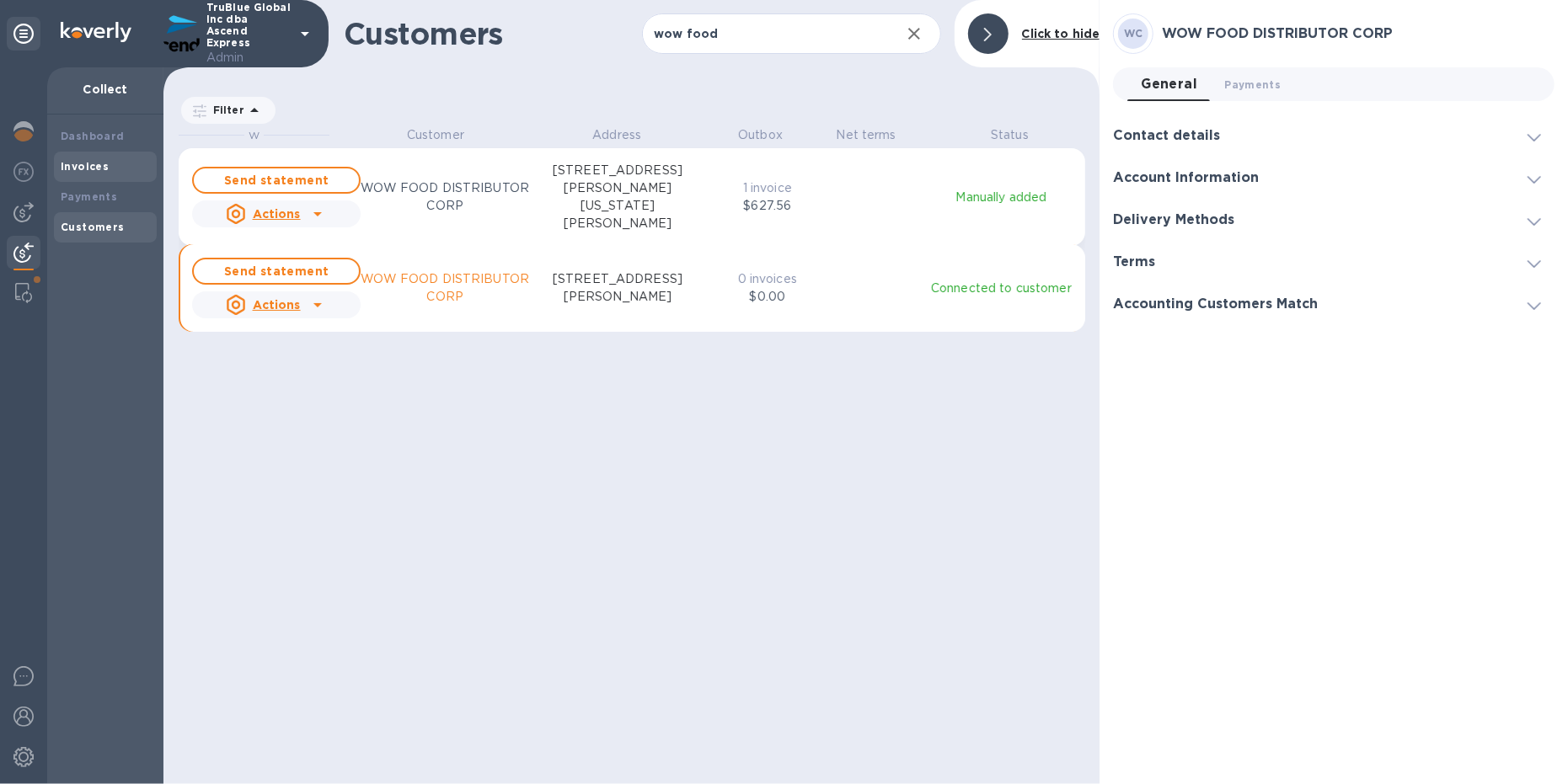
click at [100, 170] on b "Invoices" at bounding box center [85, 166] width 48 height 13
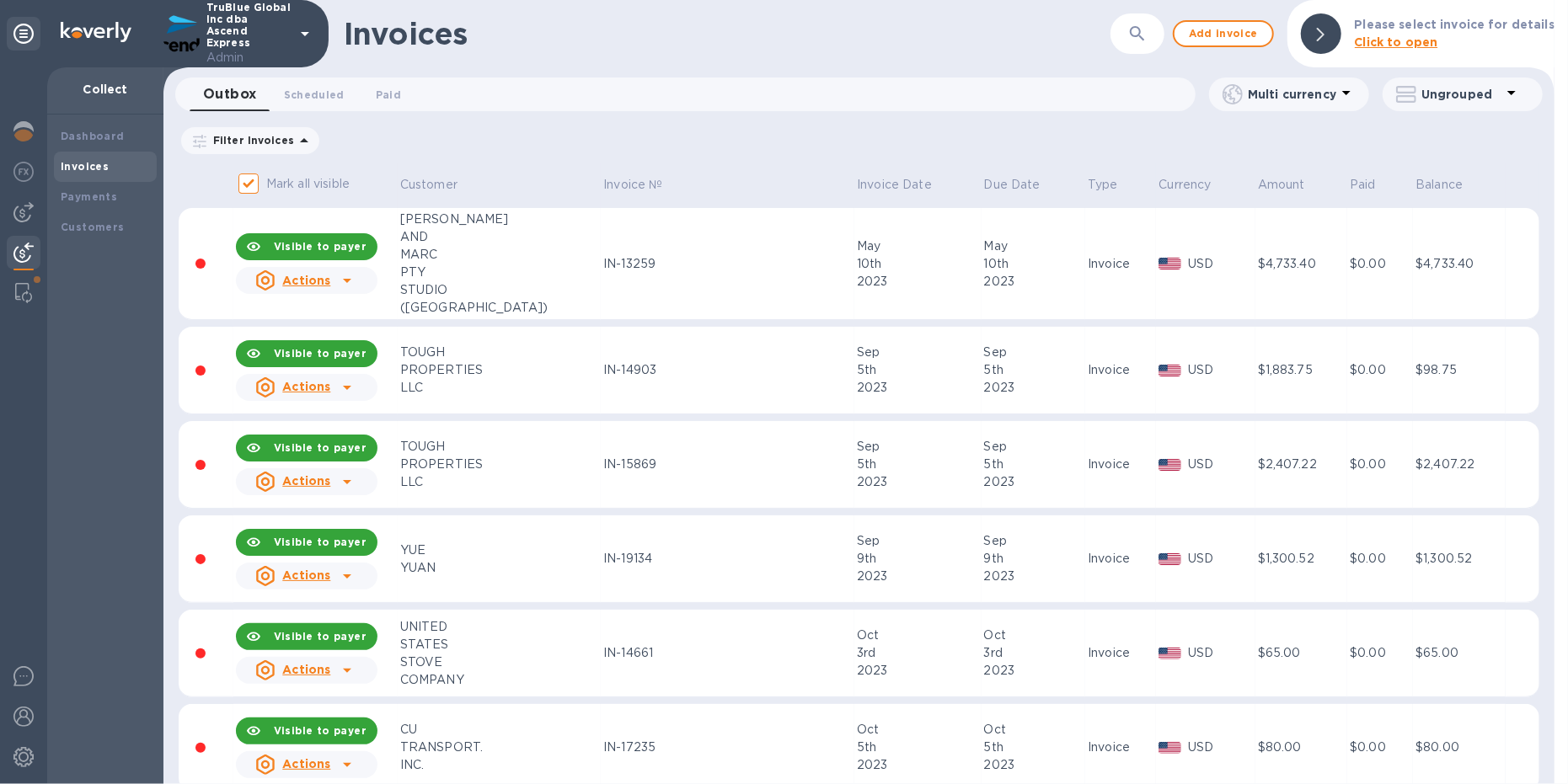
click at [1144, 43] on button "button" at bounding box center [1137, 34] width 40 height 40
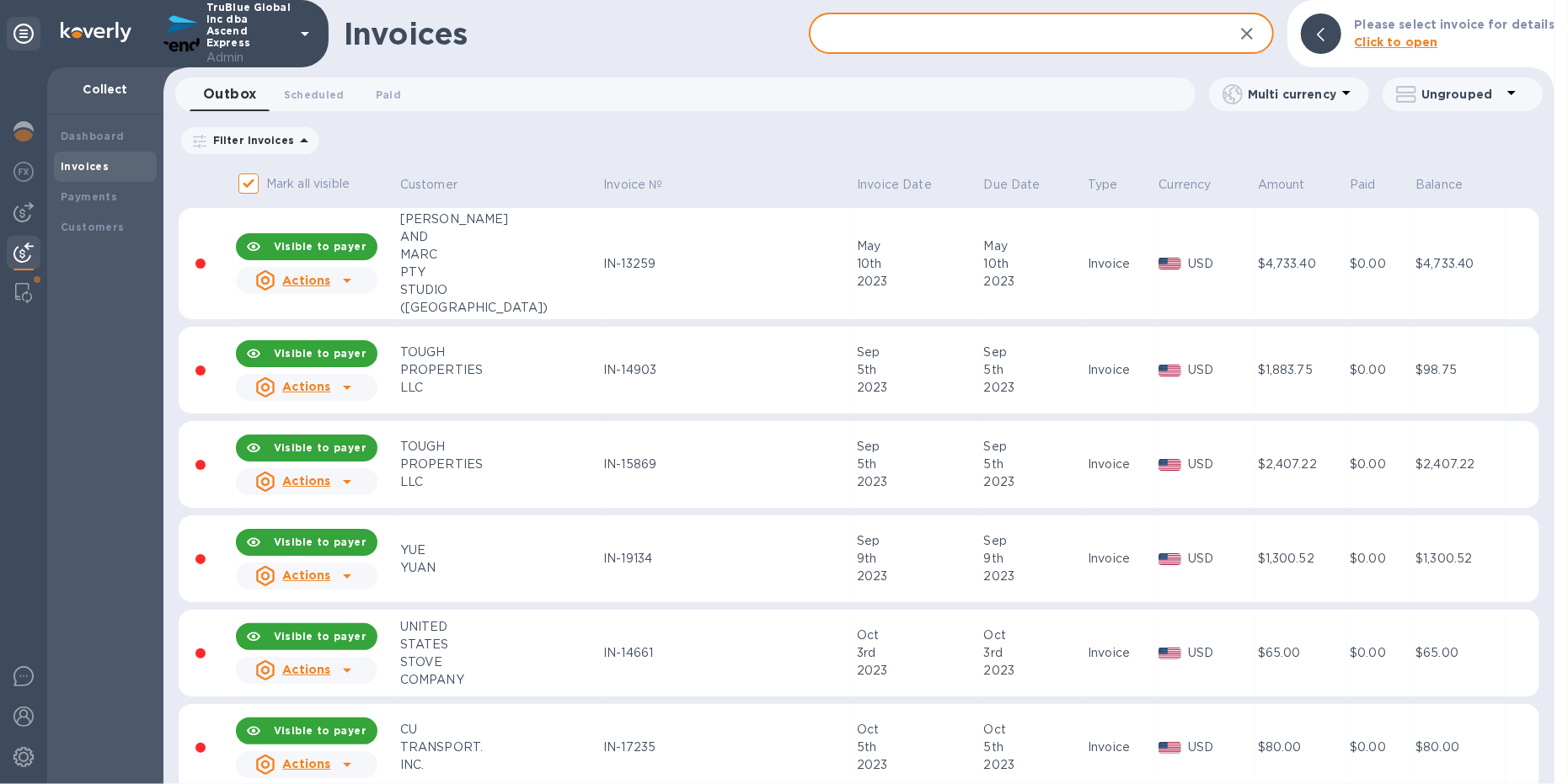
paste input "$627.56"
type input "$627.56"
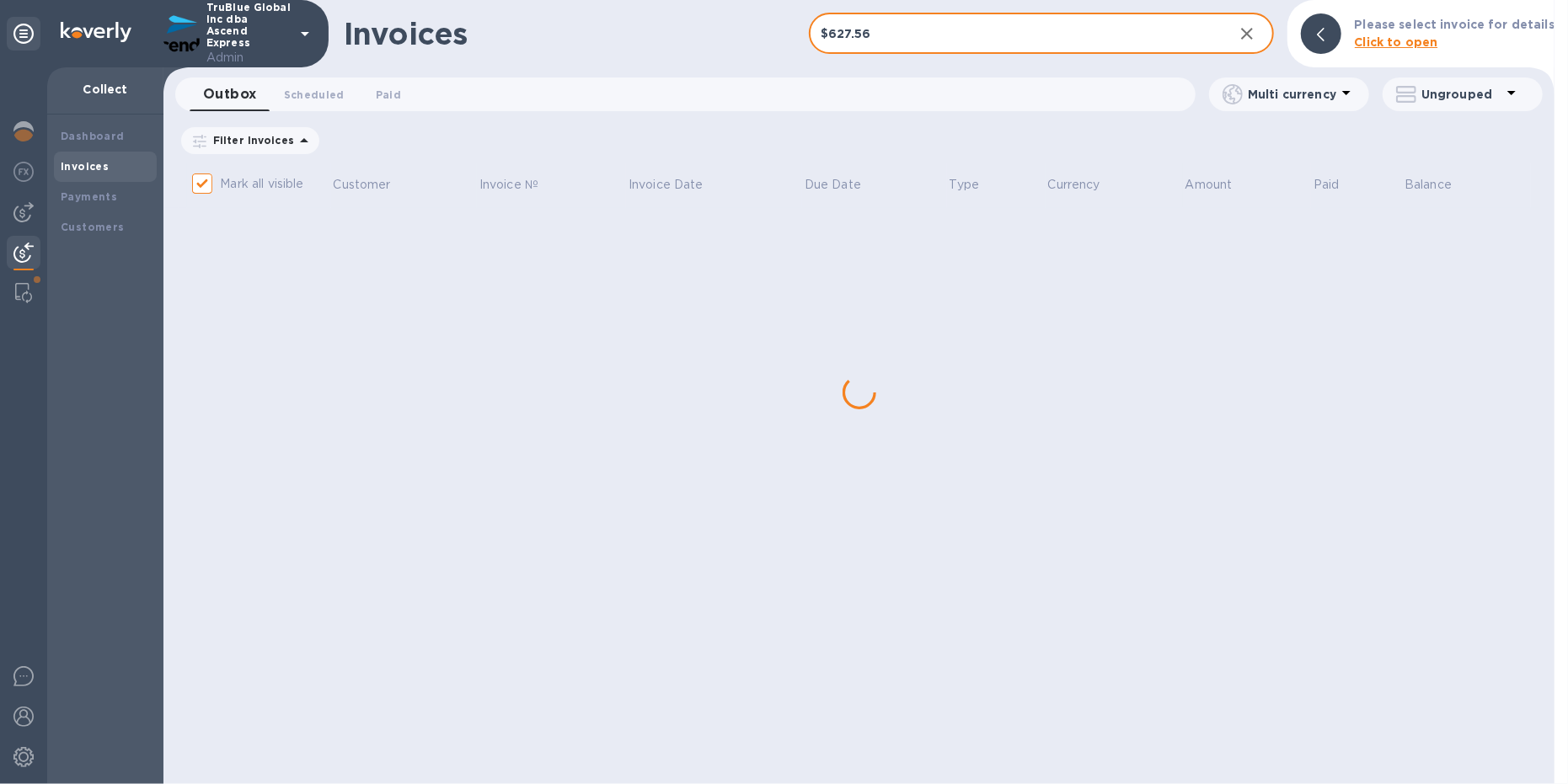
click at [1130, 41] on input "$627.56" at bounding box center [1014, 34] width 411 height 41
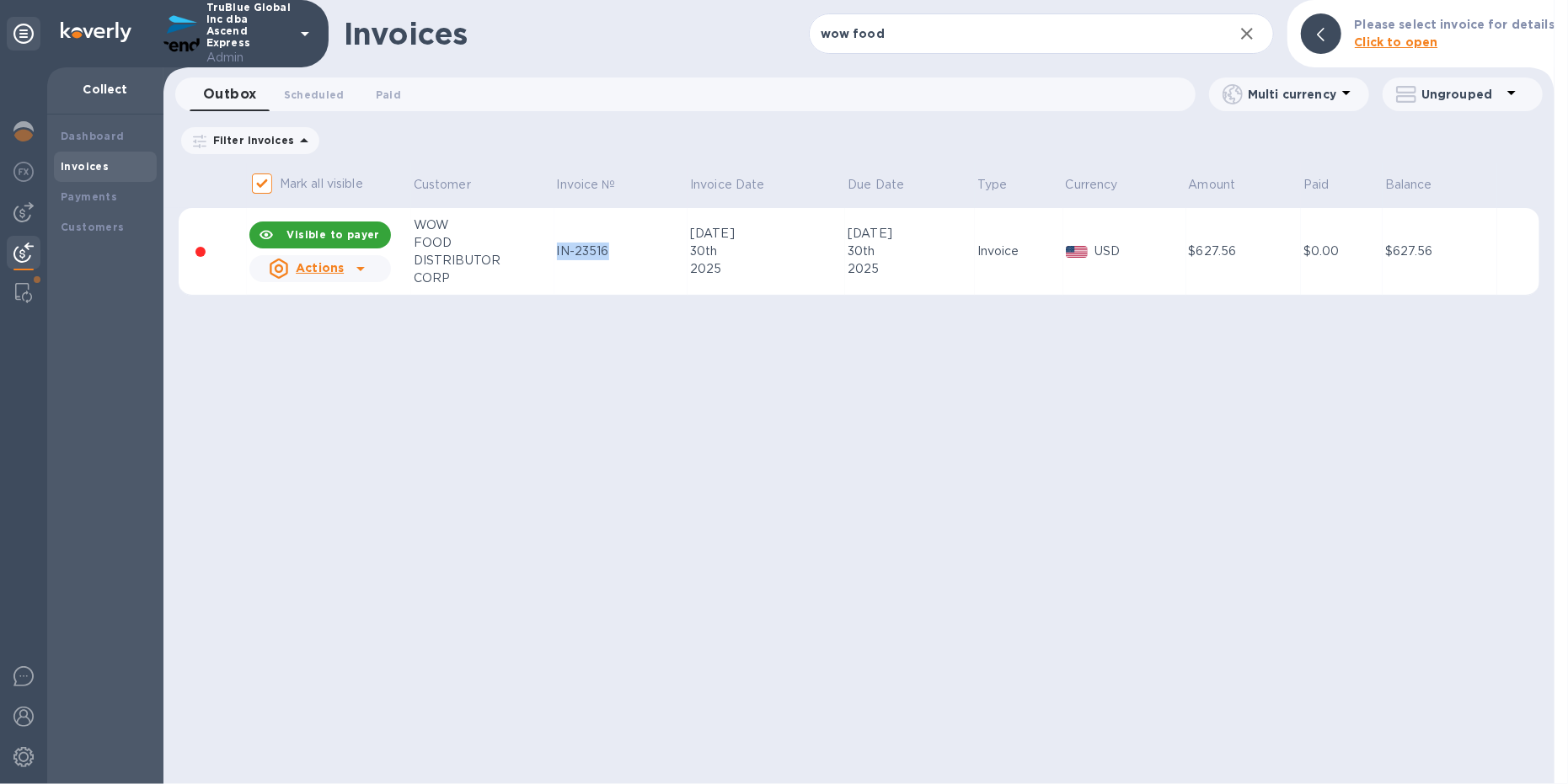
copy div "IN-23516"
drag, startPoint x: 611, startPoint y: 249, endPoint x: 551, endPoint y: 248, distance: 60.0
click at [554, 248] on td "IN-23516" at bounding box center [621, 252] width 134 height 87
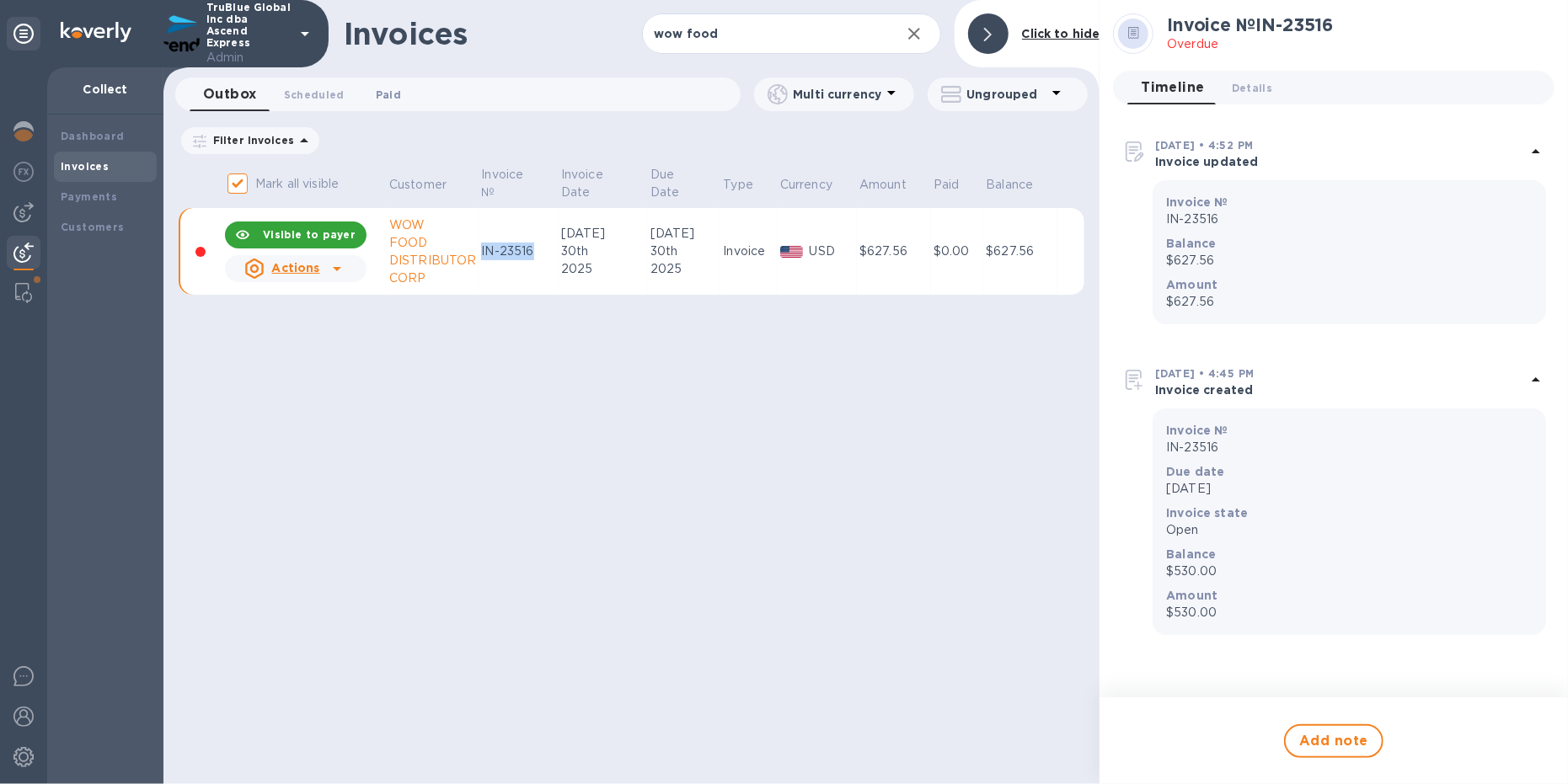
click at [390, 87] on span "Paid 0" at bounding box center [388, 94] width 25 height 17
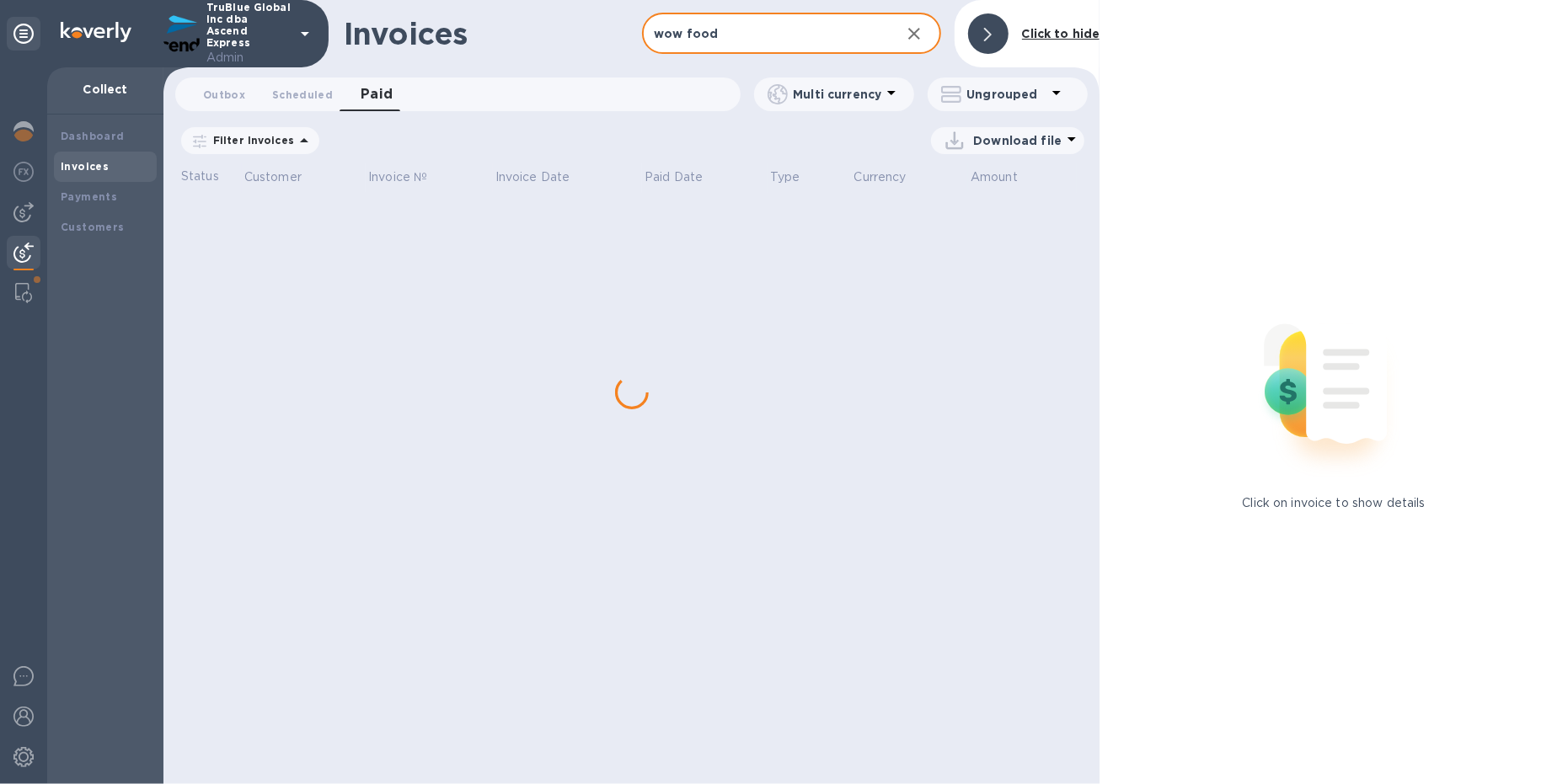
click at [788, 31] on input "wow food" at bounding box center [764, 34] width 245 height 41
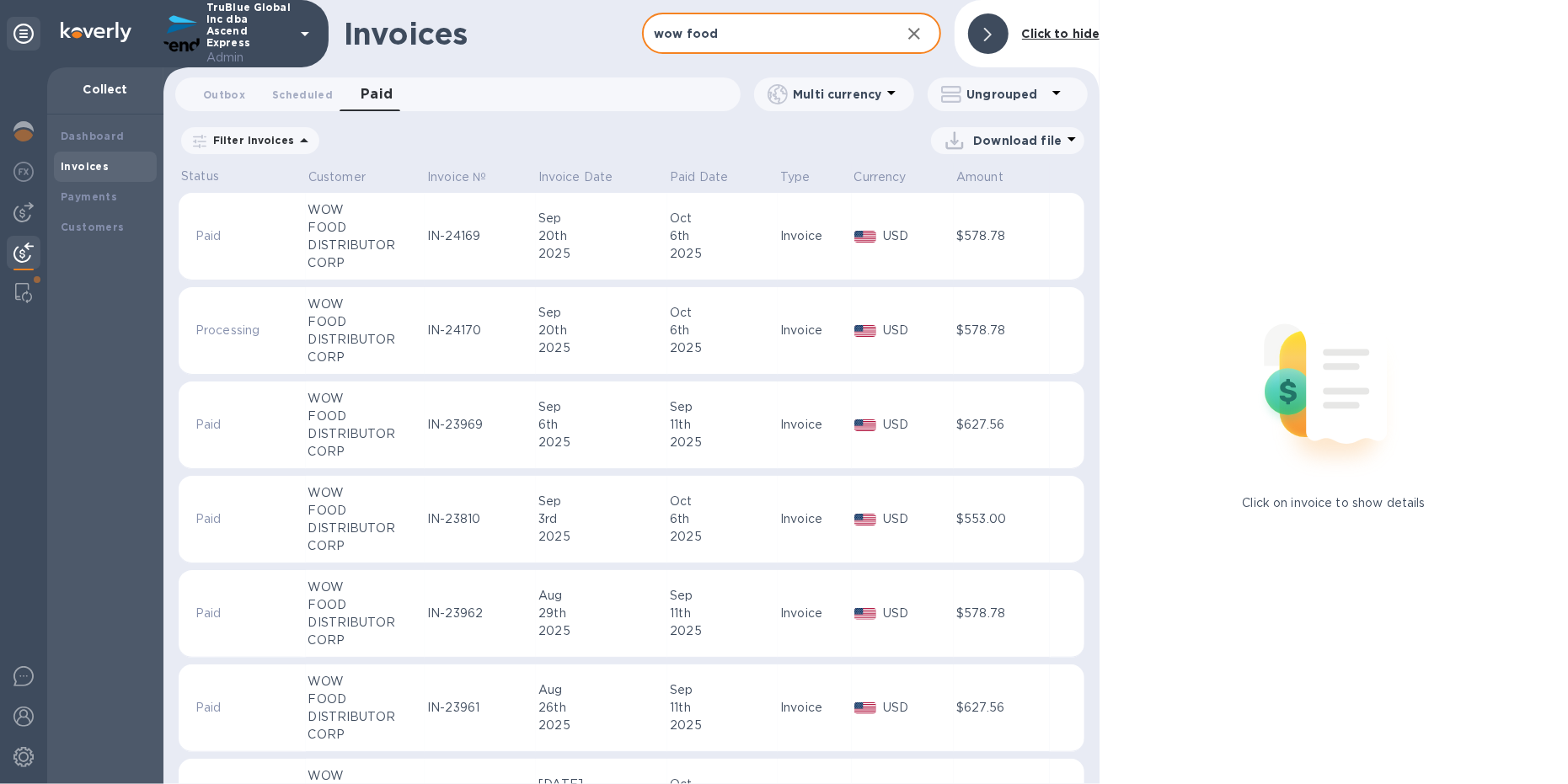
click at [788, 31] on input "wow food" at bounding box center [764, 34] width 245 height 41
paste input "IN-23516"
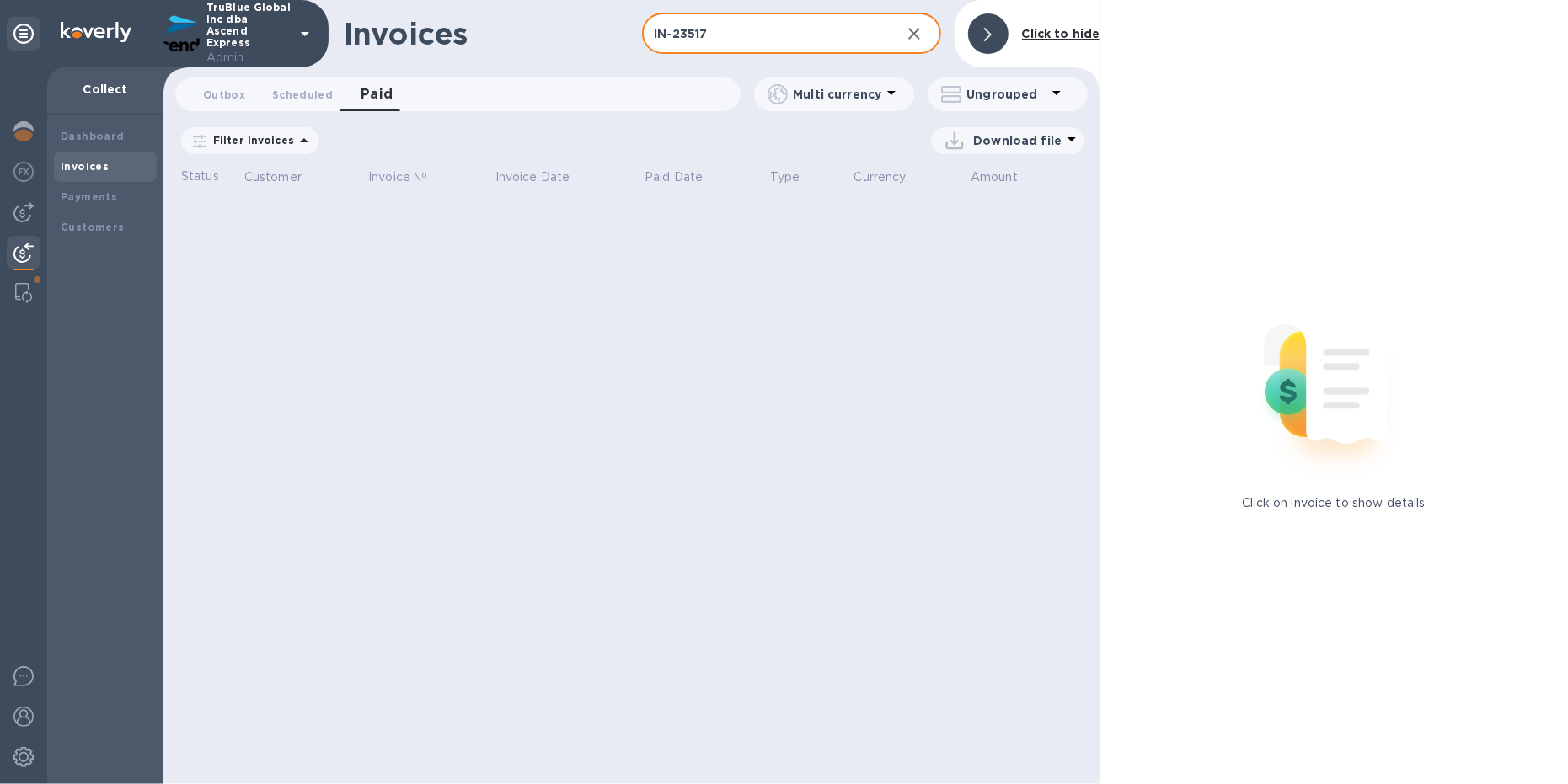
type input "IN-23517"
click at [0, 0] on icon at bounding box center [0, 0] width 0 height 0
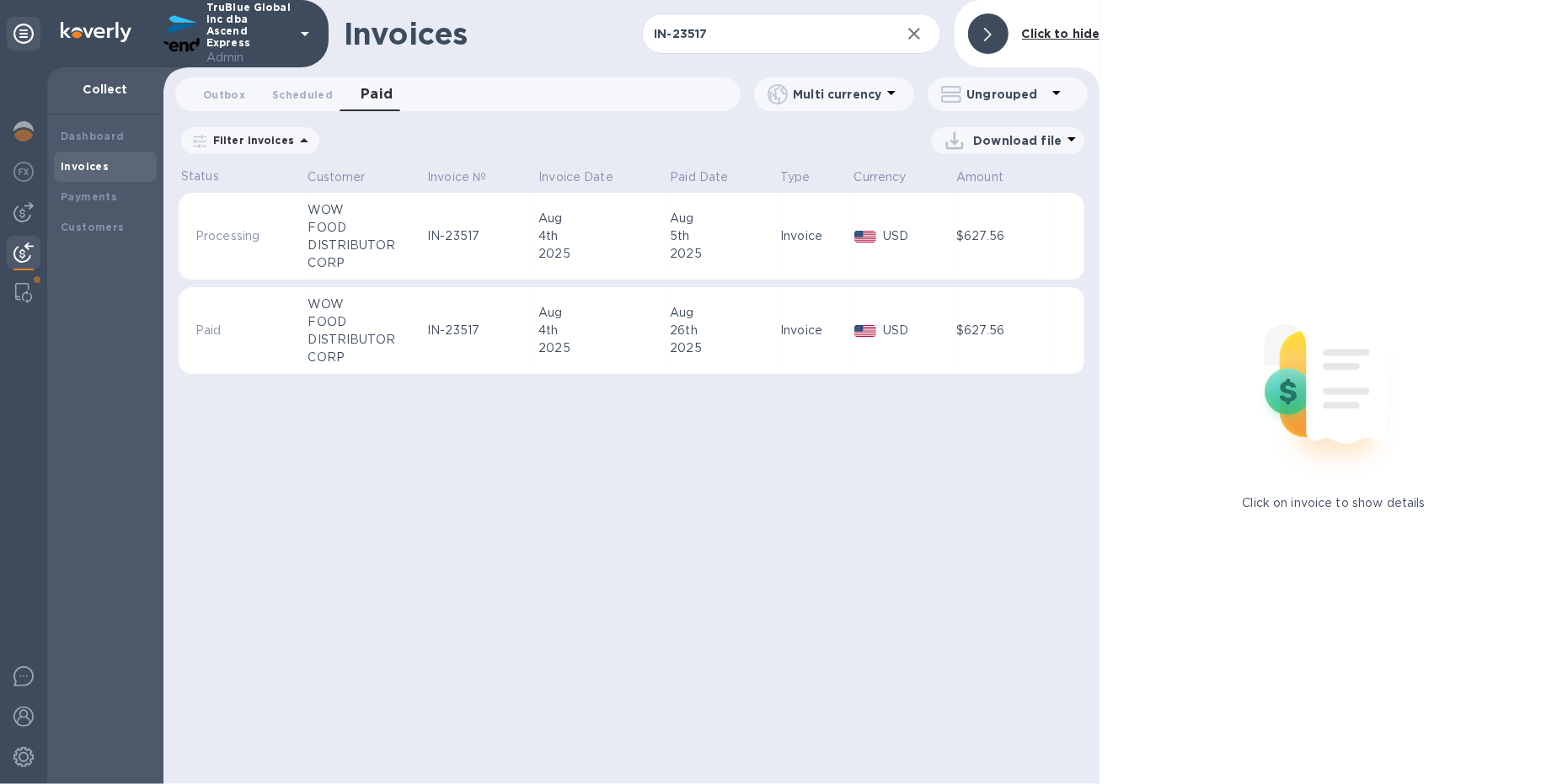
click at [506, 255] on td "IN-23517" at bounding box center [480, 236] width 111 height 87
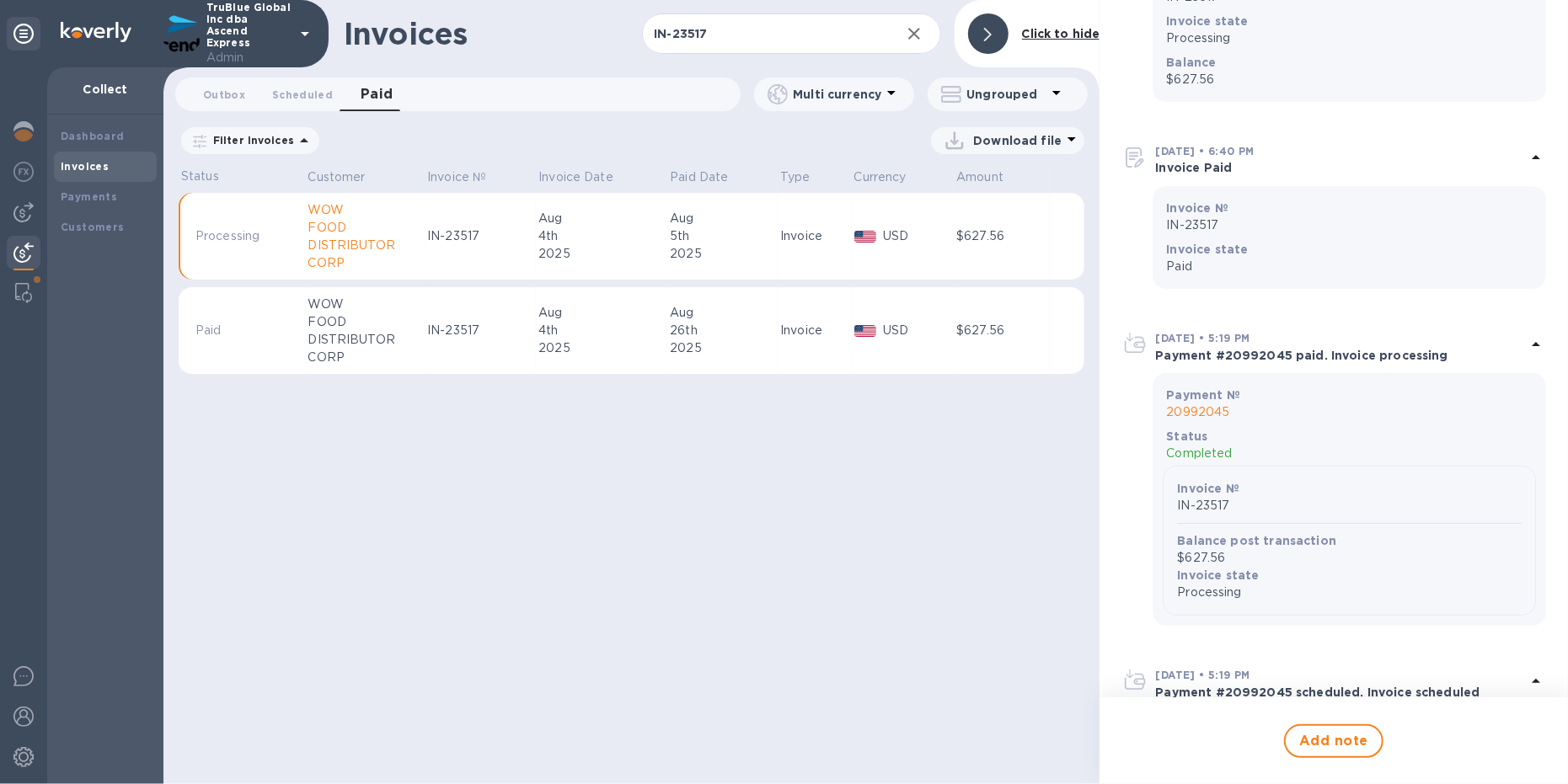
scroll to position [229, 0]
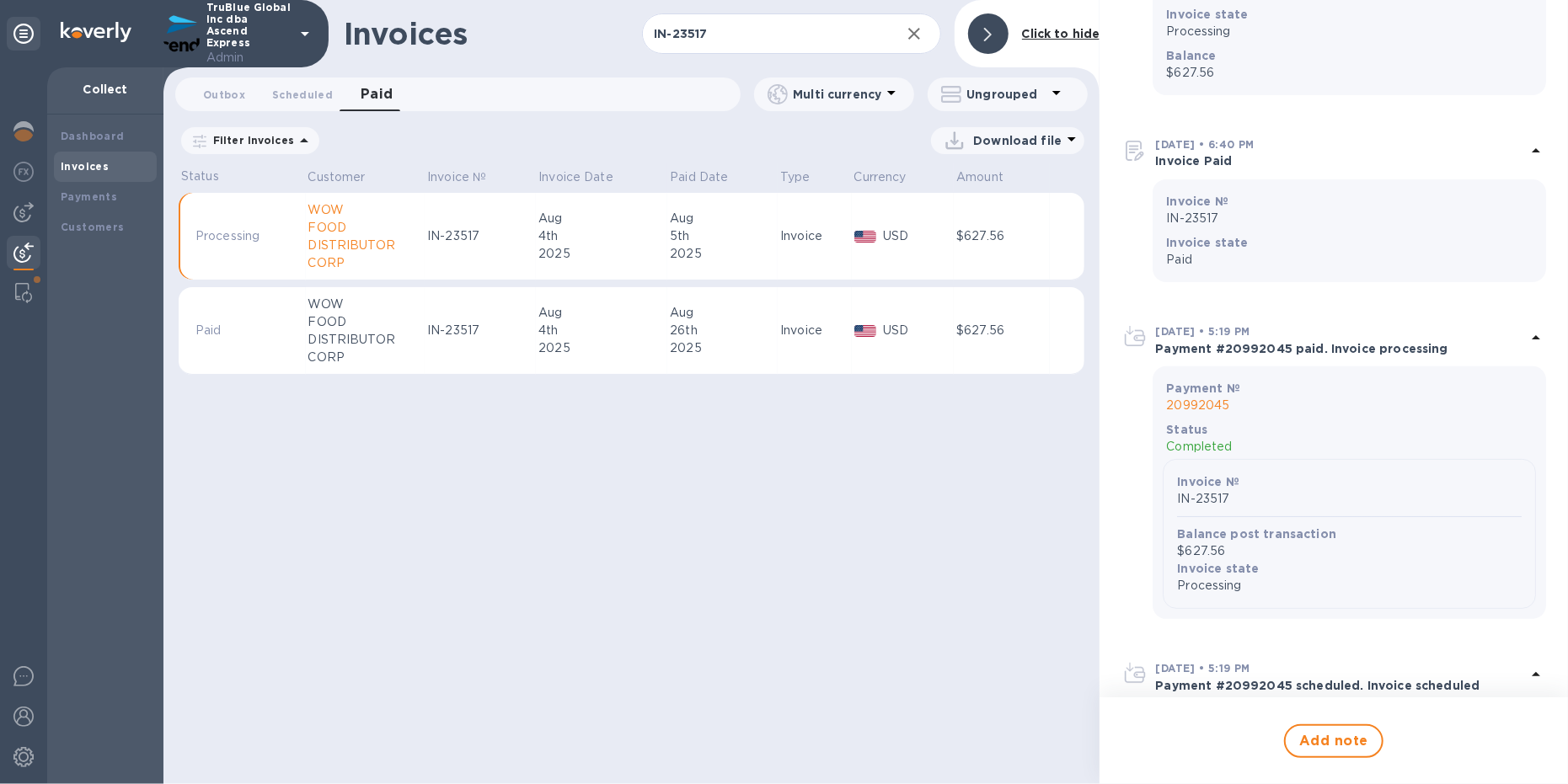
click at [582, 342] on div "2025" at bounding box center [601, 347] width 126 height 17
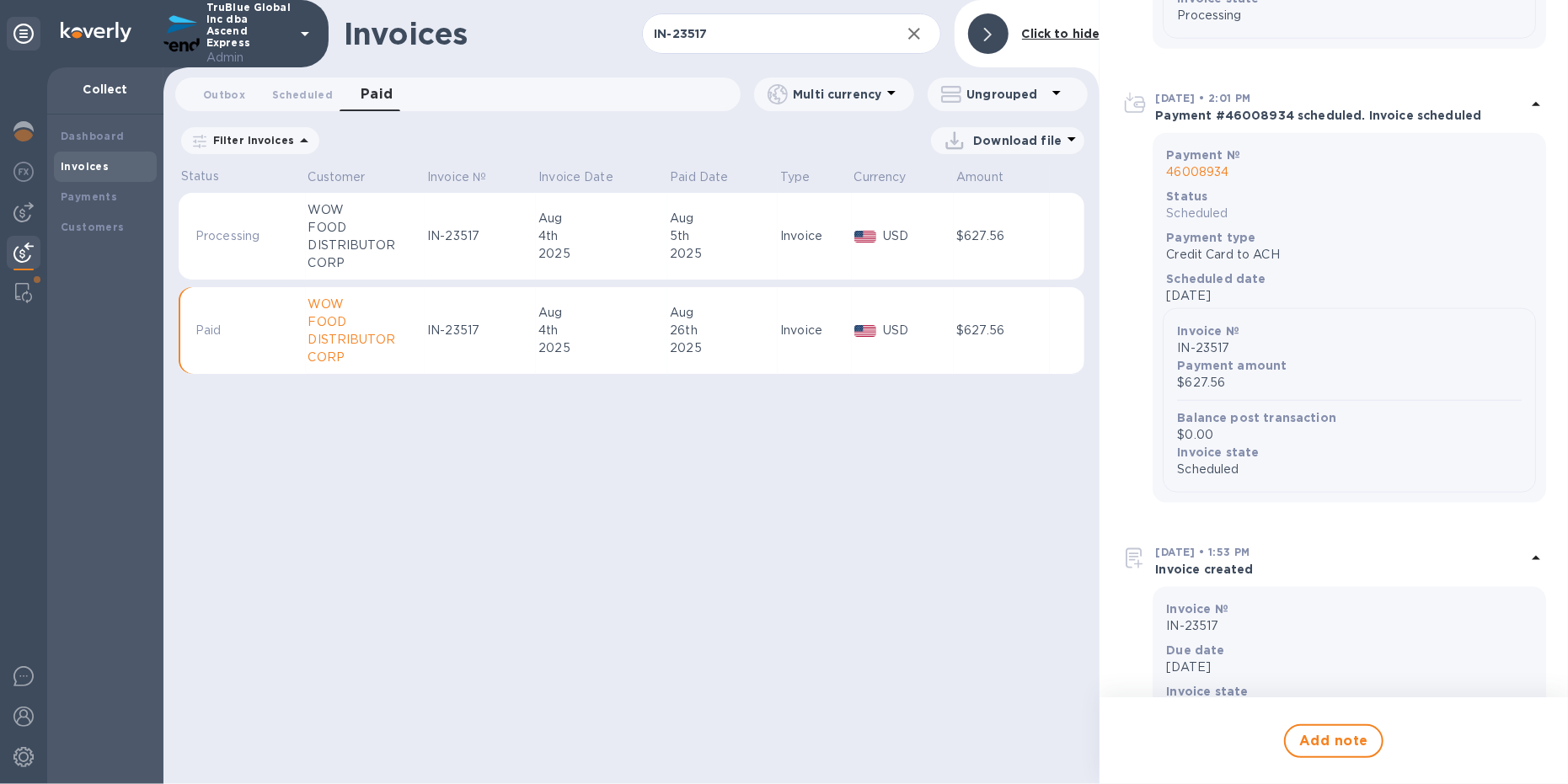
scroll to position [1396, 0]
click at [1218, 175] on p "46008934" at bounding box center [1349, 176] width 366 height 17
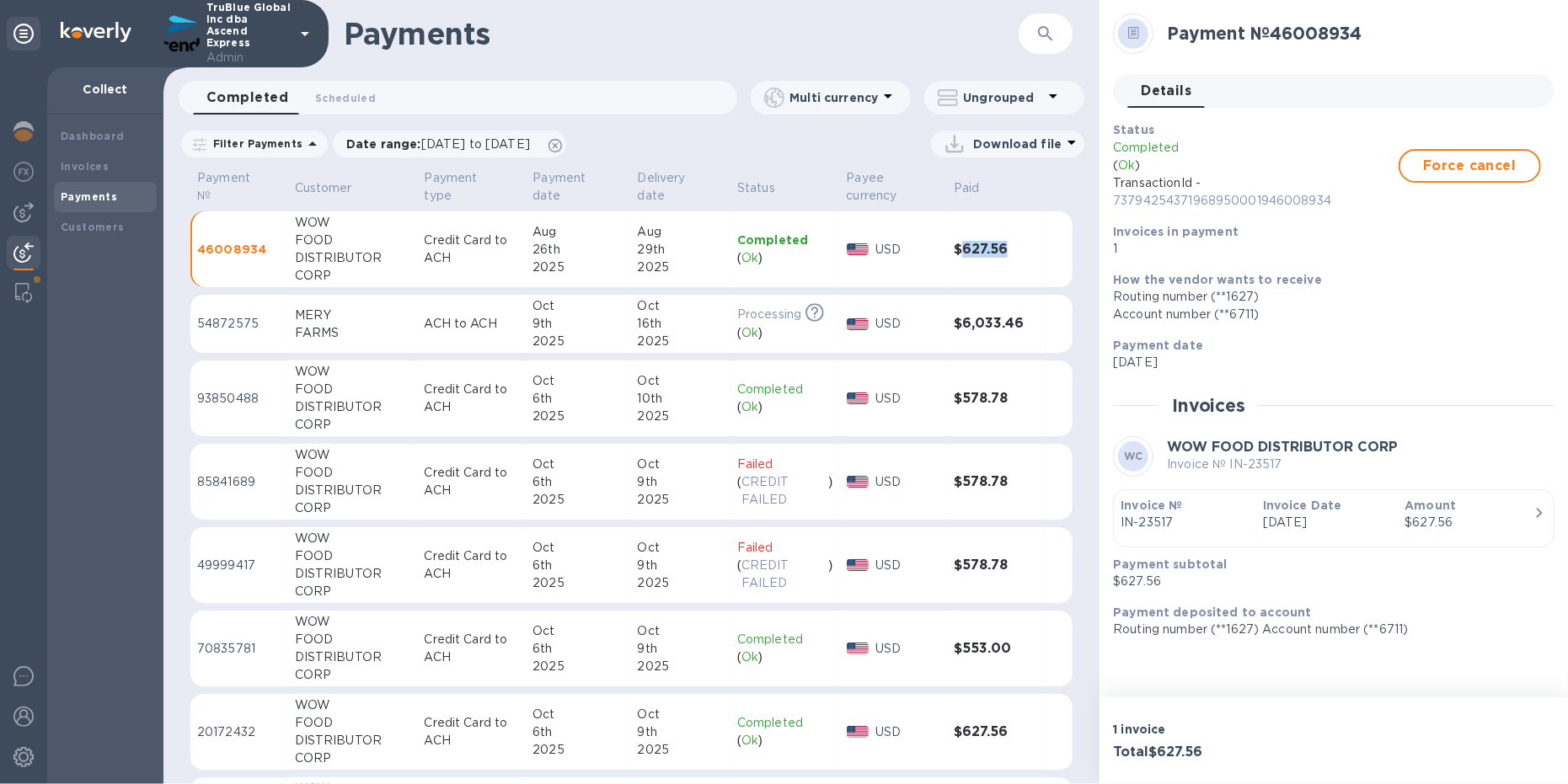
drag, startPoint x: 1015, startPoint y: 255, endPoint x: 953, endPoint y: 254, distance: 62.0
click at [954, 254] on h3 "$627.56" at bounding box center [996, 250] width 85 height 16
copy h3 "627.56"
click at [1044, 39] on icon "button" at bounding box center [1045, 34] width 20 height 20
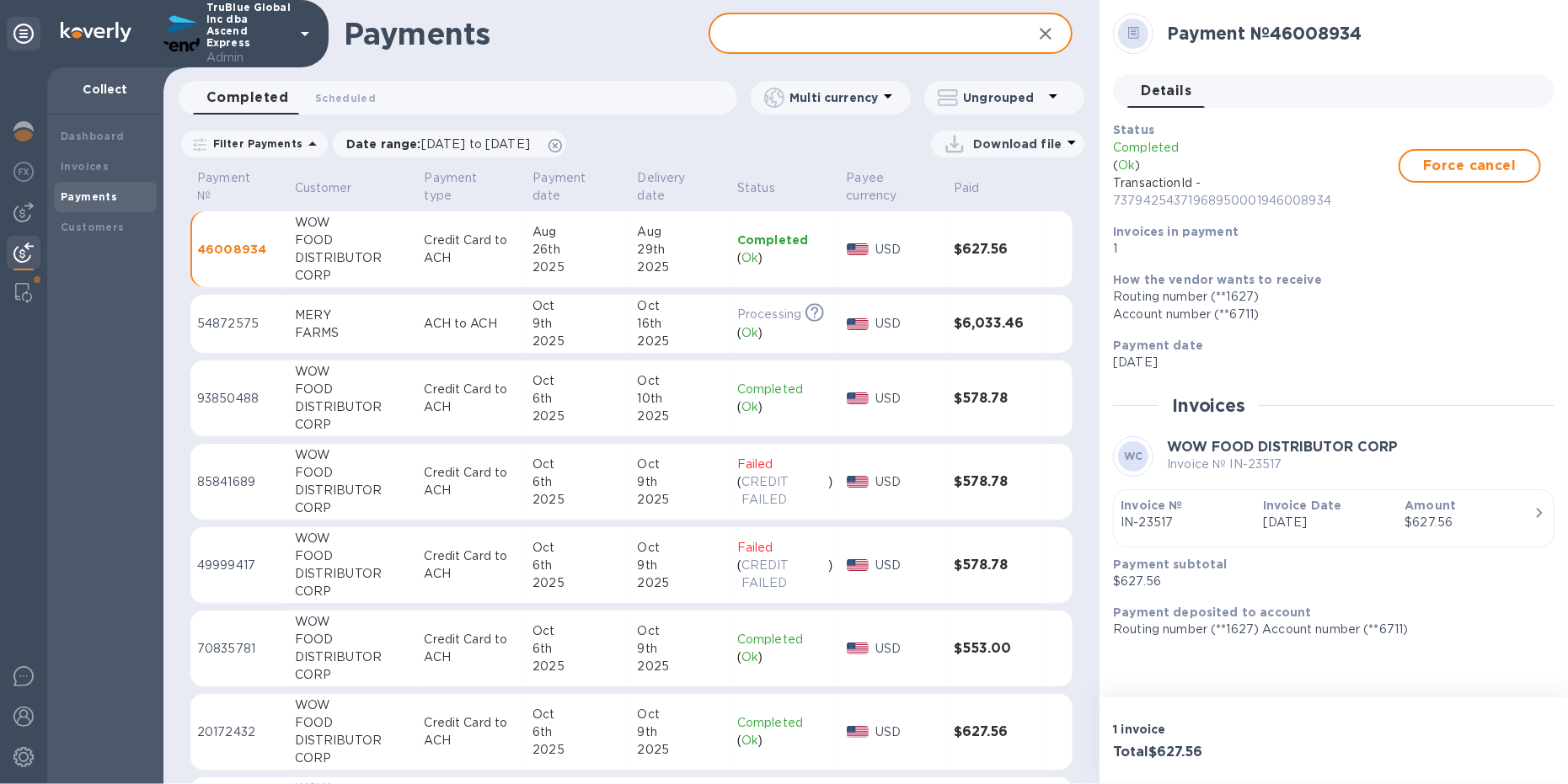
paste input "627.56"
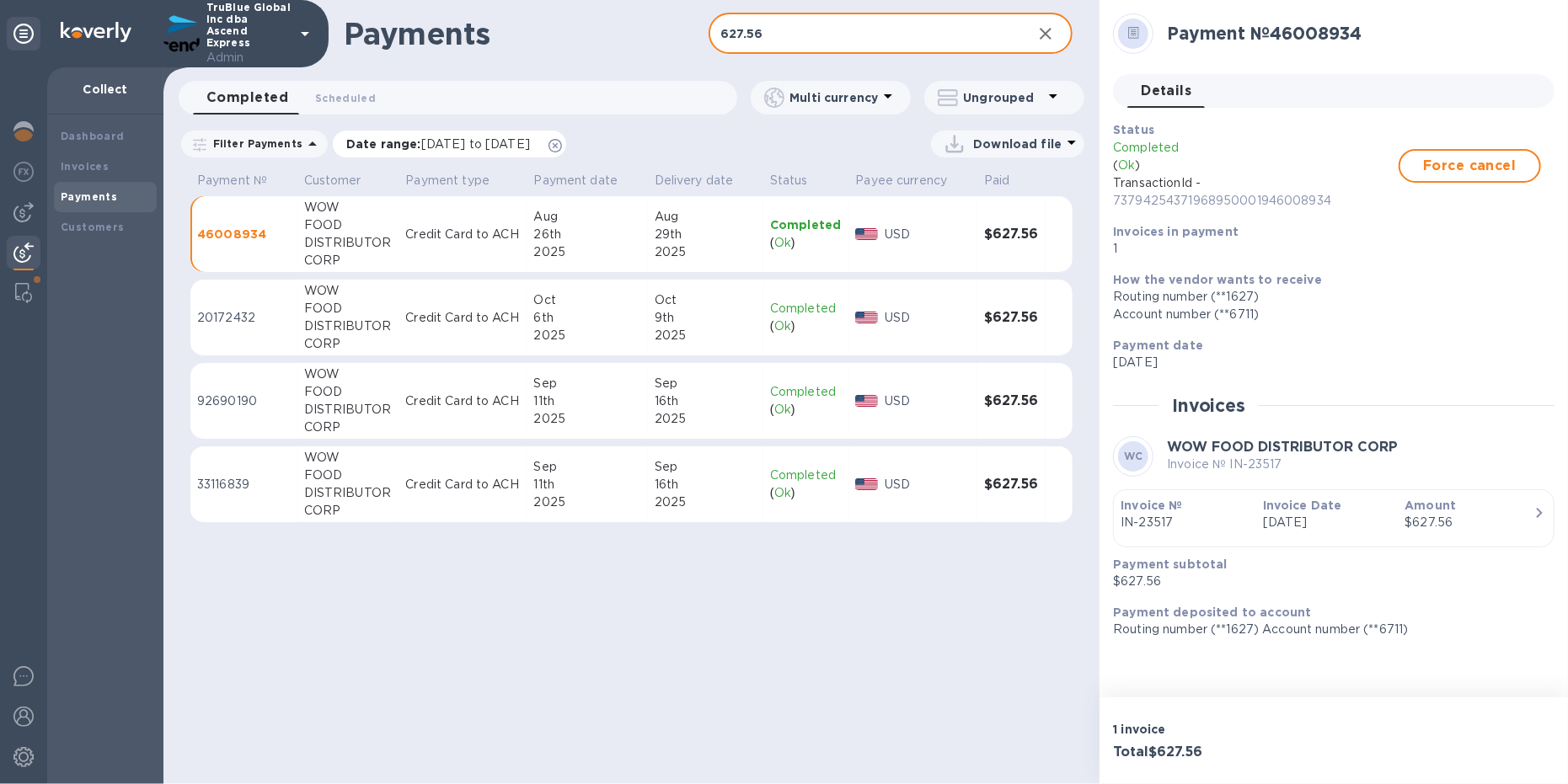
type input "627.56"
click at [562, 139] on icon at bounding box center [554, 145] width 14 height 14
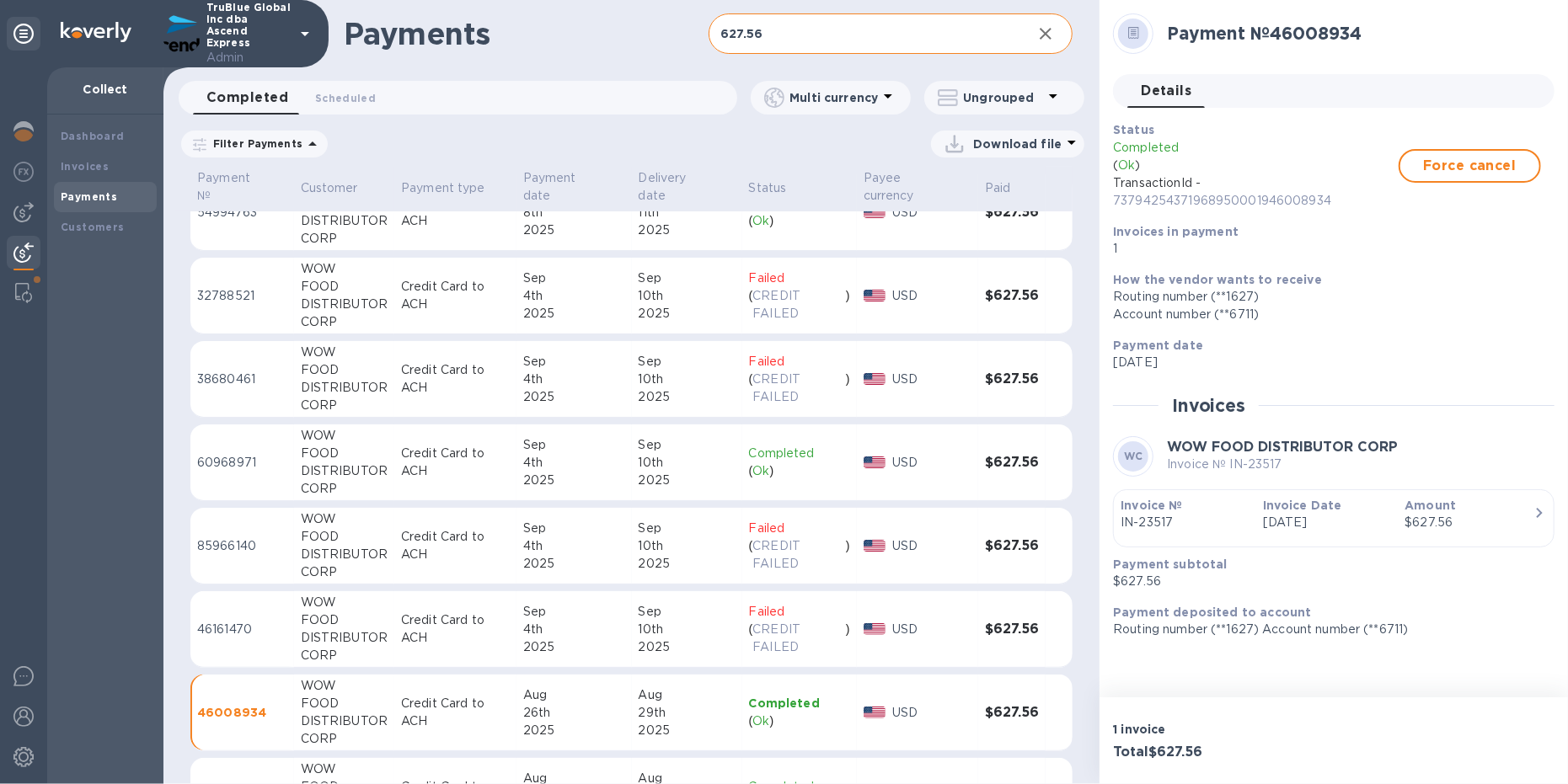
scroll to position [515, 0]
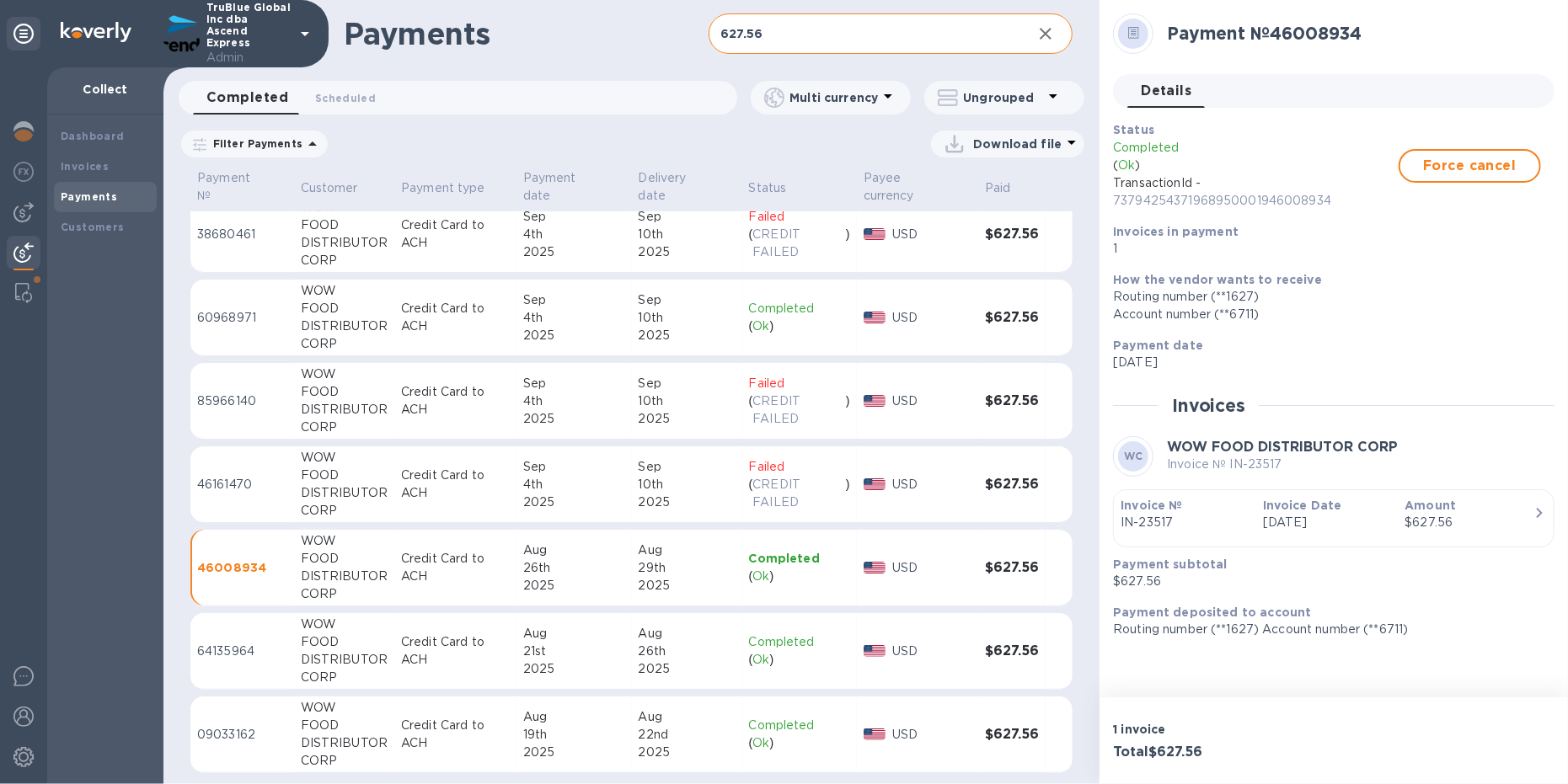
drag, startPoint x: 1181, startPoint y: 521, endPoint x: 1099, endPoint y: 522, distance: 82.0
click at [1099, 522] on div "Payments 627.56 ​ Completed 0 Scheduled 0 Multi currency Ungrouped Filter Payme…" at bounding box center [865, 392] width 1404 height 784
click at [1181, 517] on p "IN-23517" at bounding box center [1185, 521] width 129 height 17
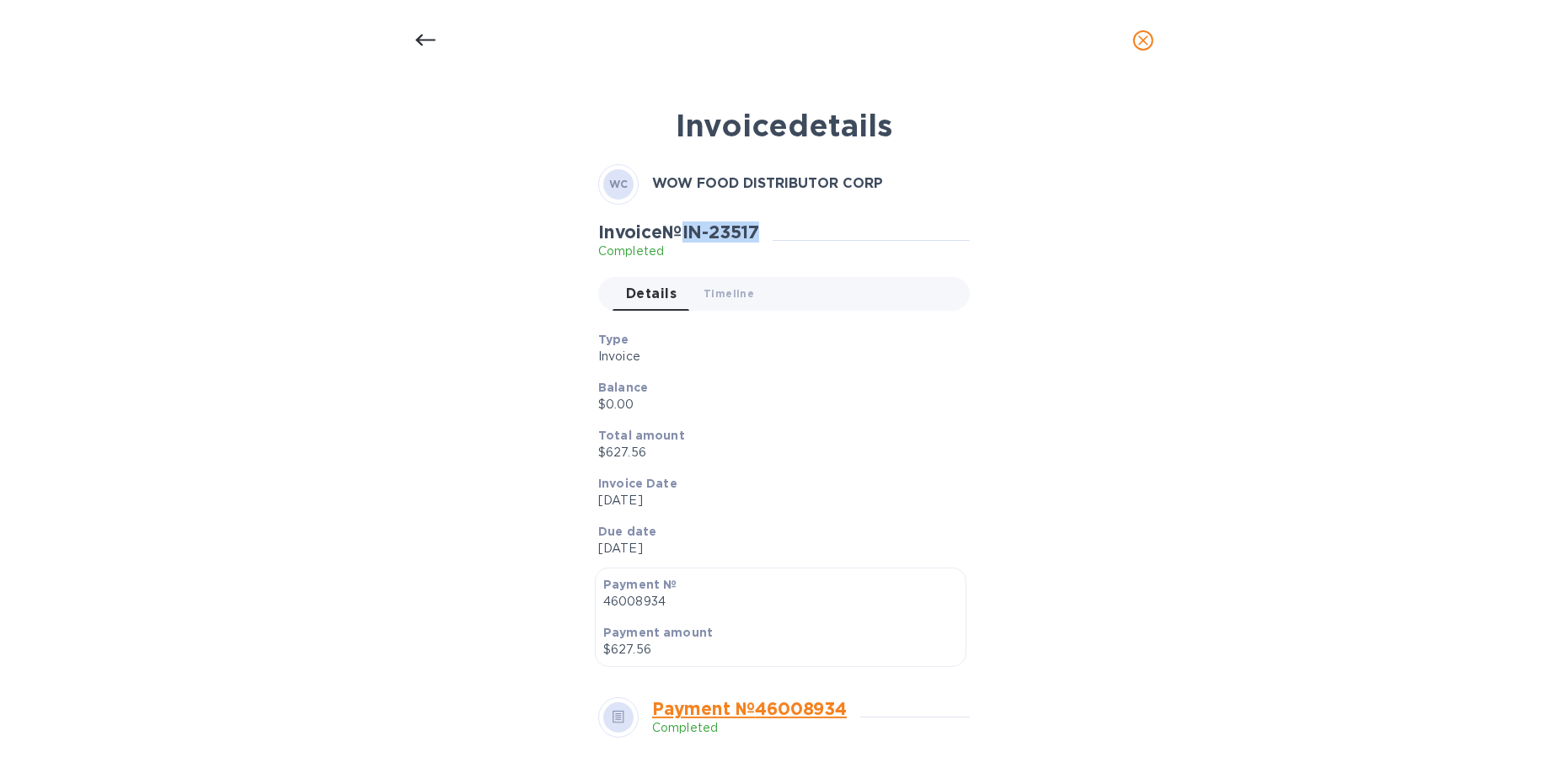
drag, startPoint x: 691, startPoint y: 231, endPoint x: 766, endPoint y: 233, distance: 75.0
click at [759, 233] on h2 "Invoice № IN-23517" at bounding box center [678, 232] width 161 height 21
copy h2 "IN-23517"
click at [1140, 32] on icon "close" at bounding box center [1143, 40] width 17 height 17
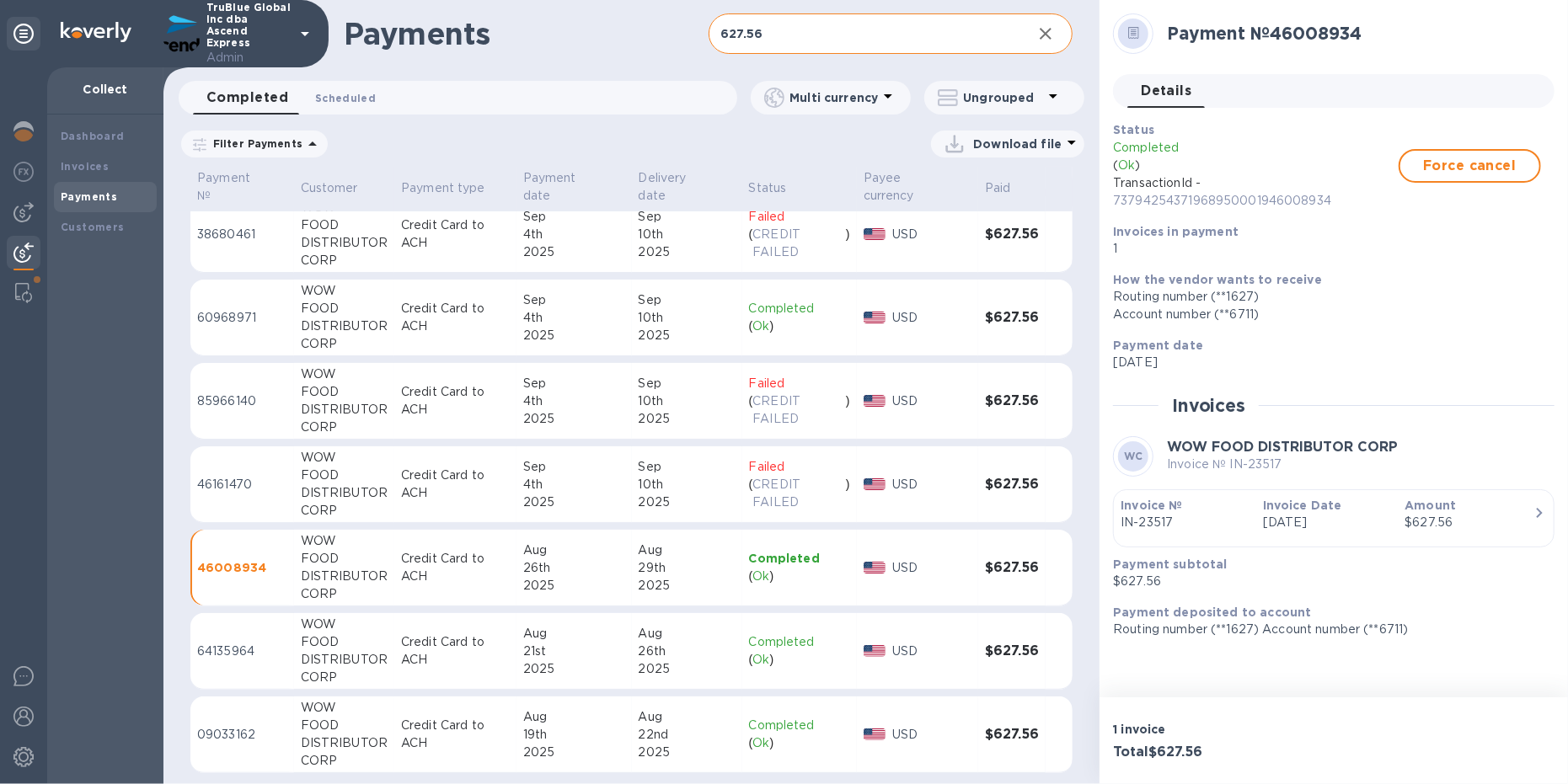
click at [337, 94] on span "Scheduled 0" at bounding box center [345, 97] width 61 height 17
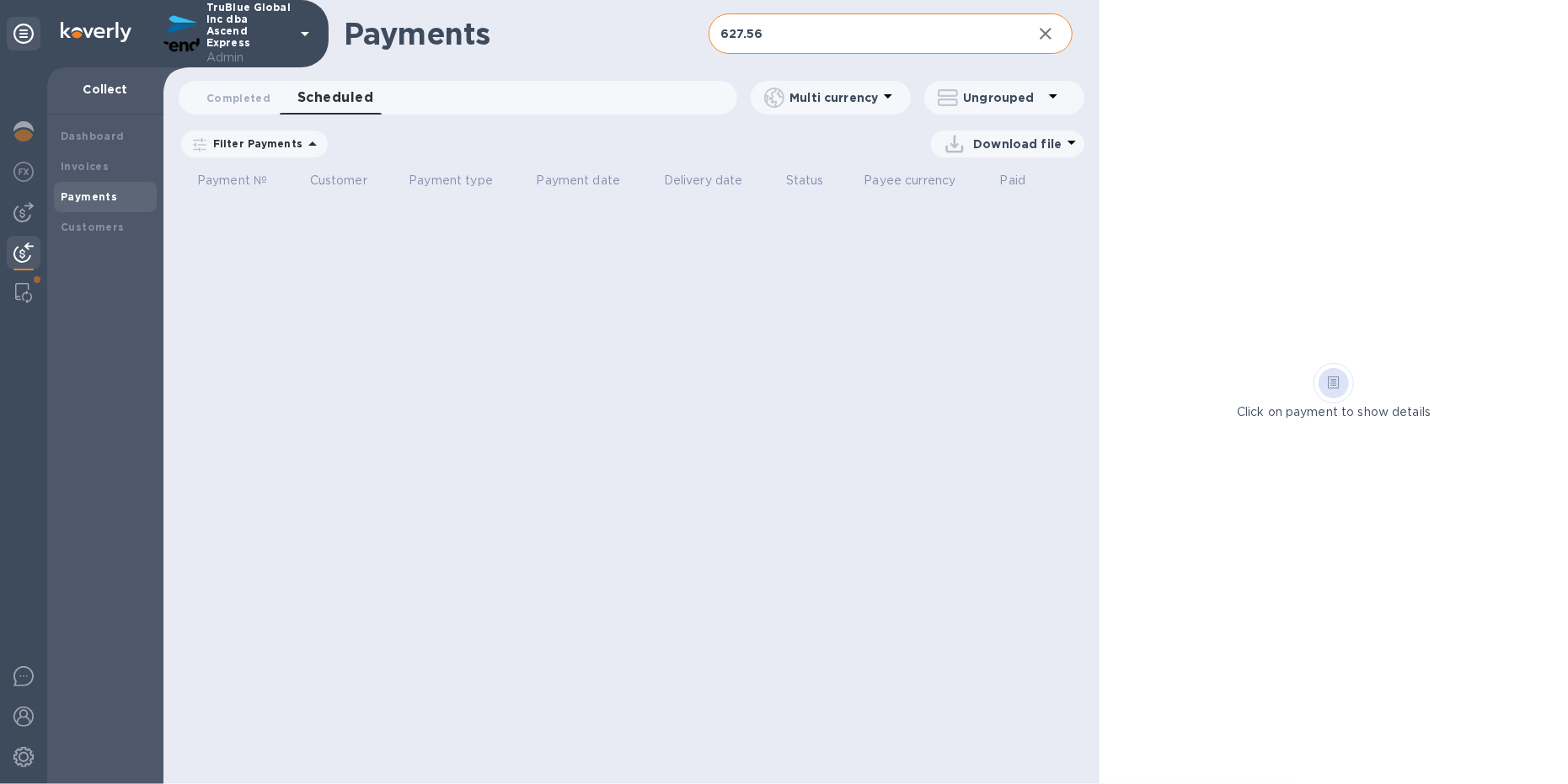
click at [0, 0] on icon at bounding box center [0, 0] width 0 height 0
click at [95, 164] on b "Invoices" at bounding box center [85, 166] width 48 height 13
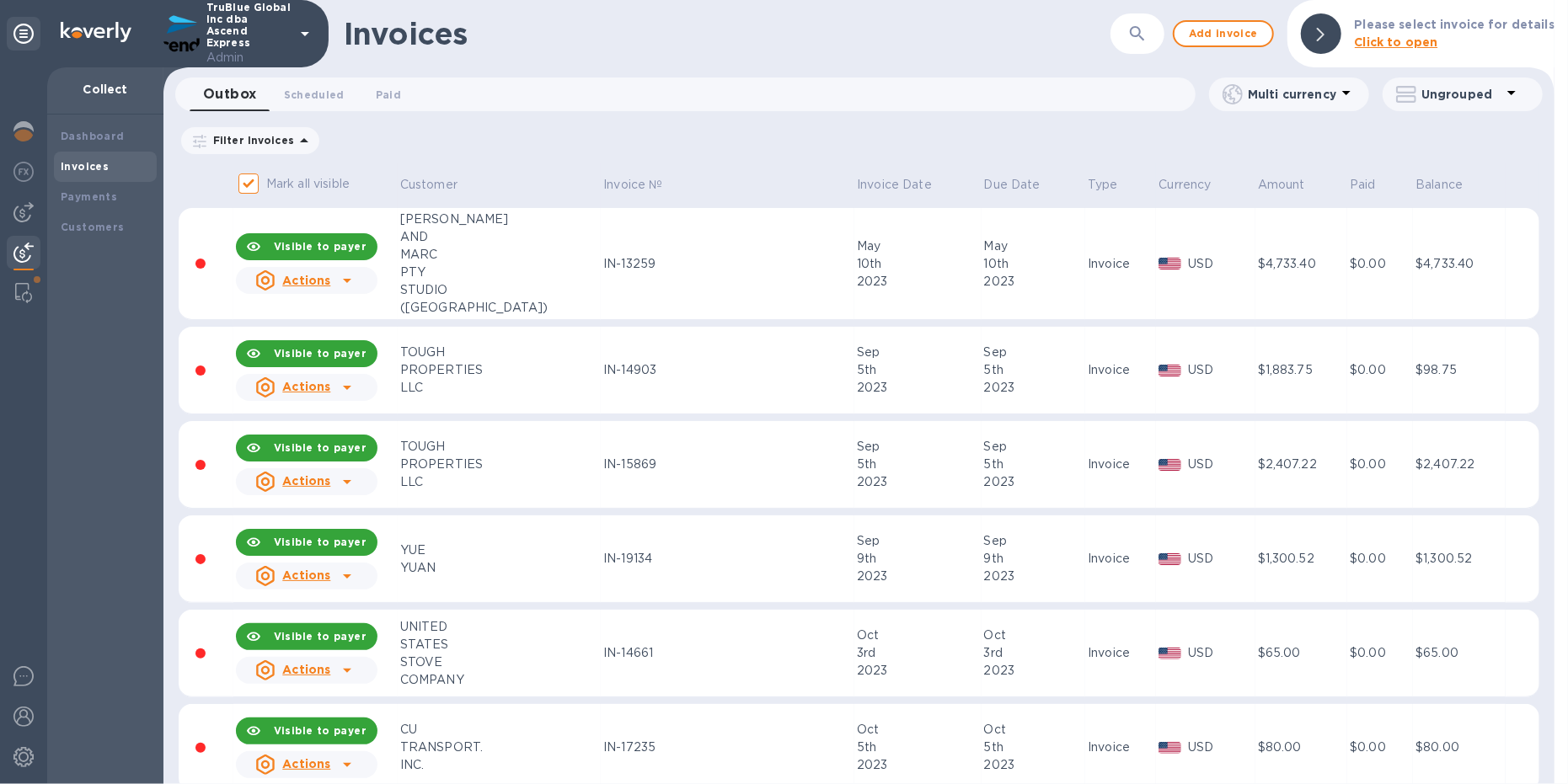
click at [1130, 31] on button "button" at bounding box center [1137, 34] width 40 height 40
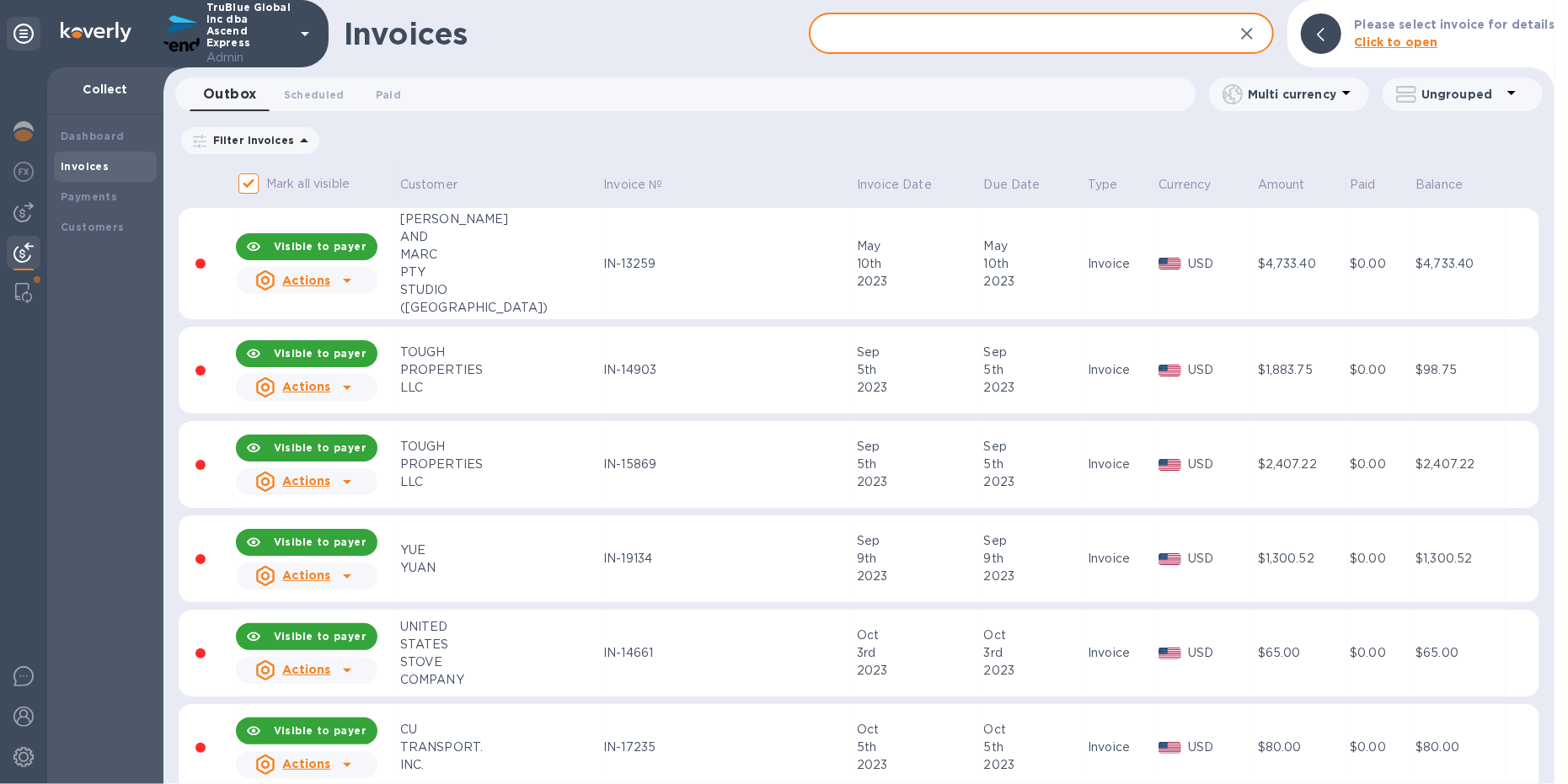
paste input "IN-23517"
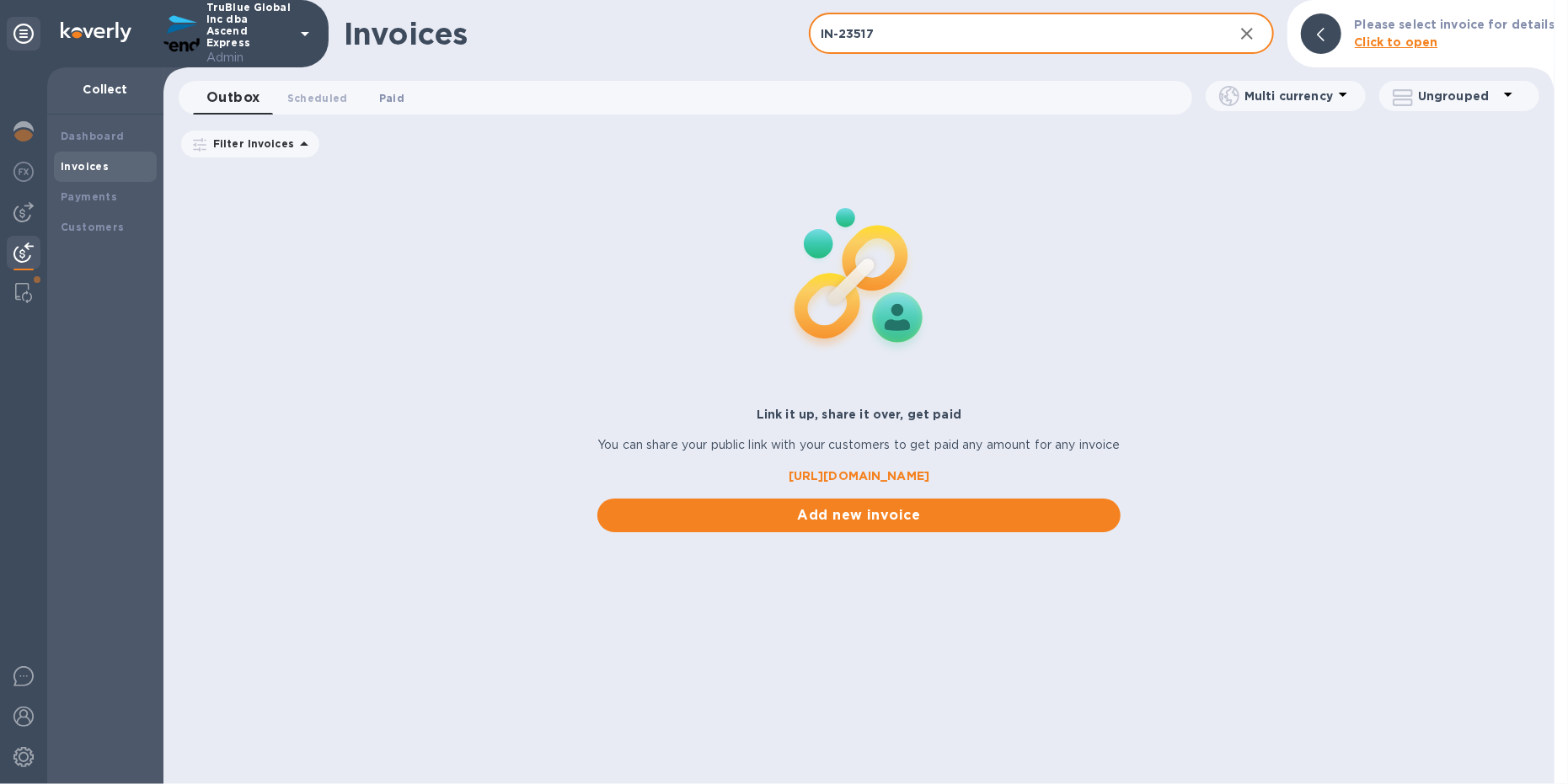
type input "IN-23517"
click at [394, 95] on span "Paid 0" at bounding box center [392, 97] width 25 height 17
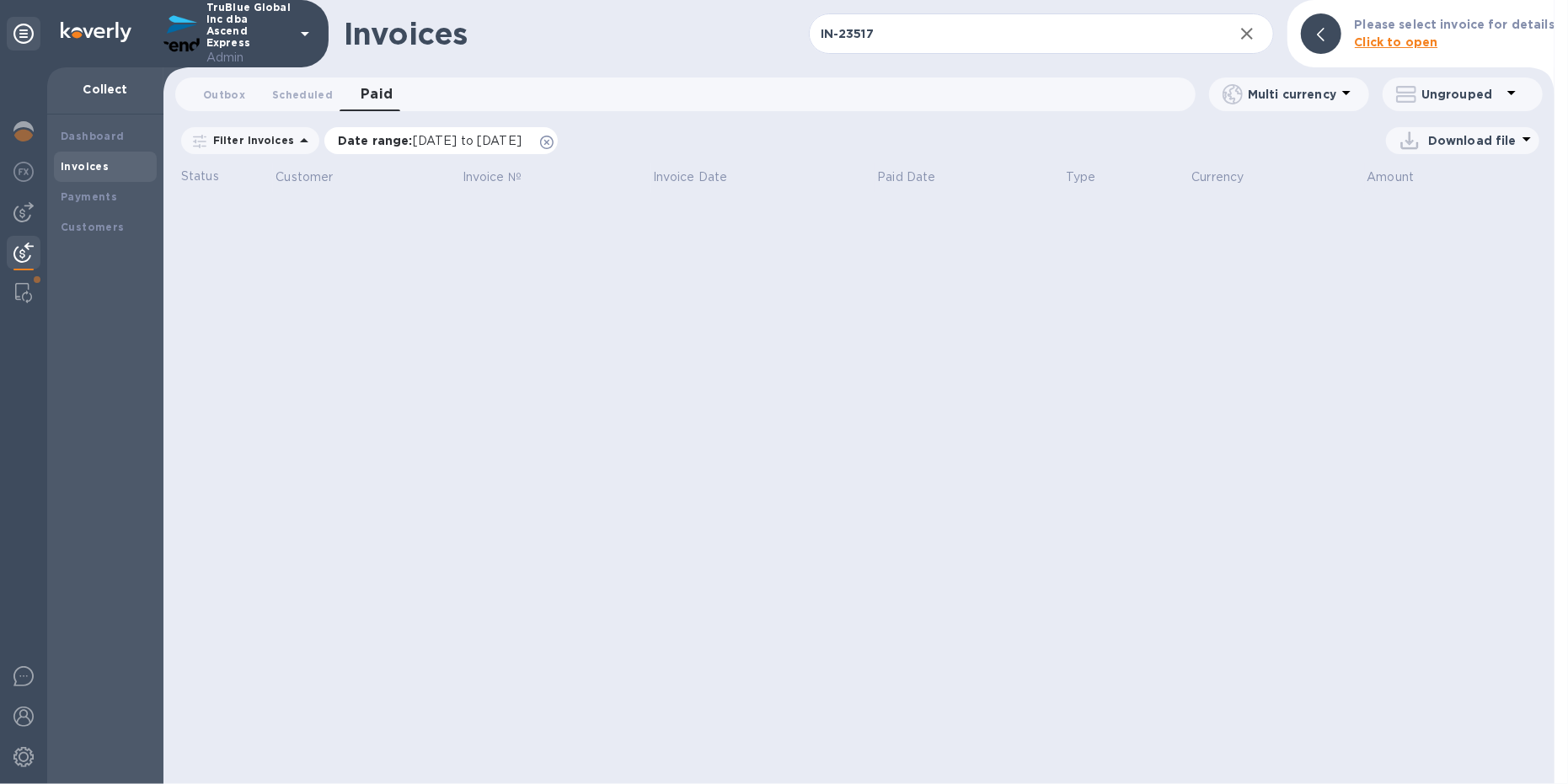
click at [554, 144] on icon at bounding box center [546, 142] width 14 height 14
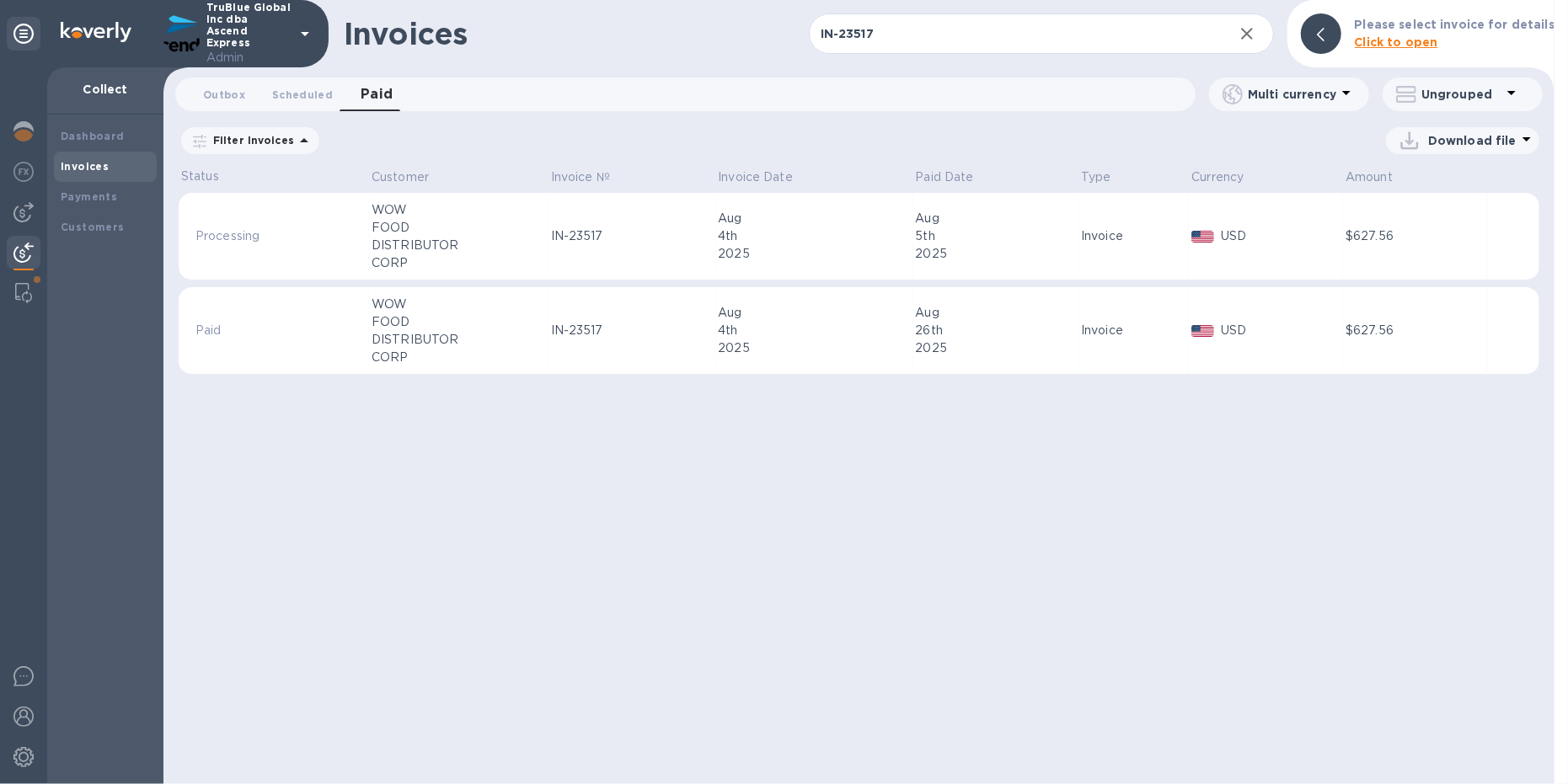
click at [594, 239] on div "IN-23517" at bounding box center [632, 235] width 163 height 17
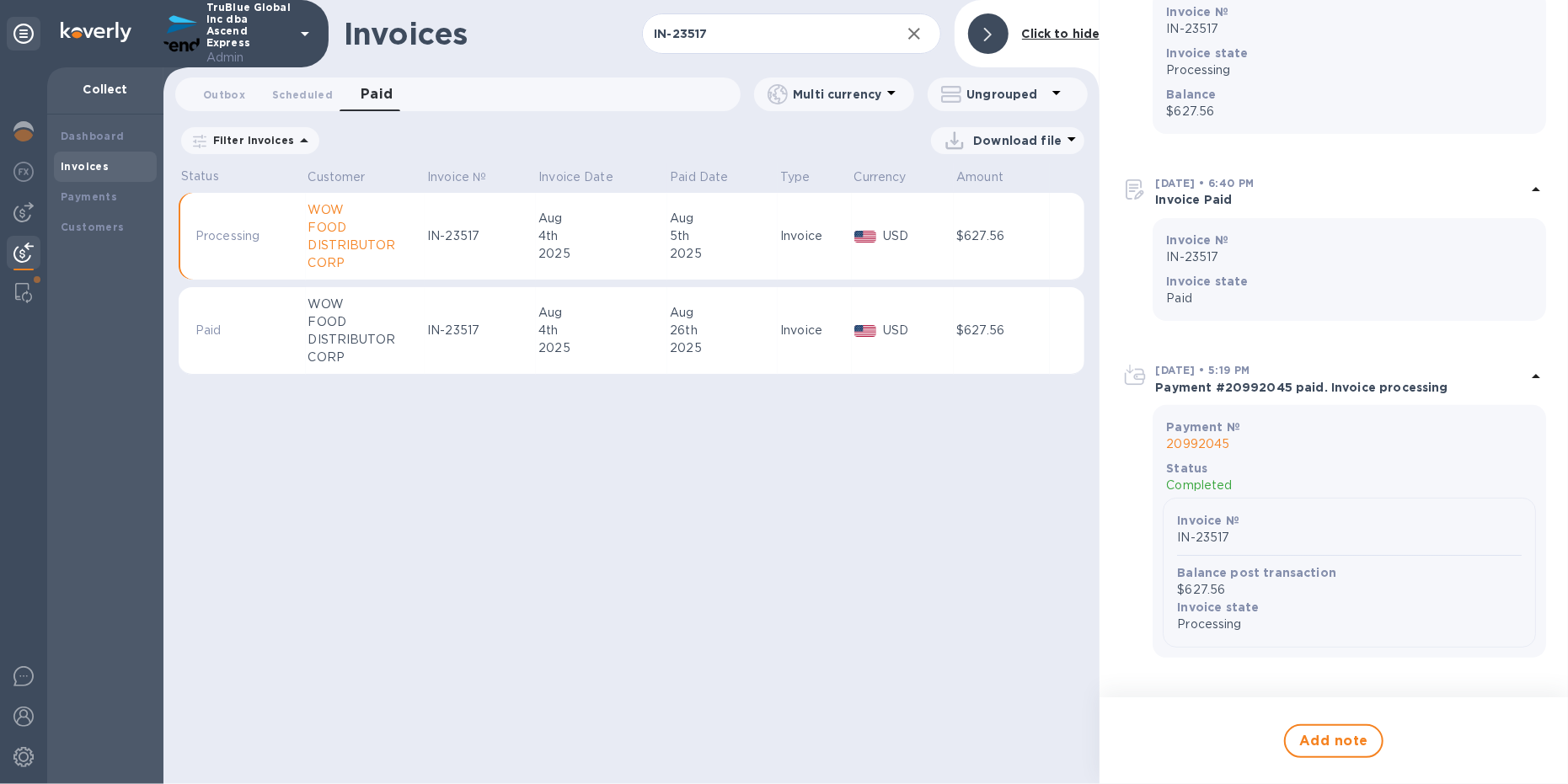
scroll to position [210, 0]
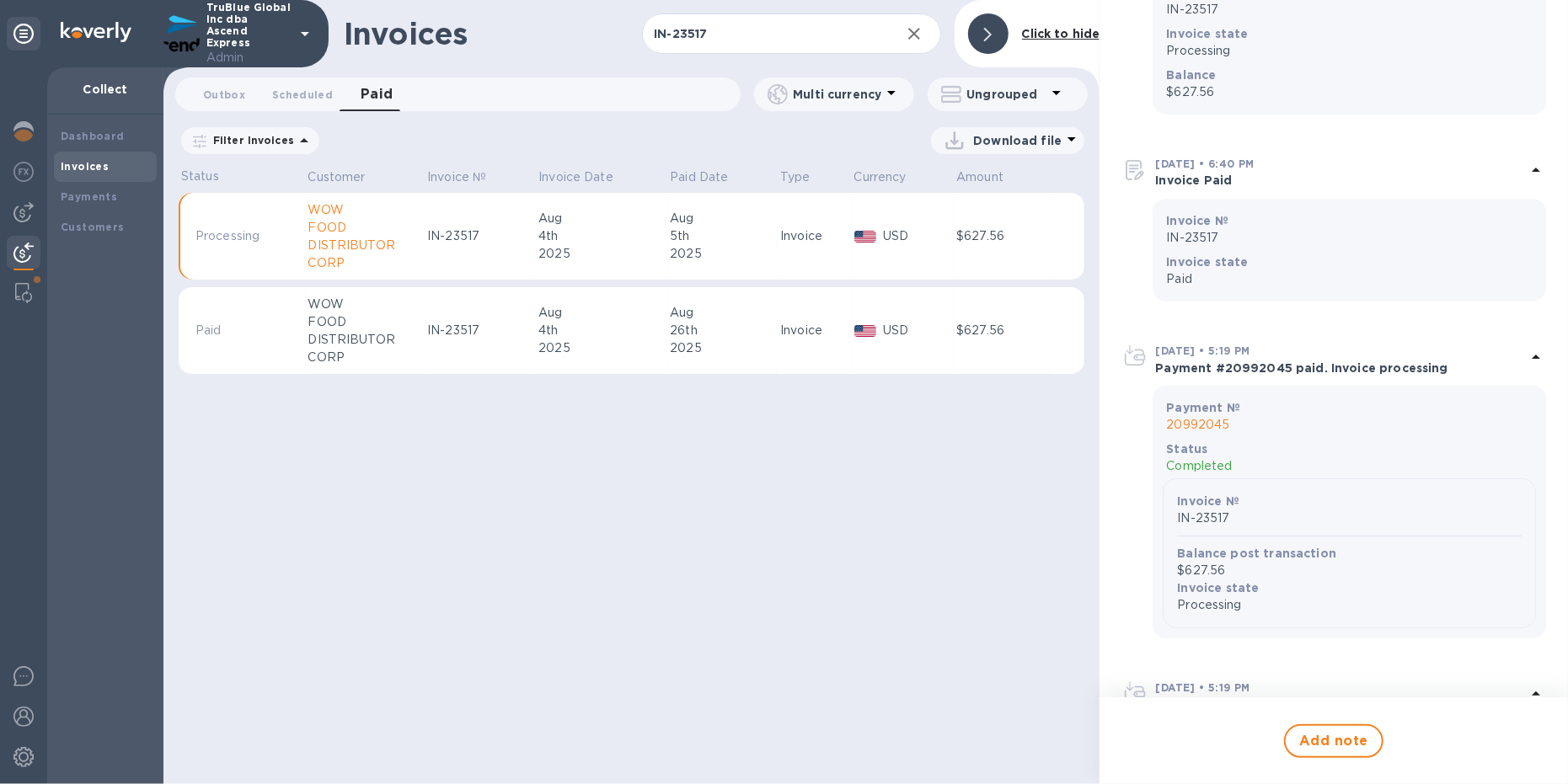
click at [1212, 422] on p "20992045" at bounding box center [1349, 424] width 366 height 17
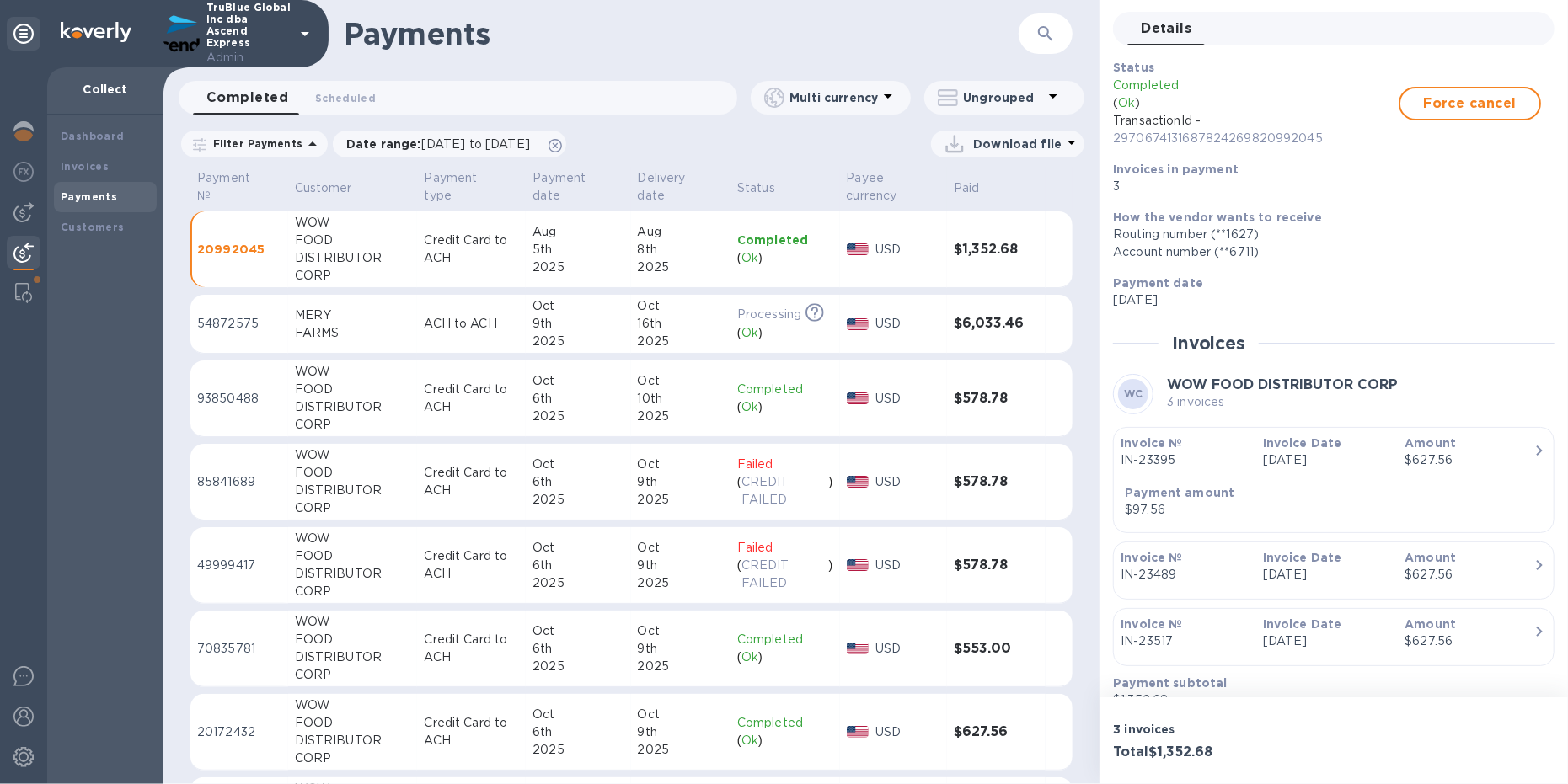
scroll to position [53, 0]
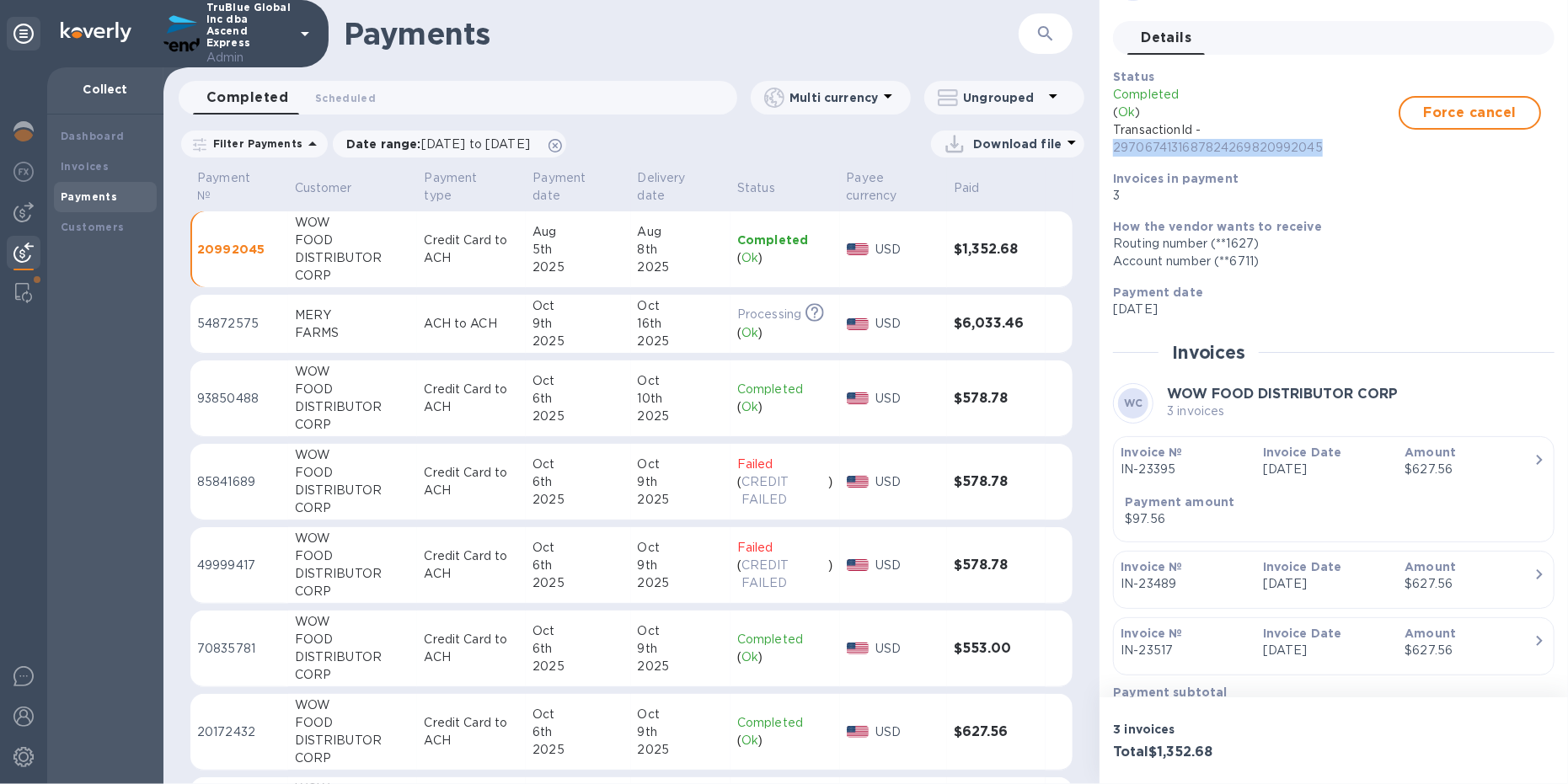
drag, startPoint x: 1326, startPoint y: 149, endPoint x: 1109, endPoint y: 146, distance: 217.0
click at [1109, 146] on div "Status Completed ( Ok ) TransactionId - 2970674131687824269820992045 Force canc…" at bounding box center [1327, 136] width 442 height 150
copy p "2970674131687824269820992045"
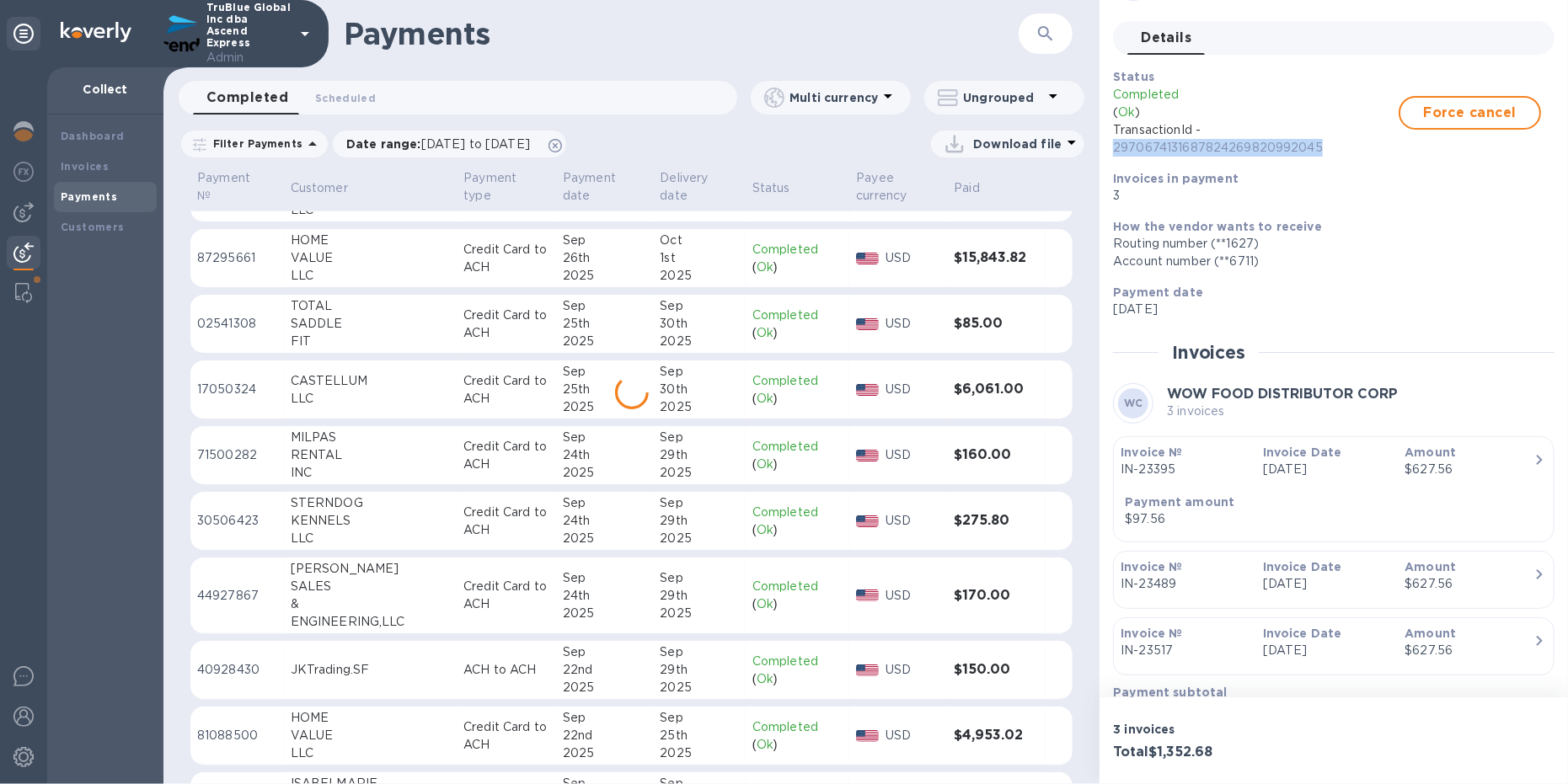
scroll to position [2407, 0]
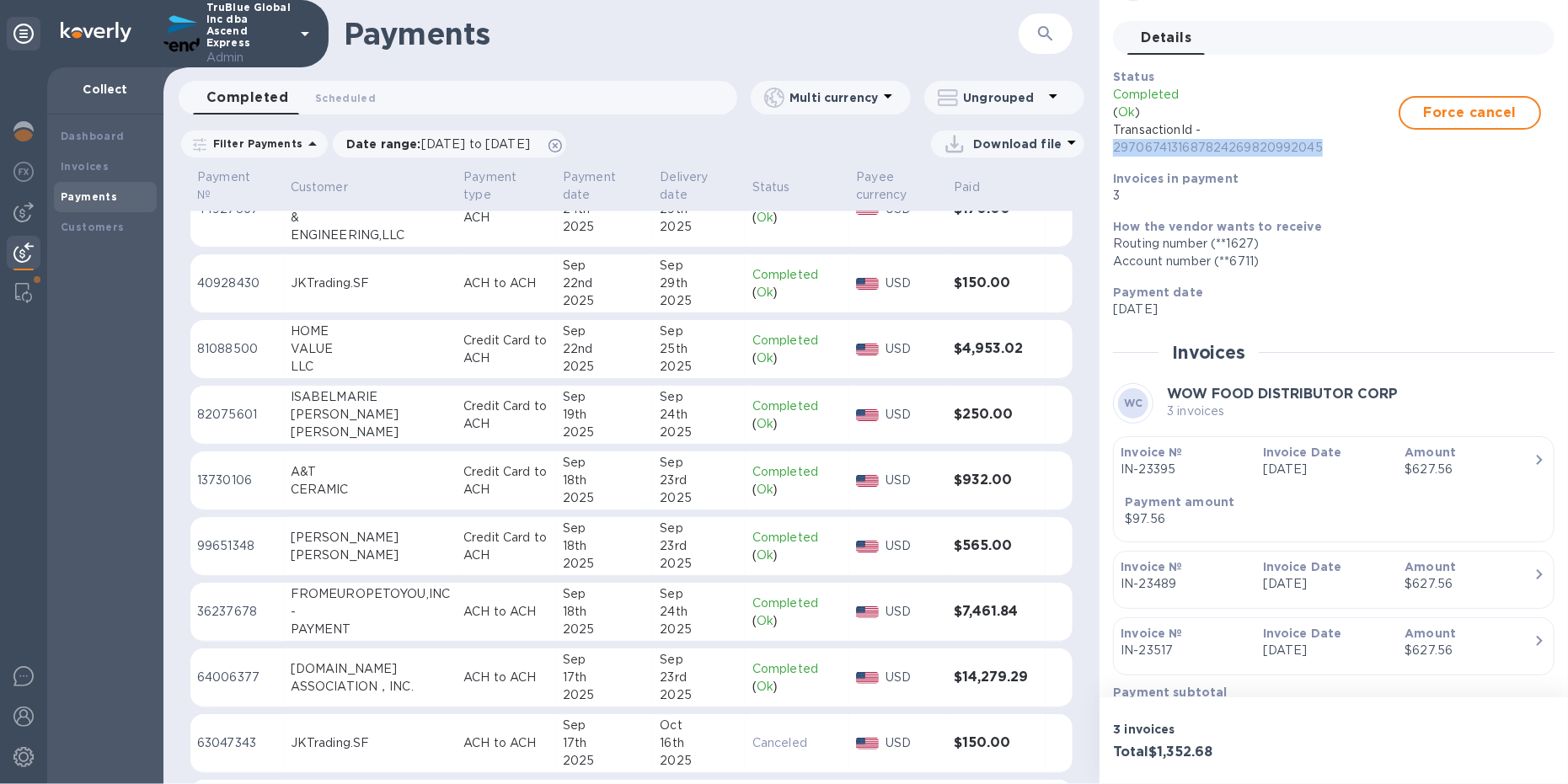
click at [1311, 642] on p "[DATE]" at bounding box center [1327, 650] width 129 height 17
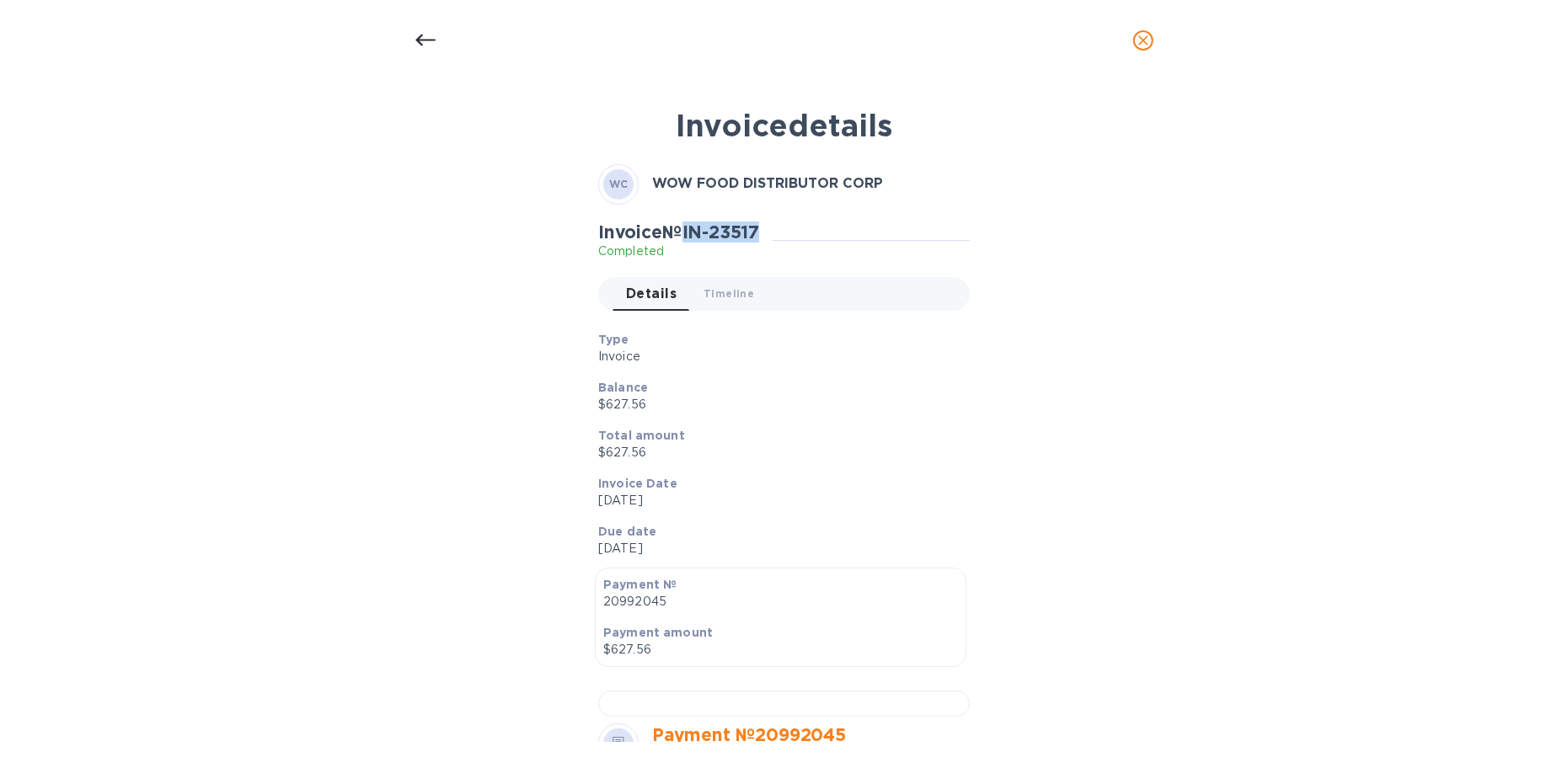
drag, startPoint x: 692, startPoint y: 228, endPoint x: 777, endPoint y: 232, distance: 85.1
click at [773, 232] on div "Invoice № IN-23517 Completed" at bounding box center [685, 241] width 175 height 39
copy h2 "IN-23517"
click at [1144, 36] on icon "close" at bounding box center [1143, 40] width 17 height 17
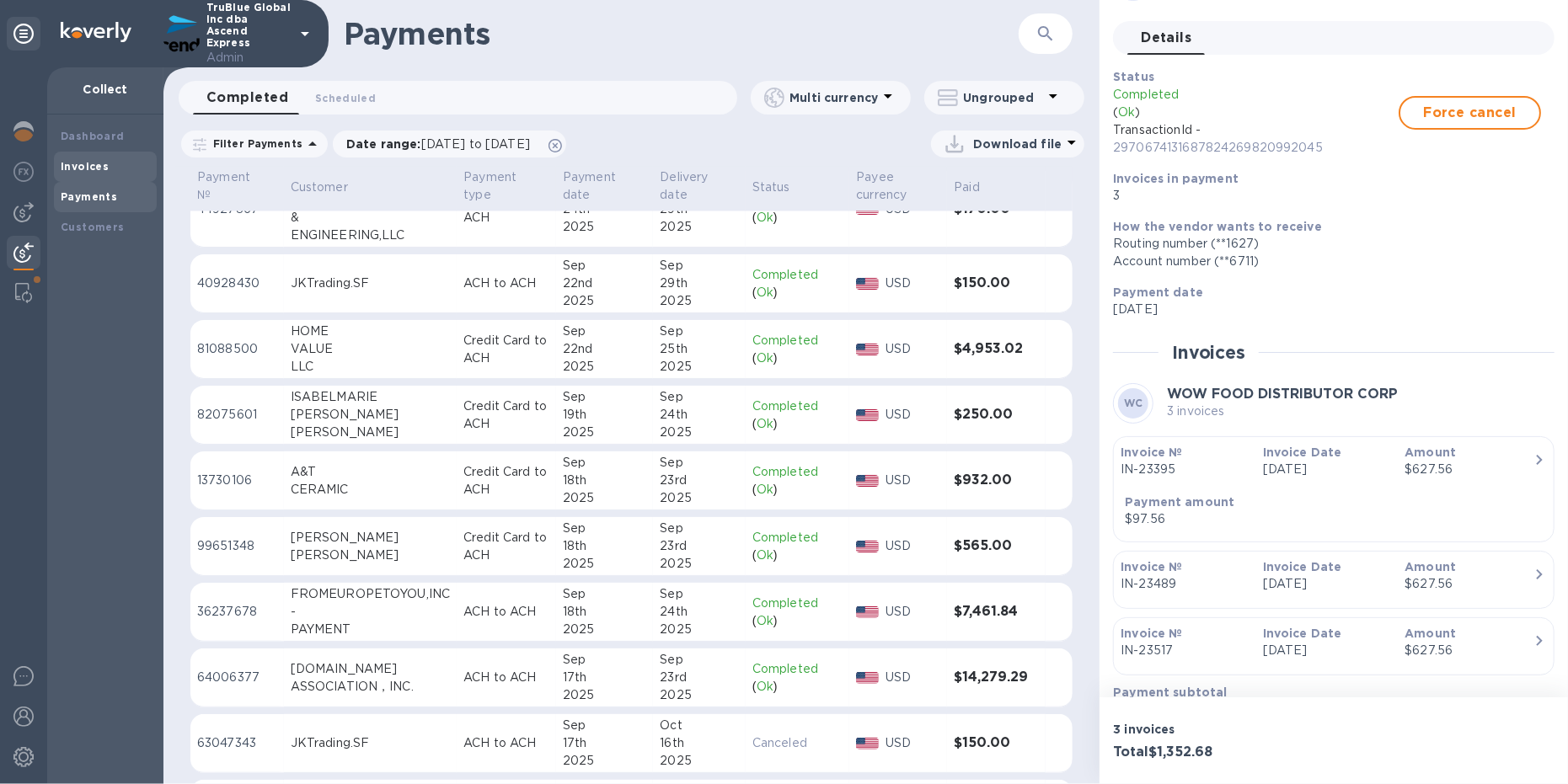
click at [75, 161] on b "Invoices" at bounding box center [85, 166] width 48 height 13
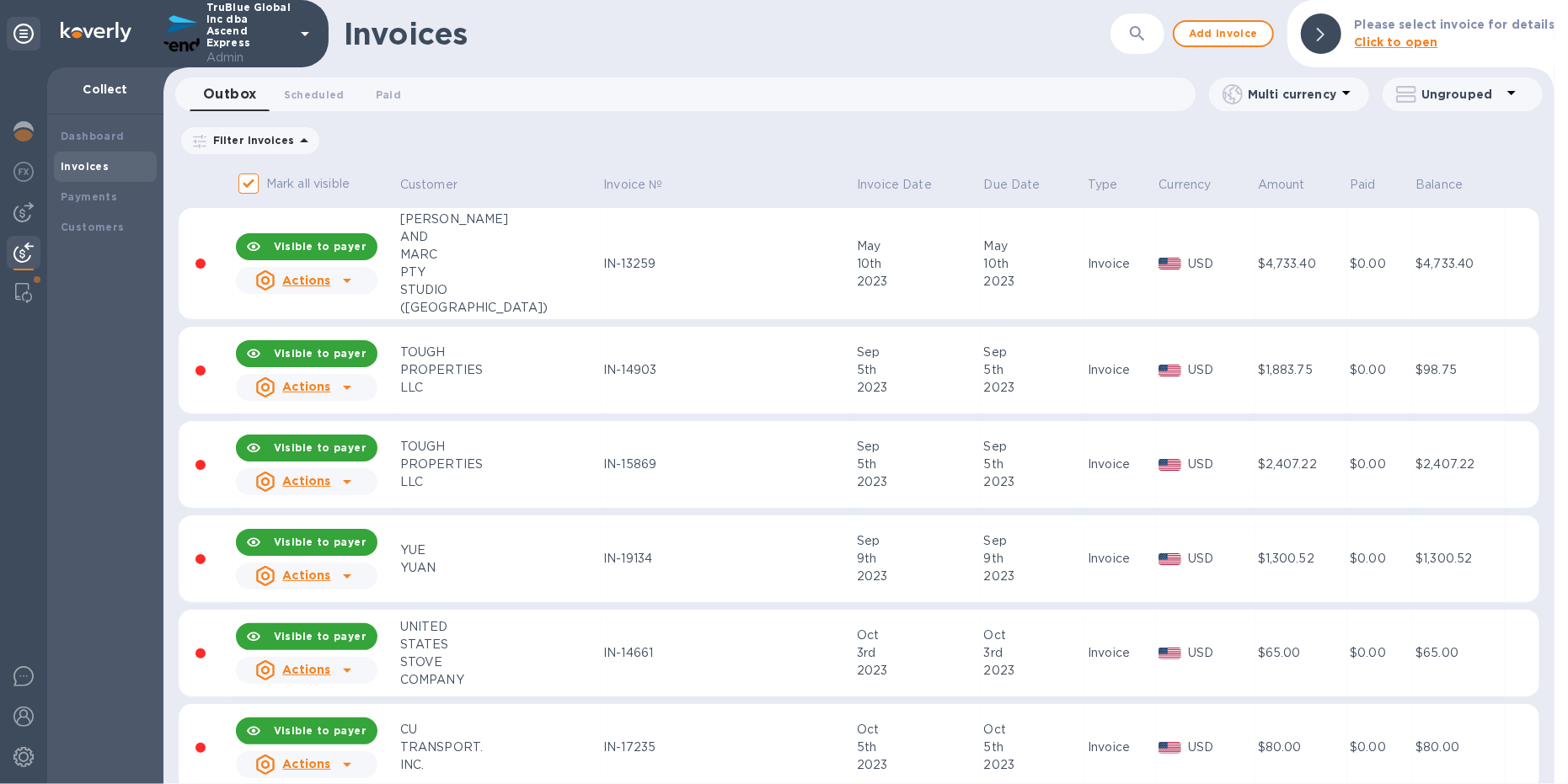
click at [1145, 29] on icon "button" at bounding box center [1137, 34] width 20 height 20
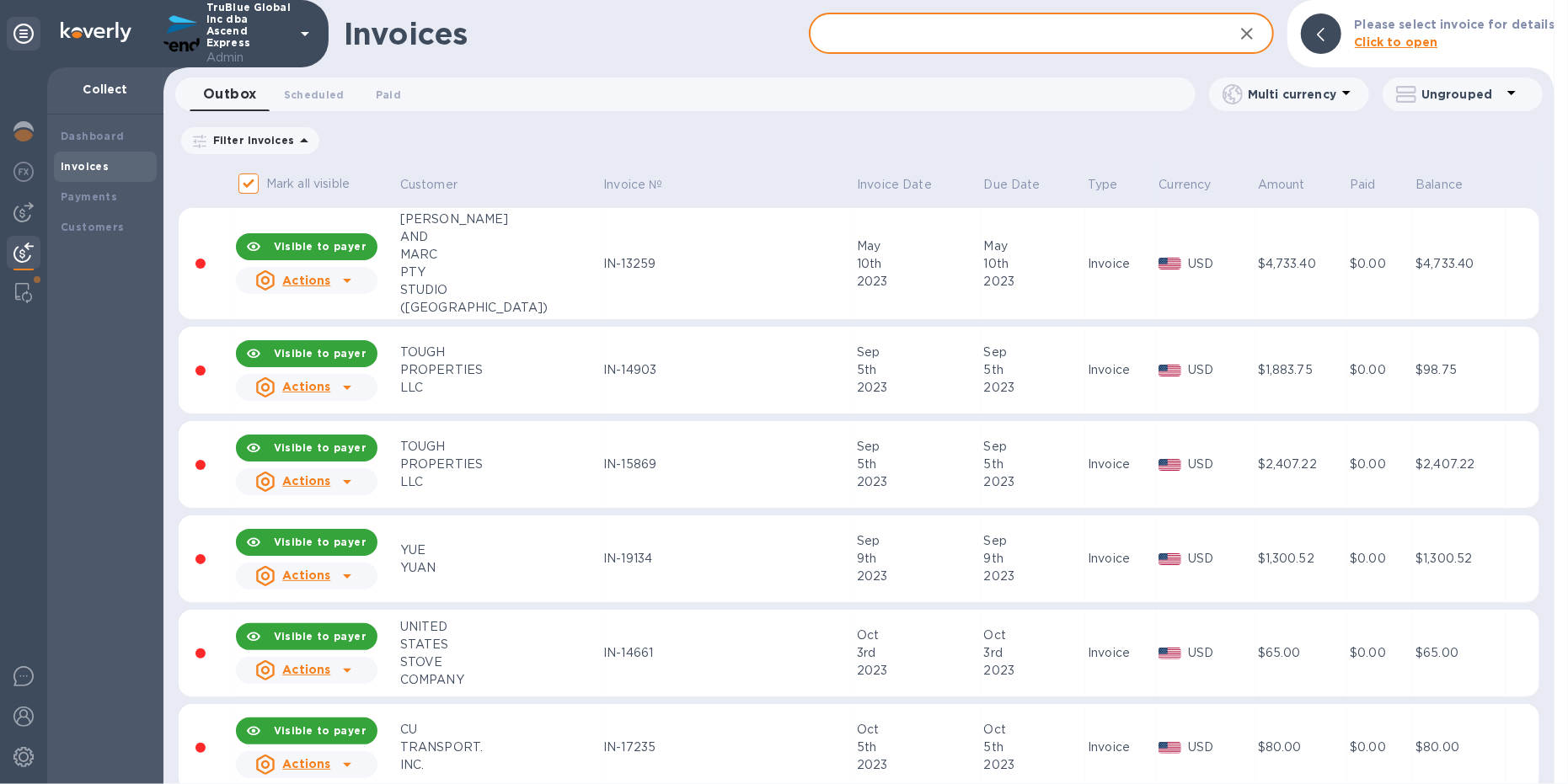
paste input "IN-23517"
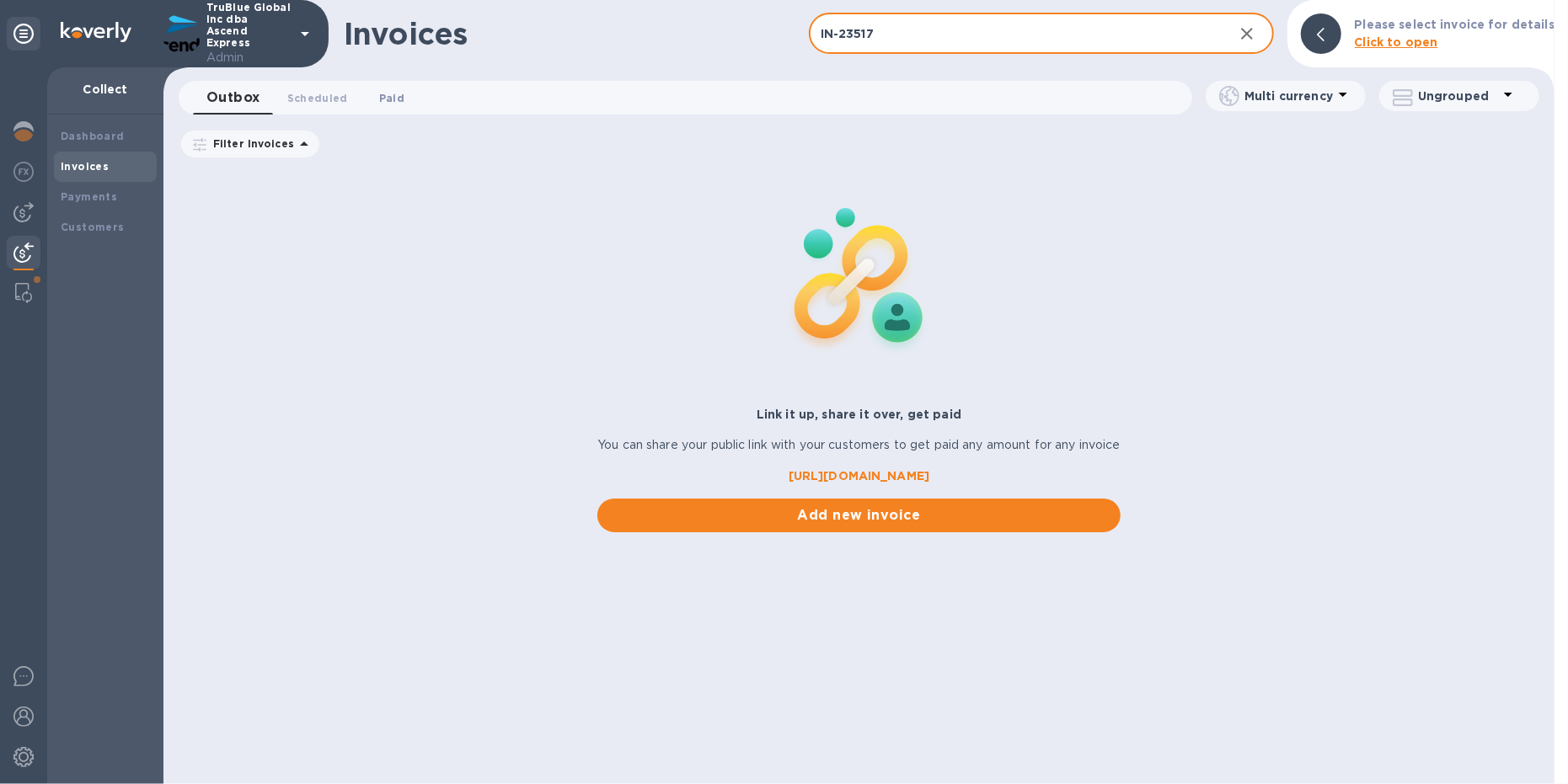
type input "IN-23517"
click at [382, 95] on span "Paid 0" at bounding box center [392, 97] width 25 height 17
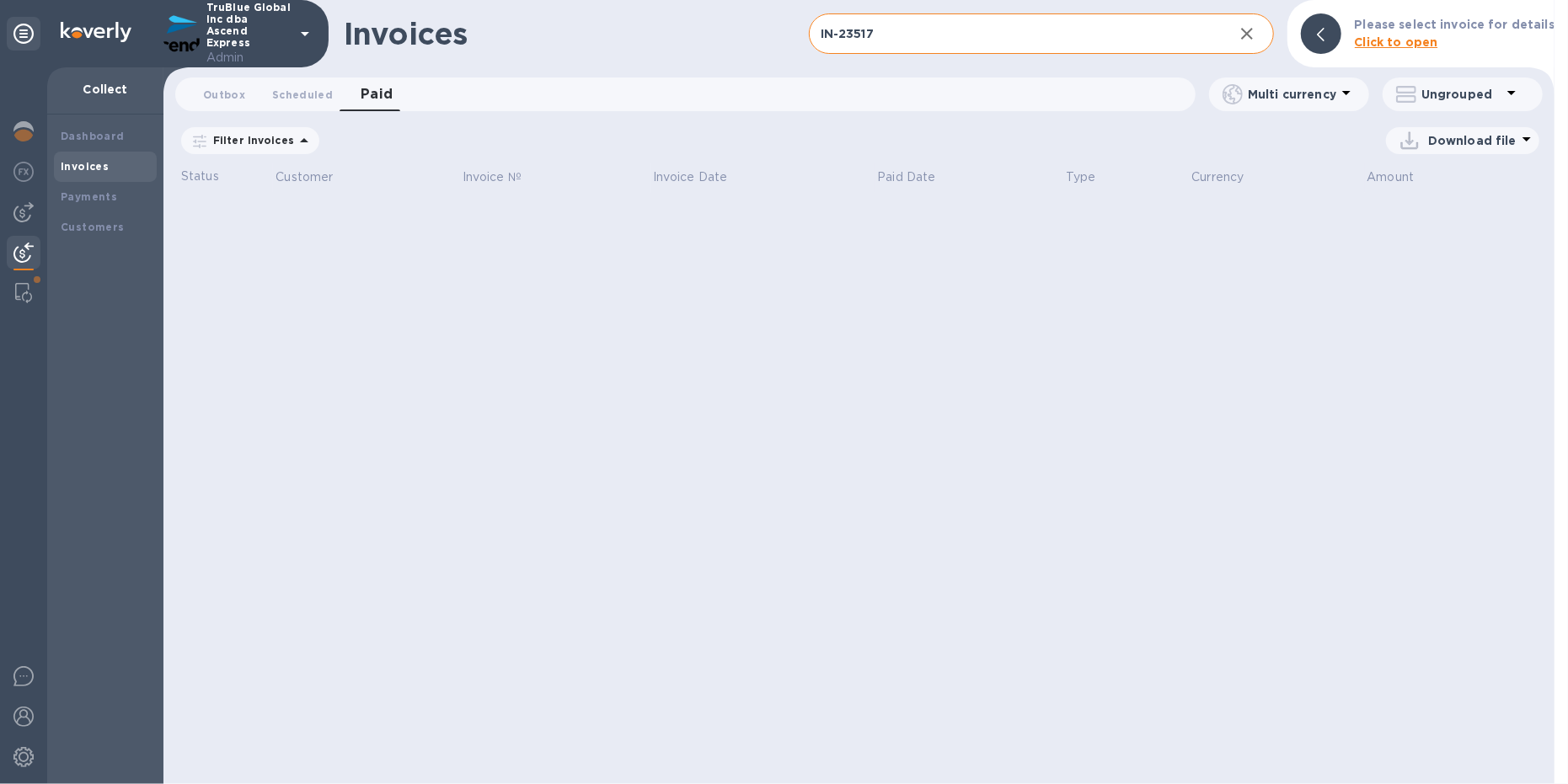
click at [0, 0] on icon at bounding box center [0, 0] width 0 height 0
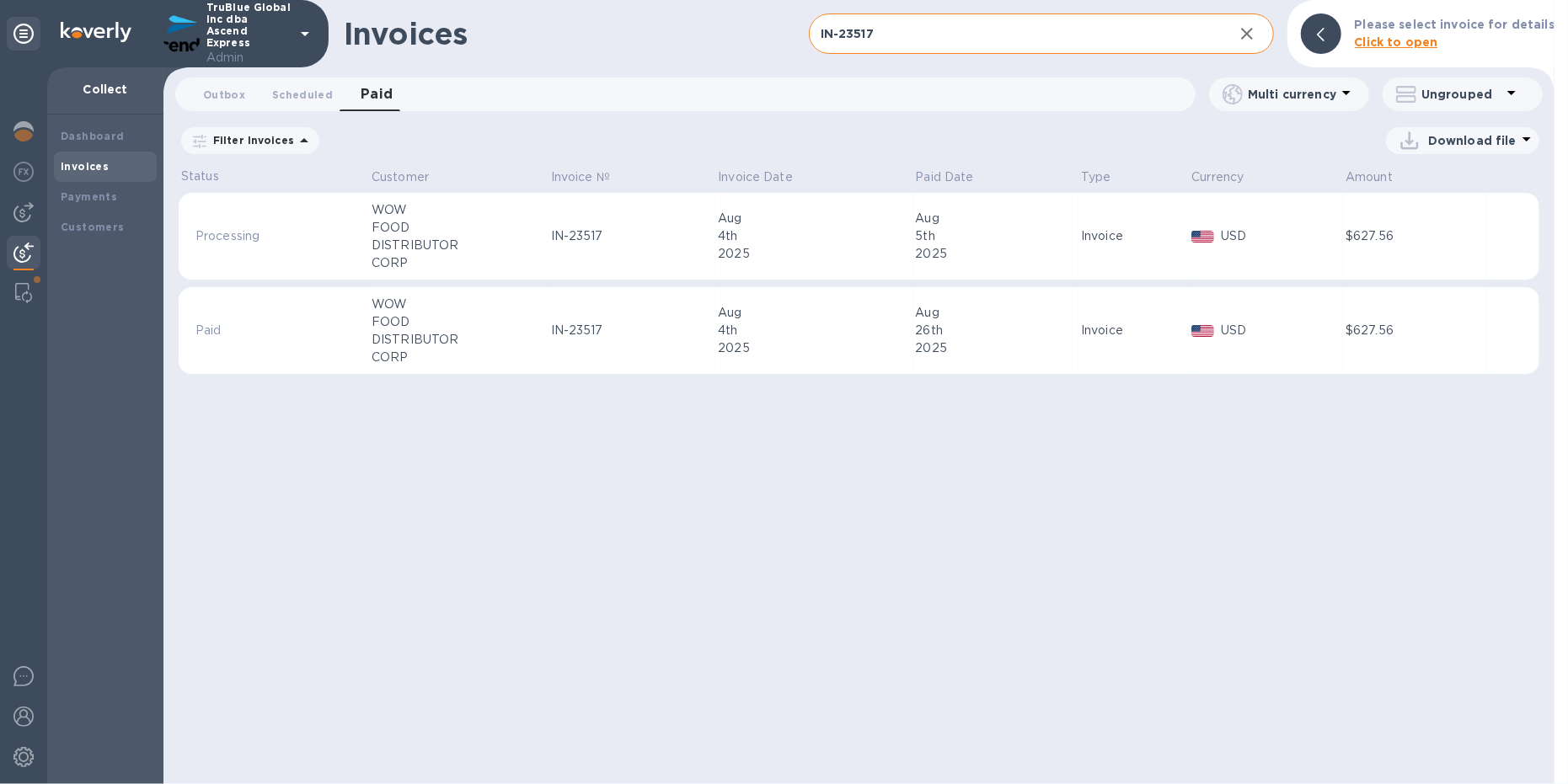
click at [702, 258] on td "IN-23517" at bounding box center [632, 236] width 167 height 87
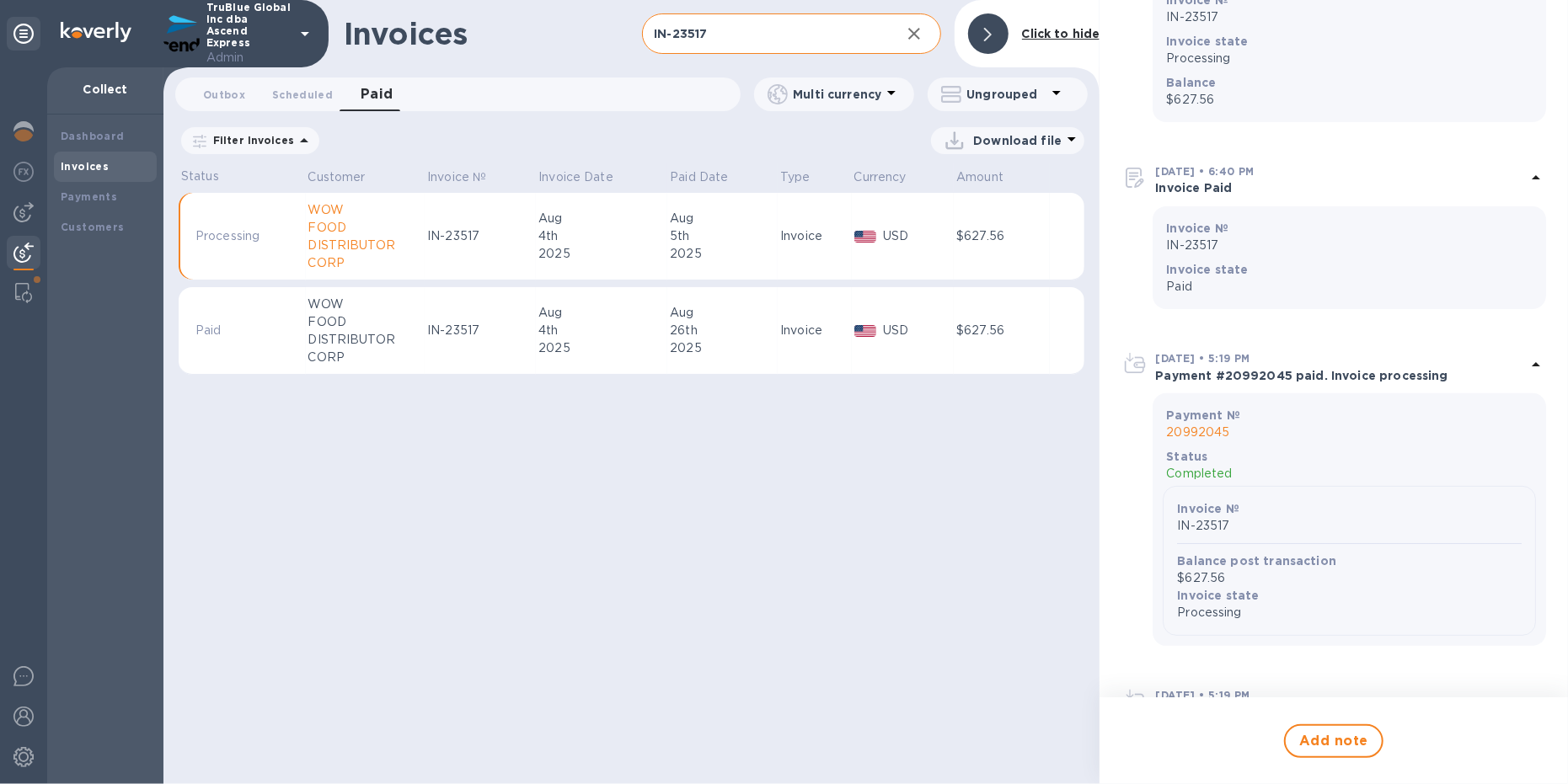
scroll to position [213, 0]
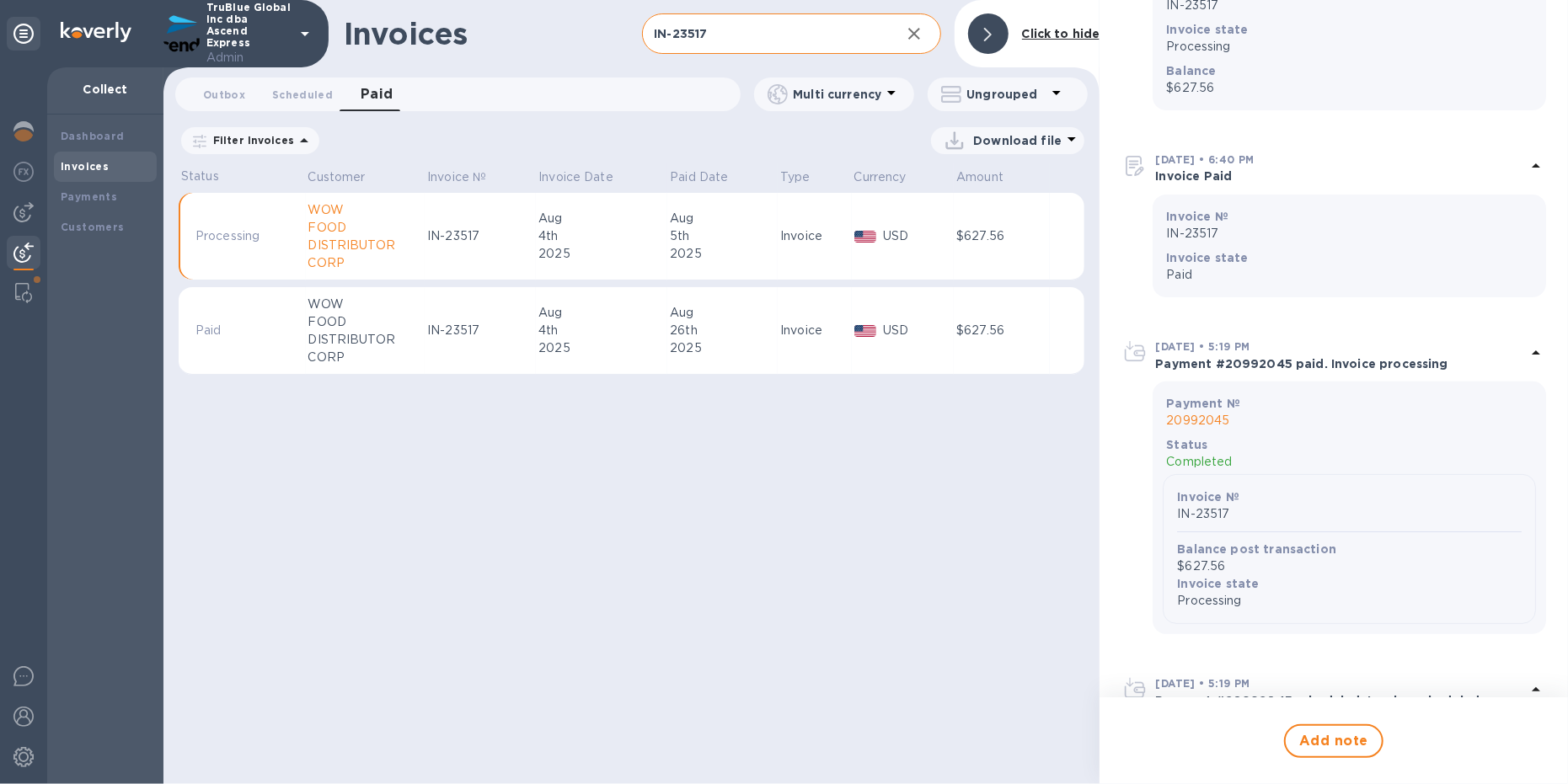
click at [551, 305] on div "Aug" at bounding box center [601, 313] width 126 height 17
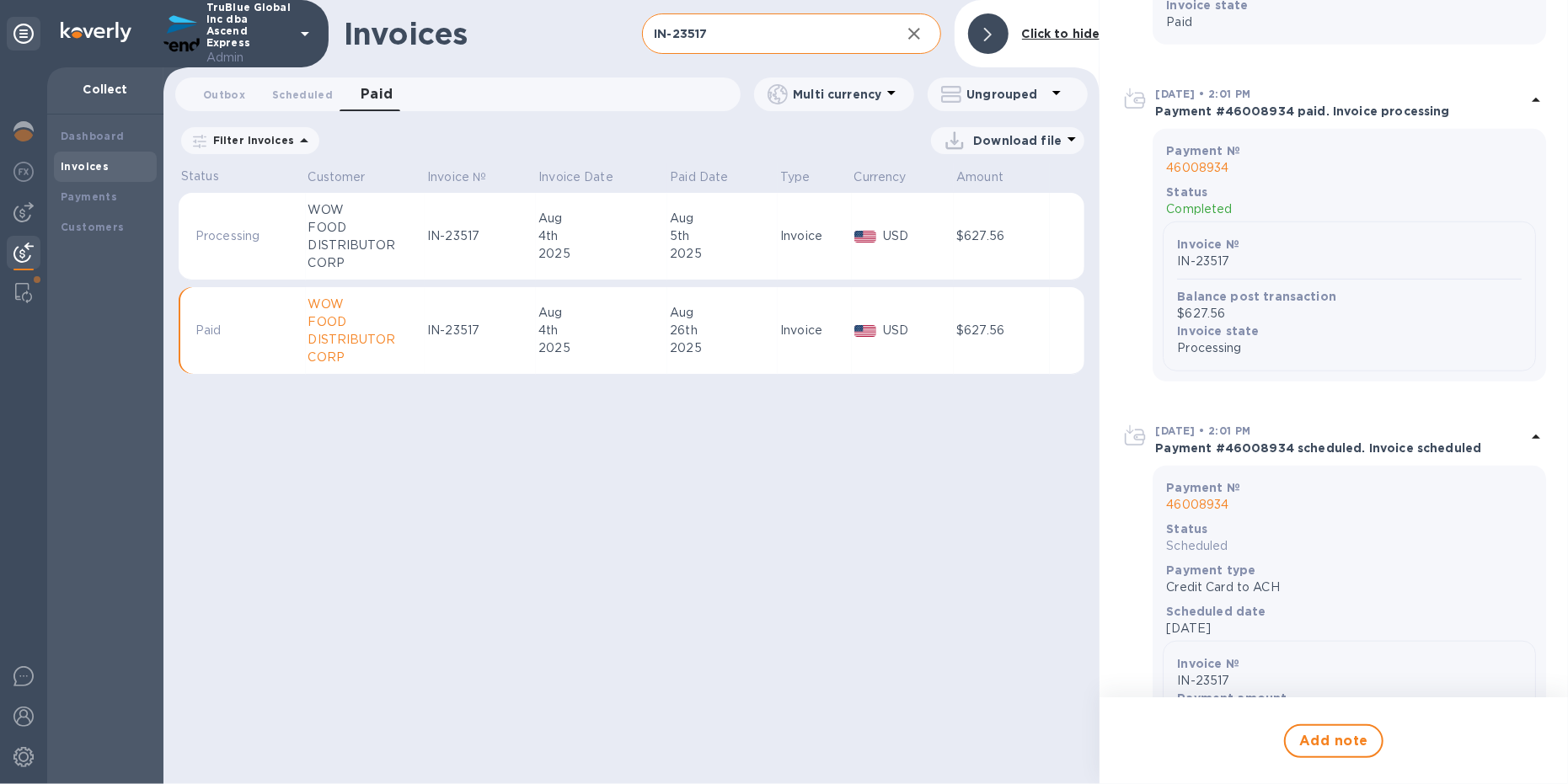
scroll to position [1095, 0]
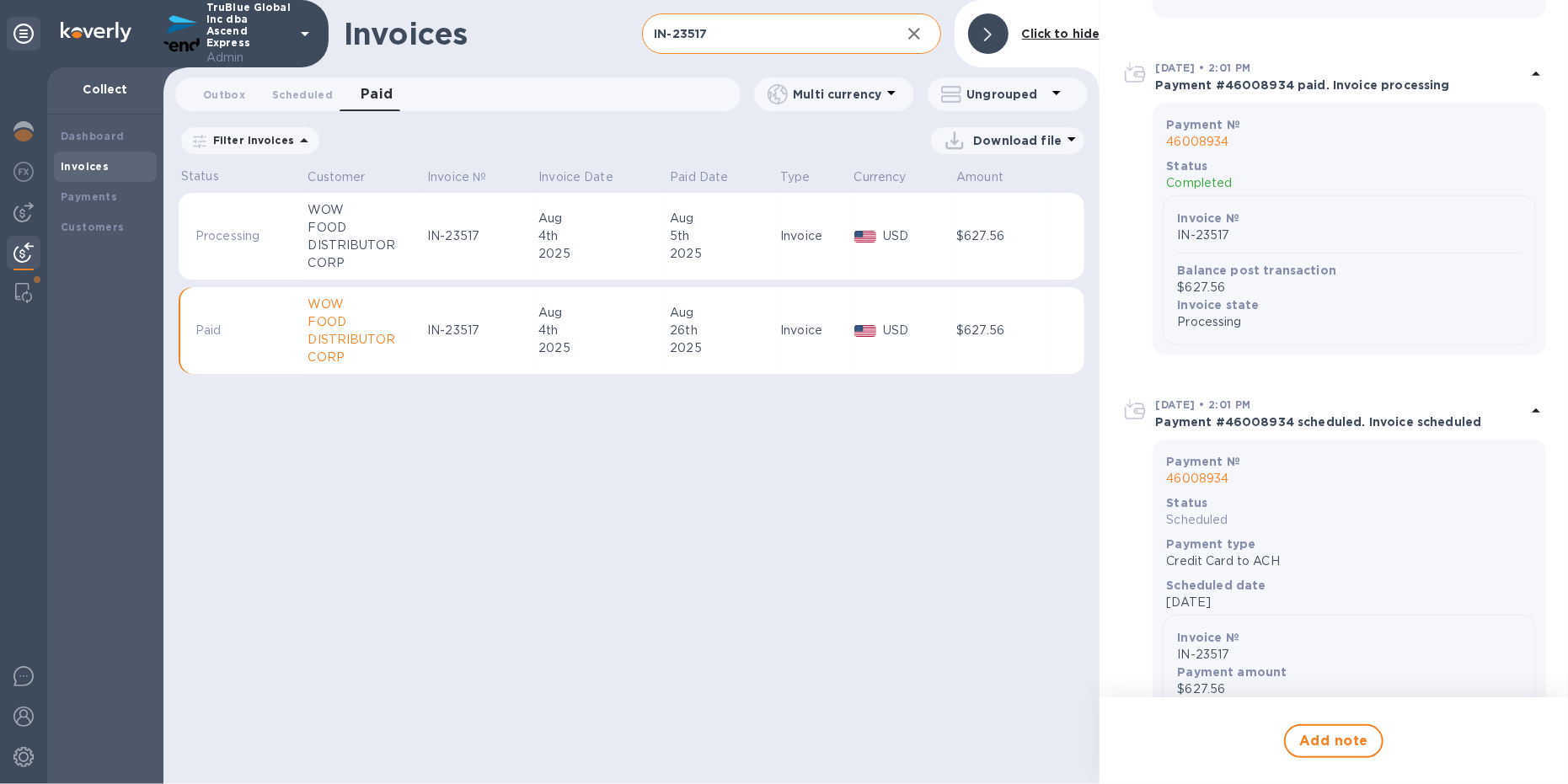
click at [1215, 137] on p "46008934" at bounding box center [1349, 141] width 366 height 17
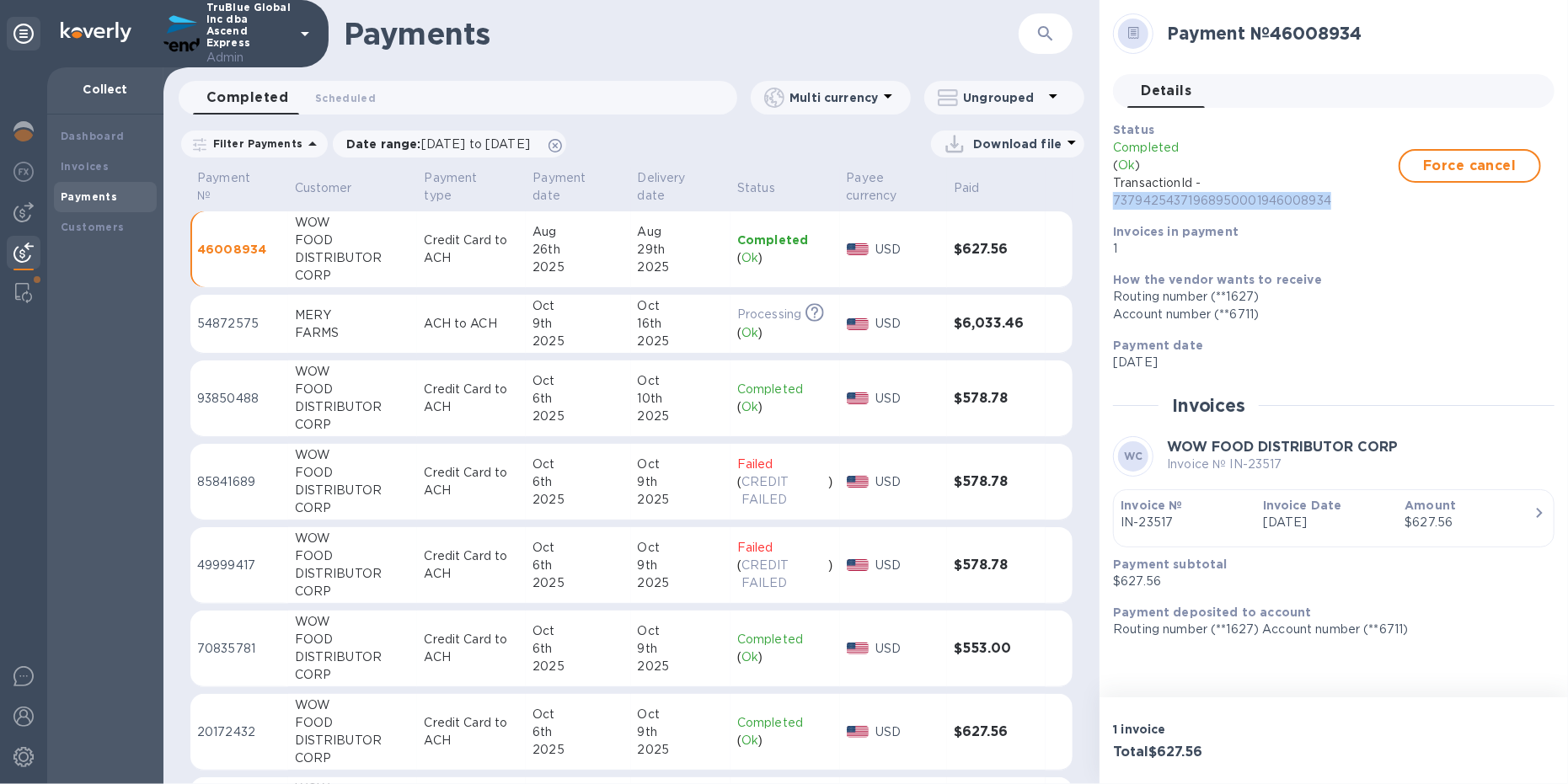
drag, startPoint x: 1341, startPoint y: 204, endPoint x: 1111, endPoint y: 202, distance: 230.0
click at [1111, 202] on div "Status Completed ( Ok ) TransactionId - 73794254371968950001946008934 Force can…" at bounding box center [1327, 189] width 442 height 150
copy p "73794254371968950001946008934"
